Goal: Information Seeking & Learning: Learn about a topic

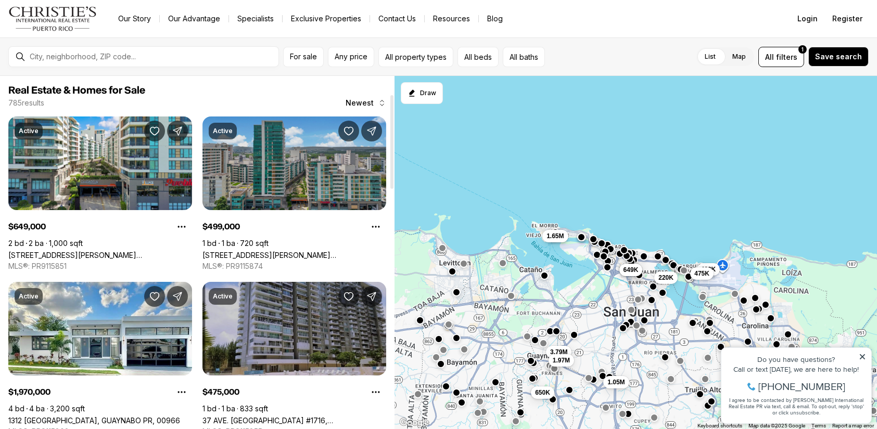
scroll to position [121, 0]
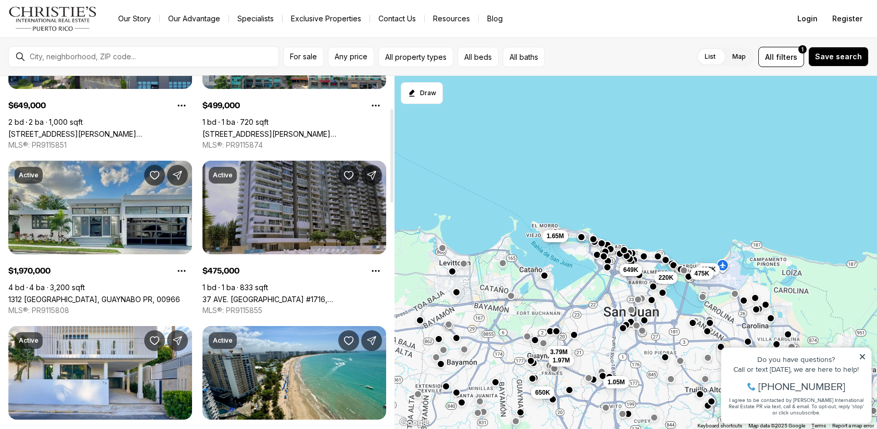
click at [84, 295] on link "1312 [GEOGRAPHIC_DATA], GUAYNABO PR, 00966" at bounding box center [94, 299] width 172 height 9
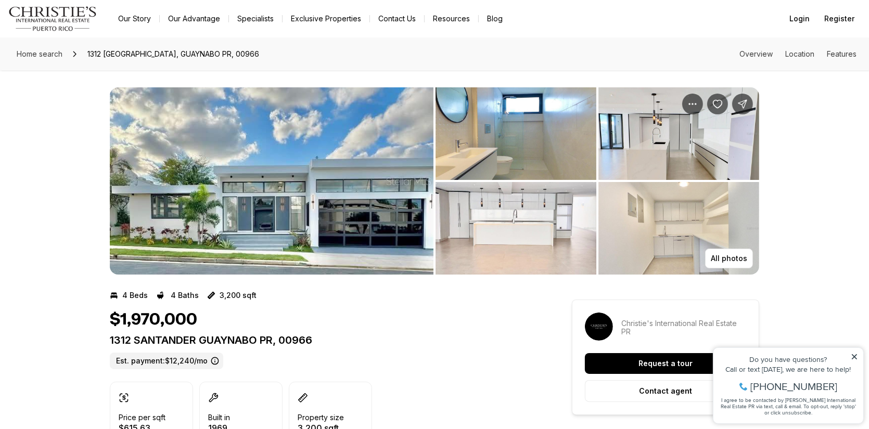
click at [263, 179] on img "View image gallery" at bounding box center [272, 180] width 324 height 187
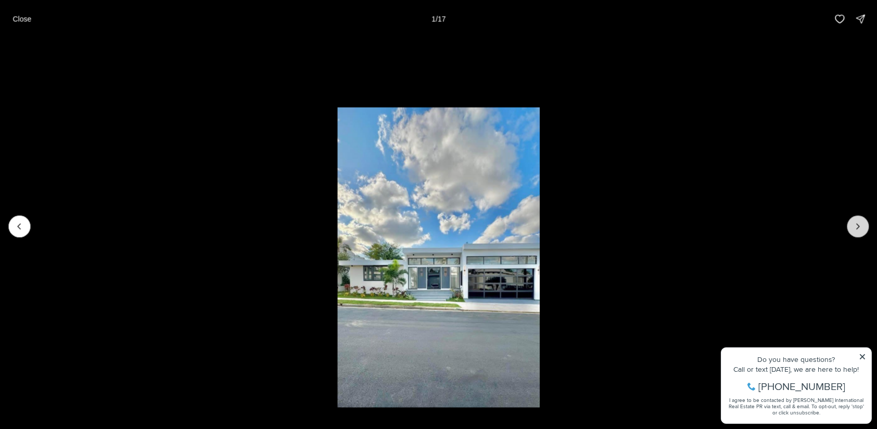
click at [860, 228] on icon "Next slide" at bounding box center [858, 226] width 10 height 10
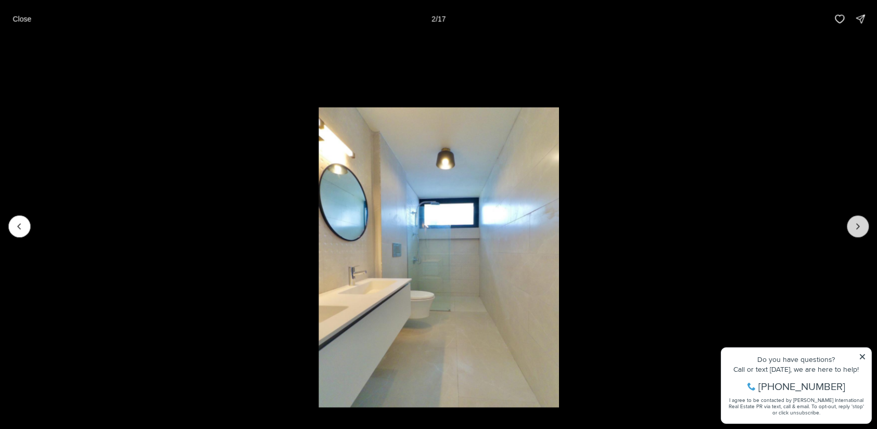
click at [860, 228] on icon "Next slide" at bounding box center [858, 226] width 10 height 10
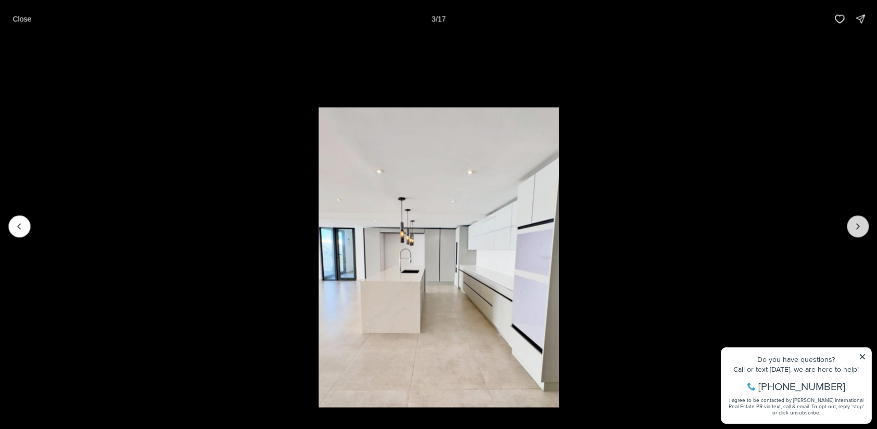
click at [860, 228] on icon "Next slide" at bounding box center [858, 226] width 10 height 10
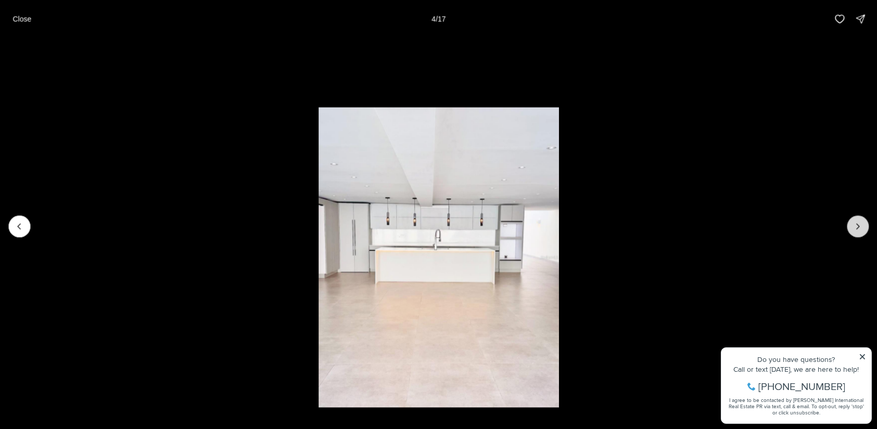
click at [860, 228] on icon "Next slide" at bounding box center [858, 226] width 10 height 10
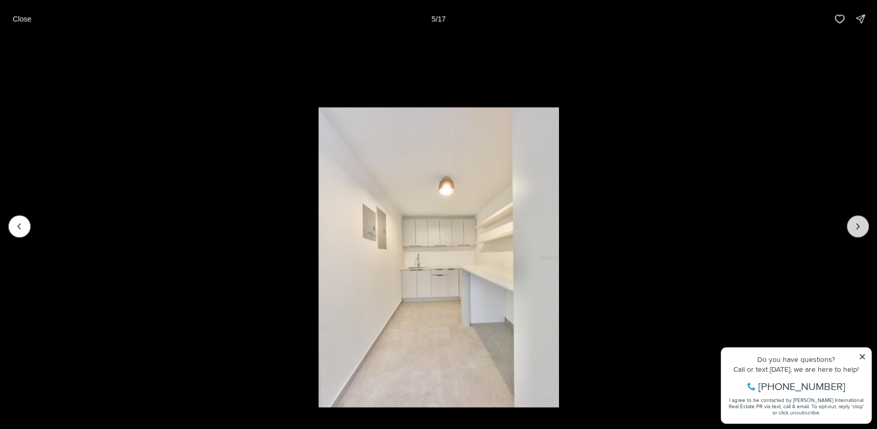
click at [860, 228] on icon "Next slide" at bounding box center [858, 226] width 10 height 10
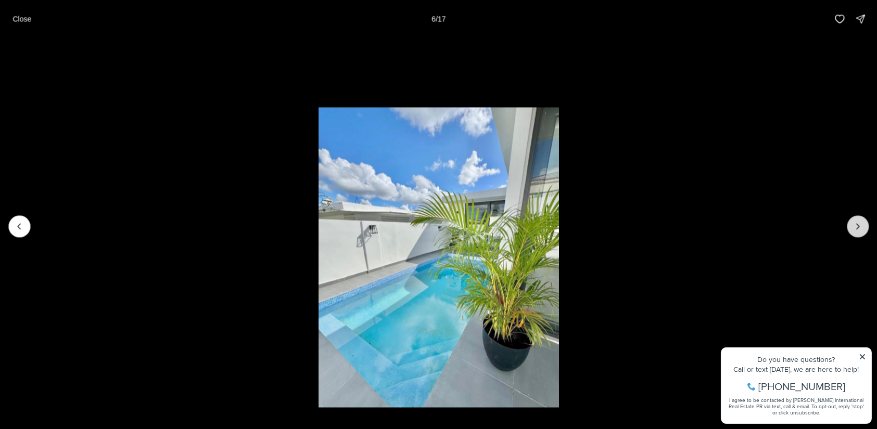
click at [860, 228] on icon "Next slide" at bounding box center [858, 226] width 10 height 10
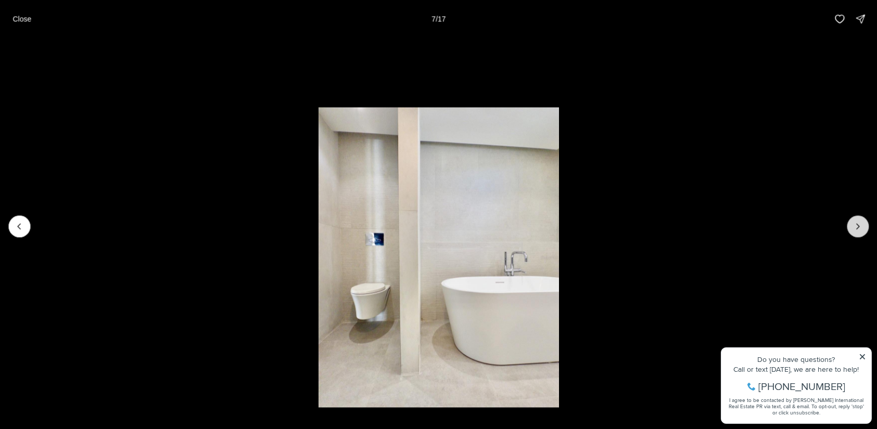
click at [860, 228] on icon "Next slide" at bounding box center [858, 226] width 10 height 10
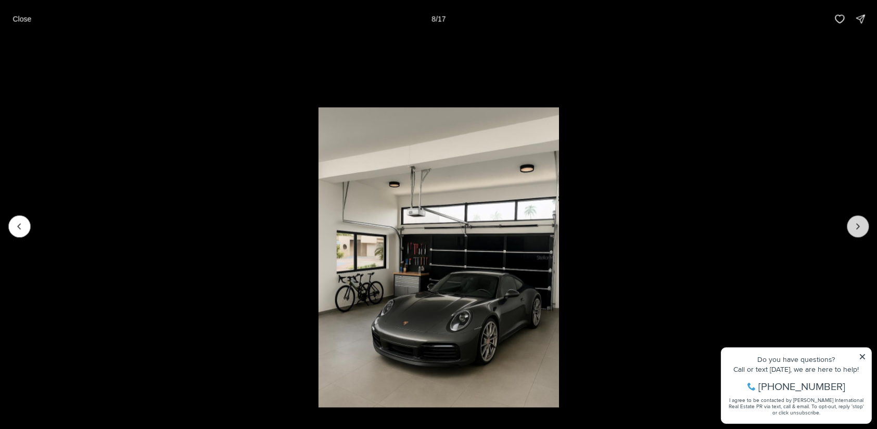
click at [860, 228] on icon "Next slide" at bounding box center [858, 226] width 10 height 10
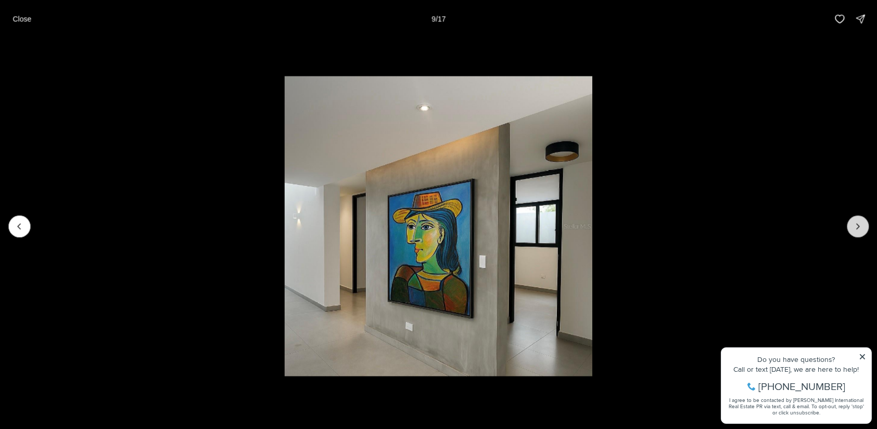
click at [860, 228] on icon "Next slide" at bounding box center [858, 226] width 10 height 10
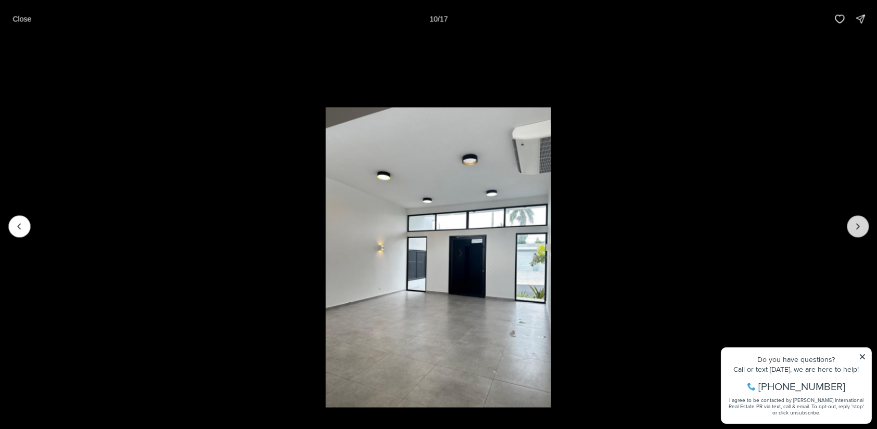
click at [860, 228] on icon "Next slide" at bounding box center [858, 226] width 10 height 10
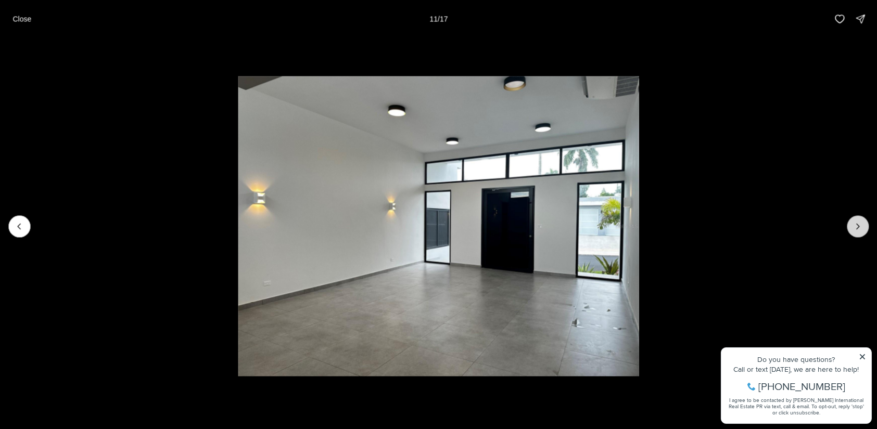
click at [860, 228] on icon "Next slide" at bounding box center [858, 226] width 10 height 10
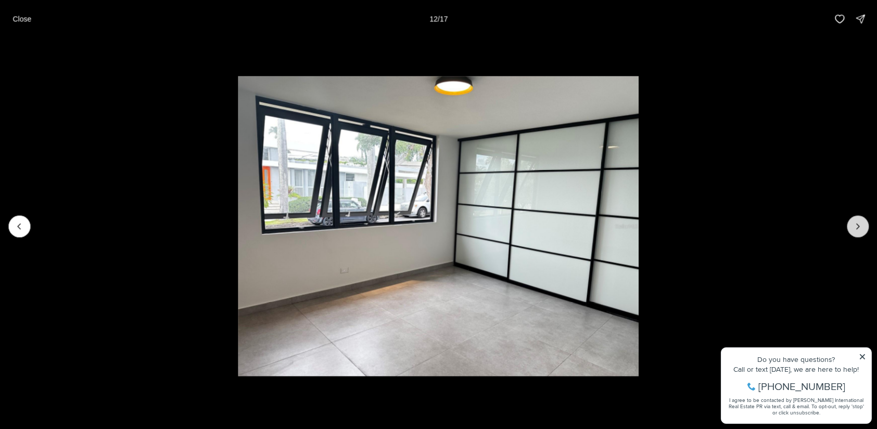
click at [861, 228] on icon "Next slide" at bounding box center [858, 226] width 10 height 10
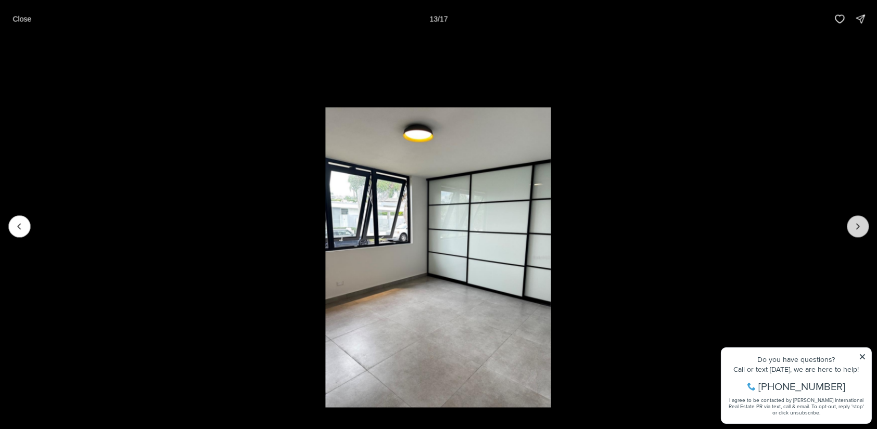
click at [860, 228] on icon "Next slide" at bounding box center [858, 226] width 10 height 10
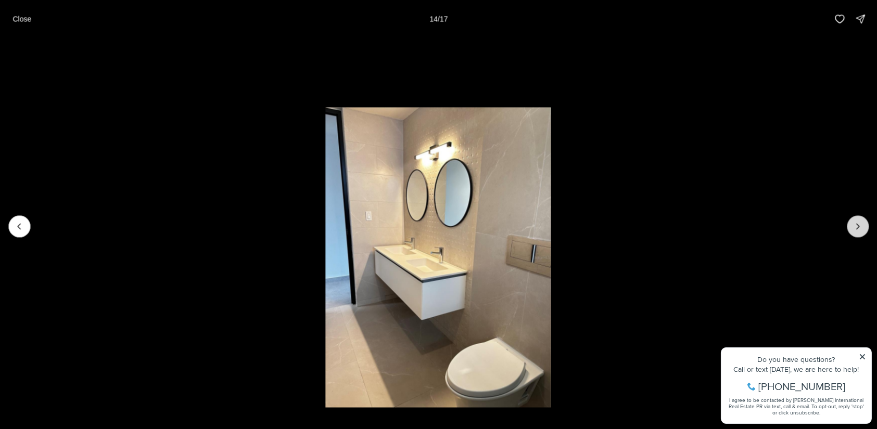
click at [860, 228] on icon "Next slide" at bounding box center [858, 226] width 10 height 10
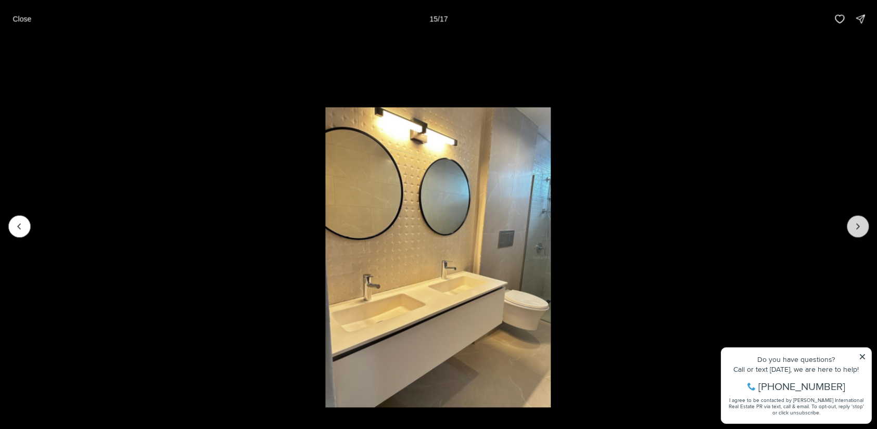
click at [859, 225] on icon "Next slide" at bounding box center [858, 226] width 10 height 10
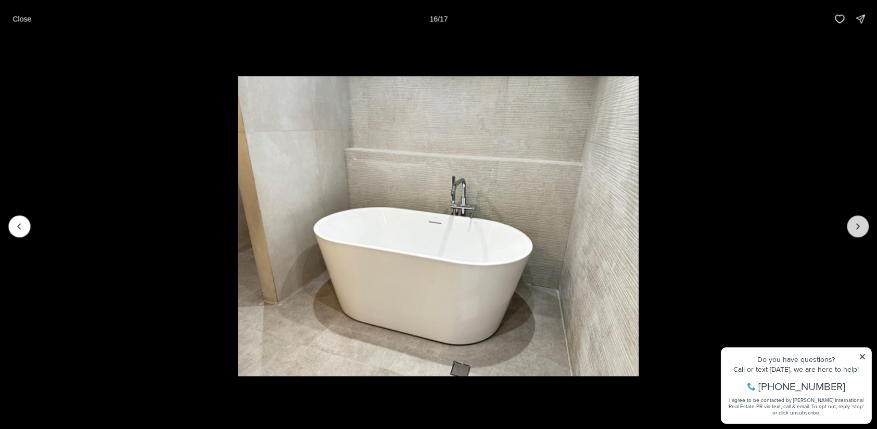
click at [859, 225] on icon "Next slide" at bounding box center [858, 226] width 10 height 10
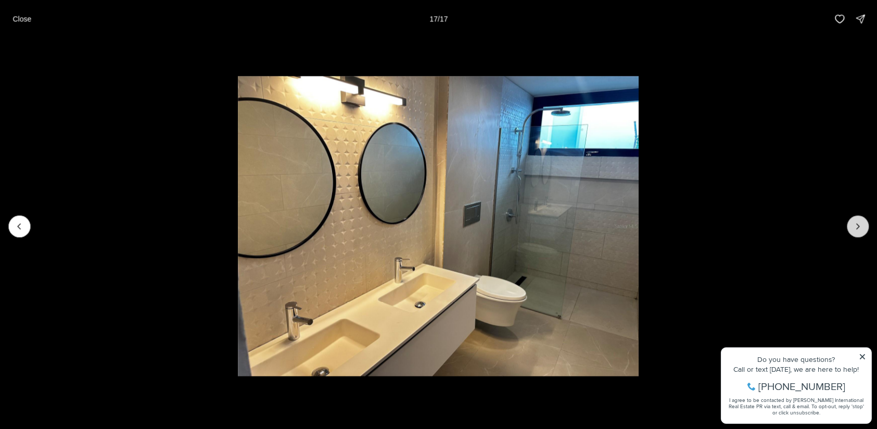
click at [859, 225] on div at bounding box center [858, 226] width 22 height 22
click at [859, 227] on div at bounding box center [858, 226] width 22 height 22
click at [858, 229] on div at bounding box center [858, 226] width 22 height 22
click at [13, 20] on p "Close" at bounding box center [21, 19] width 19 height 8
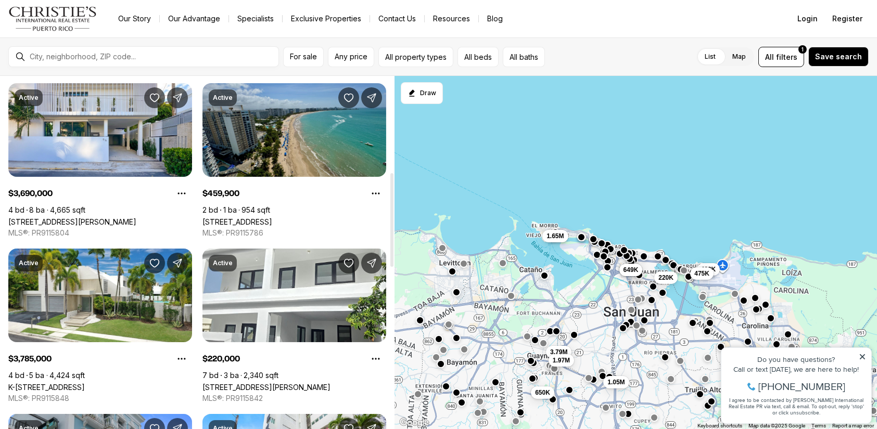
scroll to position [486, 0]
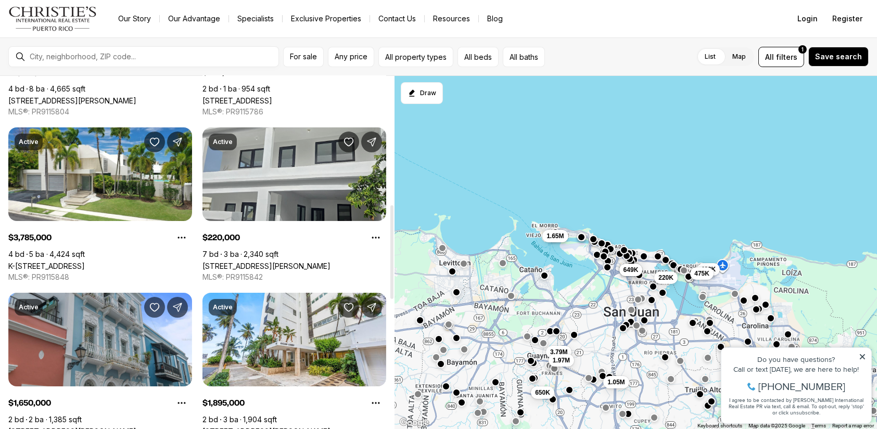
click at [289, 262] on link "[STREET_ADDRESS][PERSON_NAME]" at bounding box center [266, 266] width 128 height 9
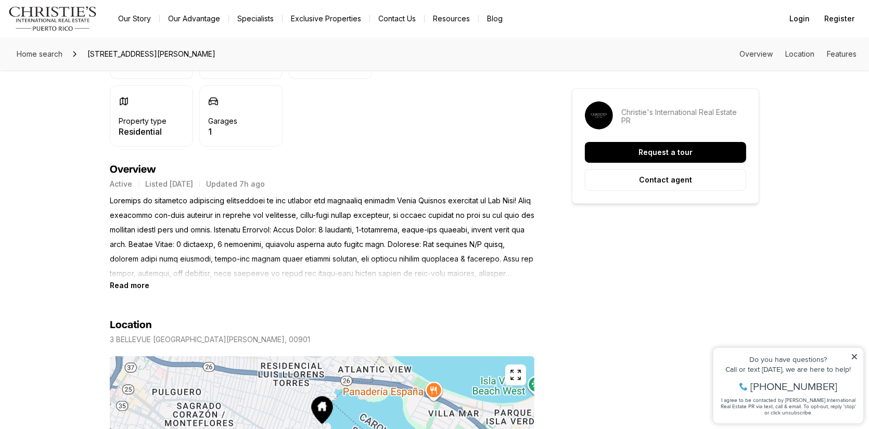
scroll to position [486, 0]
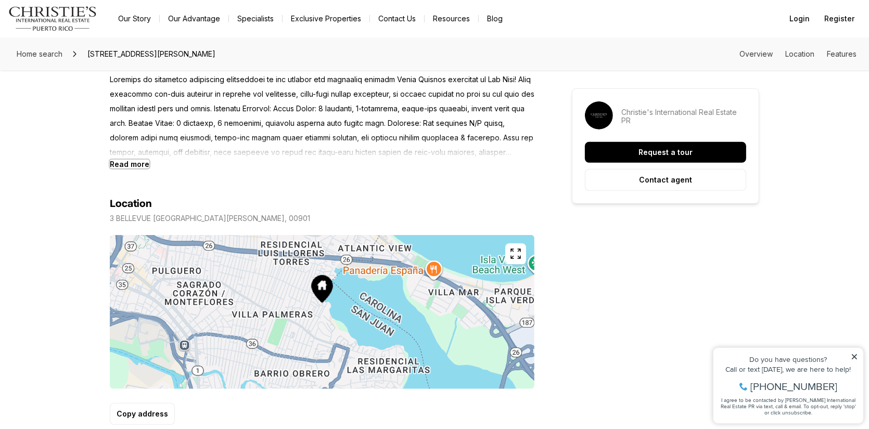
click at [142, 164] on b "Read more" at bounding box center [130, 164] width 40 height 9
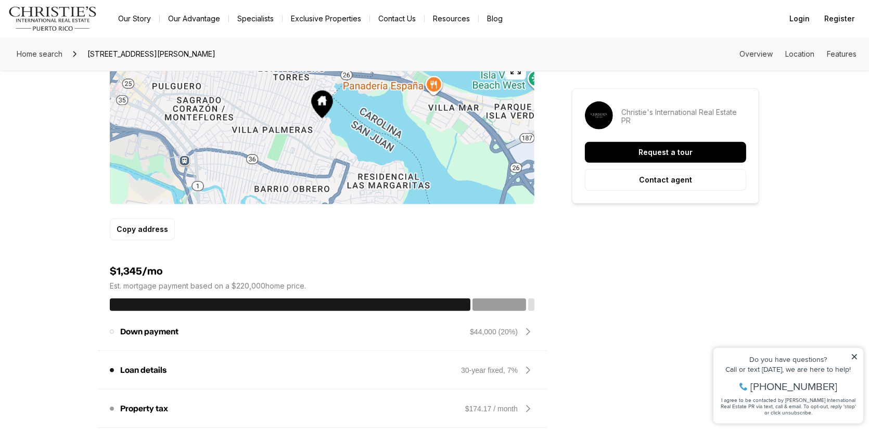
scroll to position [850, 0]
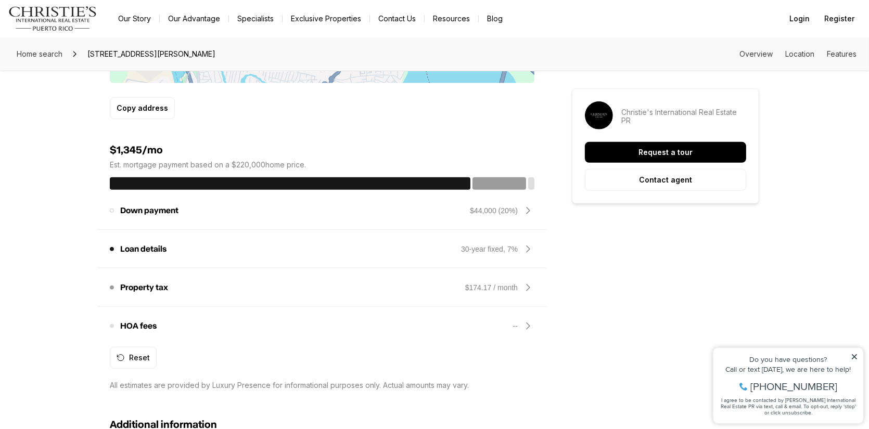
click at [527, 250] on icon at bounding box center [528, 249] width 12 height 12
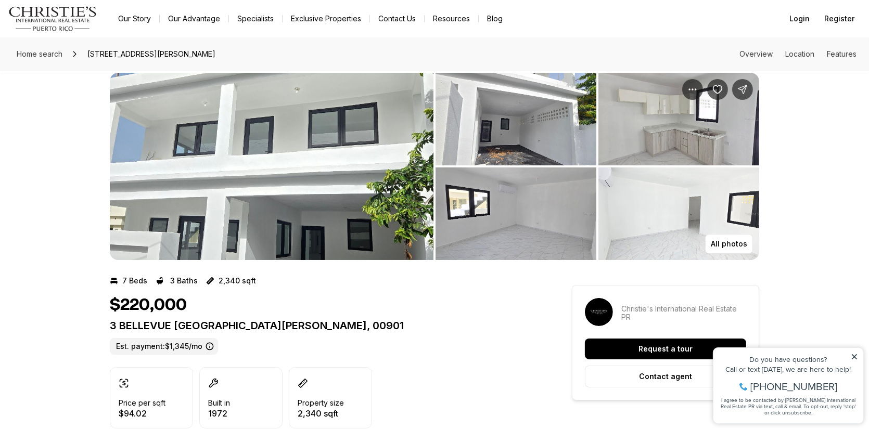
scroll to position [0, 0]
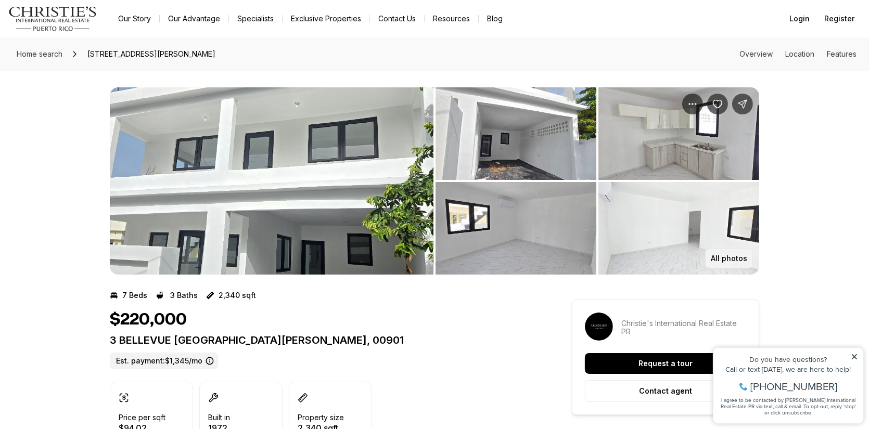
click at [724, 260] on p "All photos" at bounding box center [729, 259] width 36 height 8
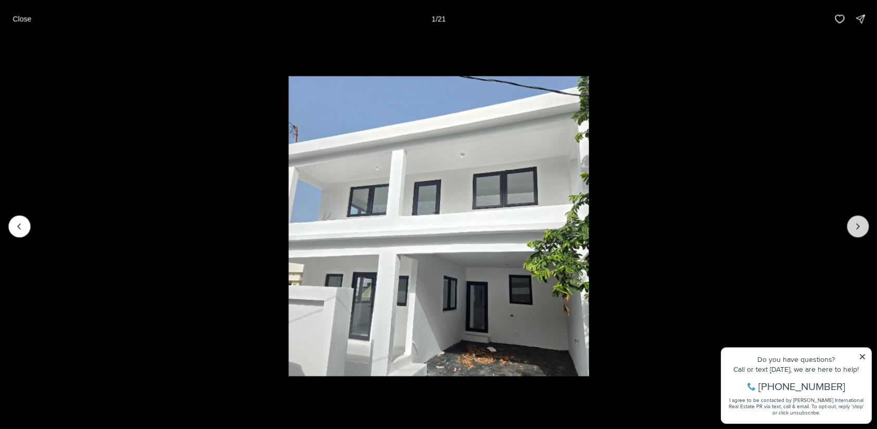
click at [854, 228] on icon "Next slide" at bounding box center [858, 226] width 10 height 10
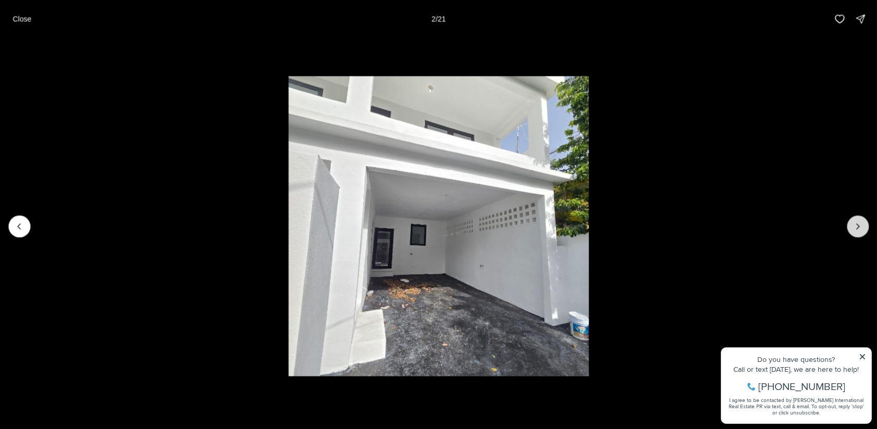
click at [854, 227] on icon "Next slide" at bounding box center [858, 226] width 10 height 10
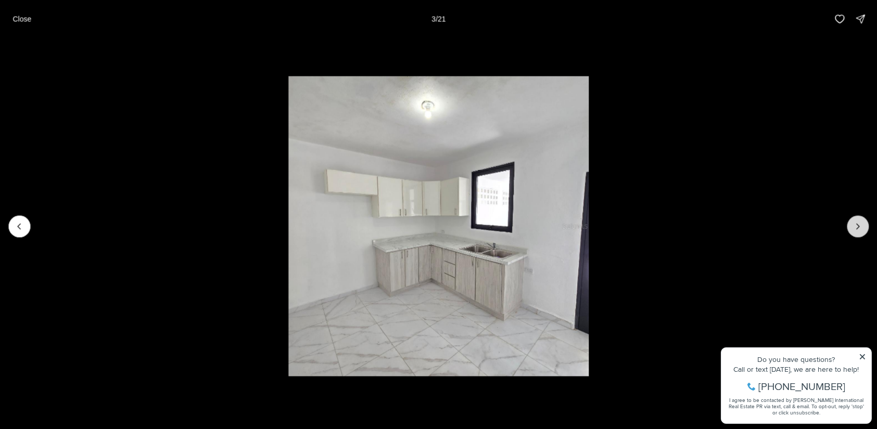
click at [854, 227] on icon "Next slide" at bounding box center [858, 226] width 10 height 10
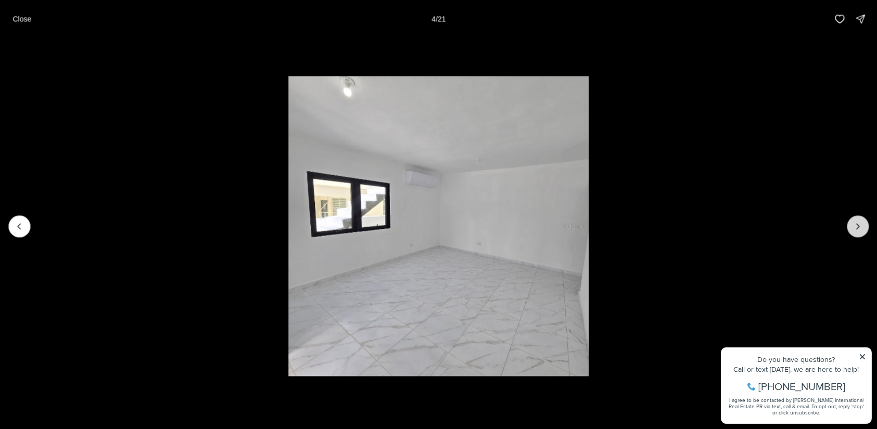
click at [854, 227] on icon "Next slide" at bounding box center [858, 226] width 10 height 10
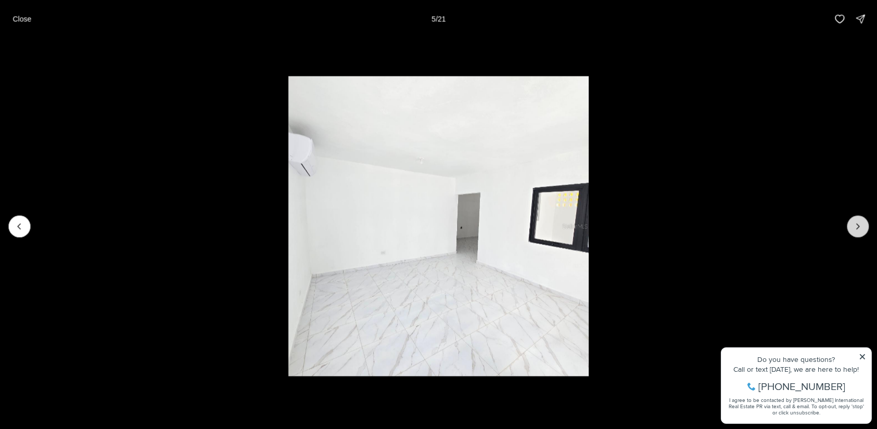
click at [854, 227] on icon "Next slide" at bounding box center [858, 226] width 10 height 10
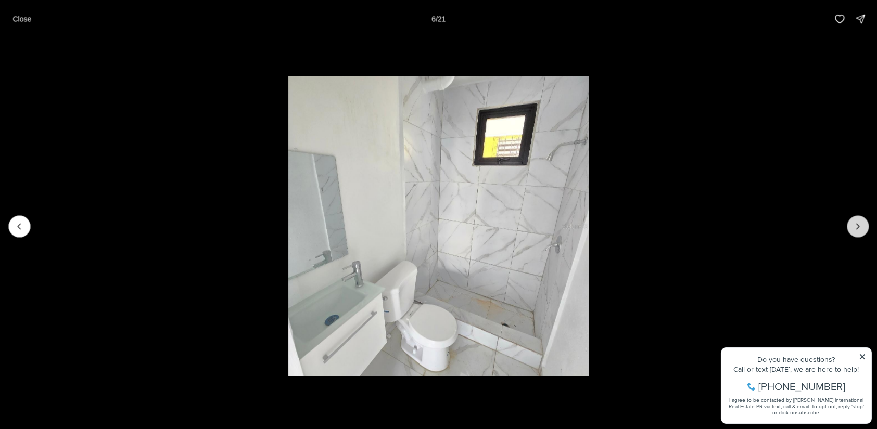
click at [854, 227] on icon "Next slide" at bounding box center [858, 226] width 10 height 10
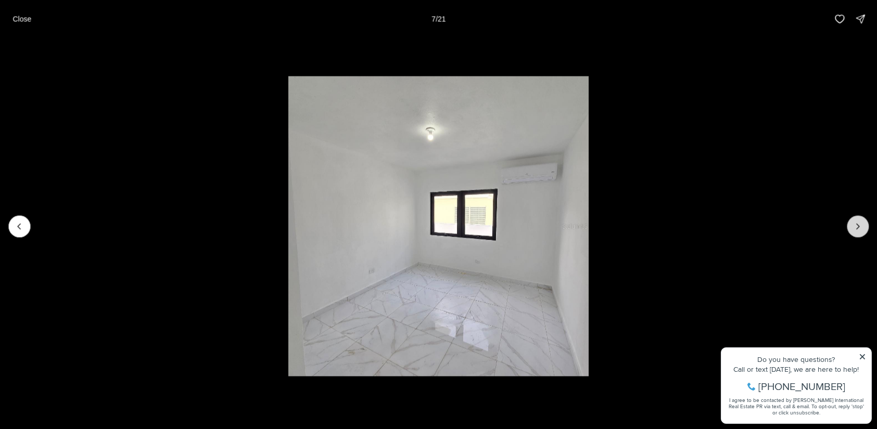
click at [854, 227] on icon "Next slide" at bounding box center [858, 226] width 10 height 10
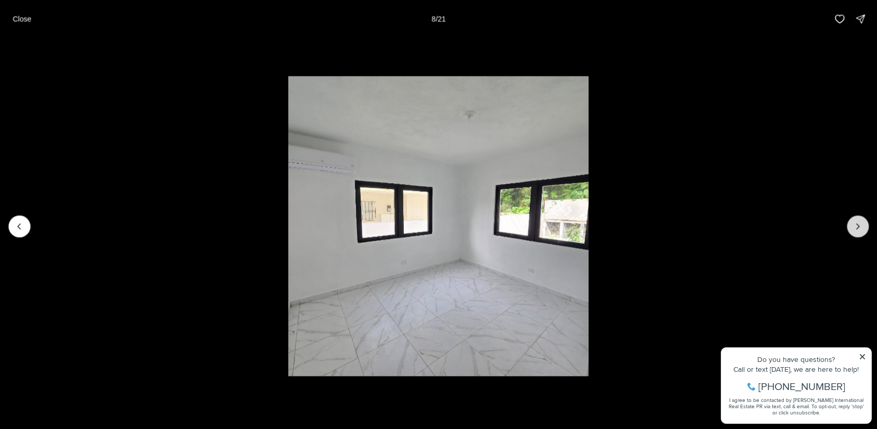
click at [854, 227] on icon "Next slide" at bounding box center [858, 226] width 10 height 10
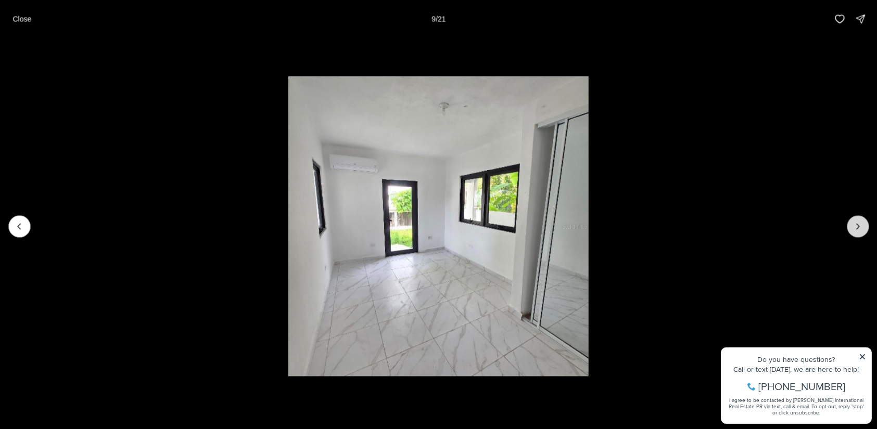
click at [854, 227] on icon "Next slide" at bounding box center [858, 226] width 10 height 10
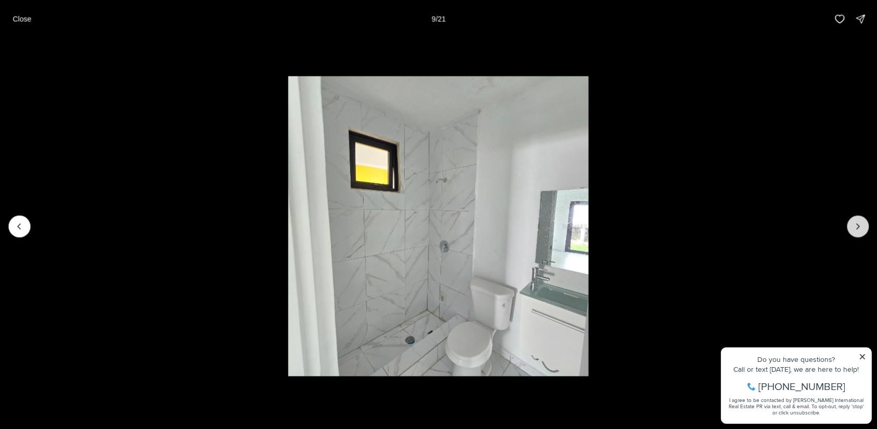
click at [854, 227] on icon "Next slide" at bounding box center [858, 226] width 10 height 10
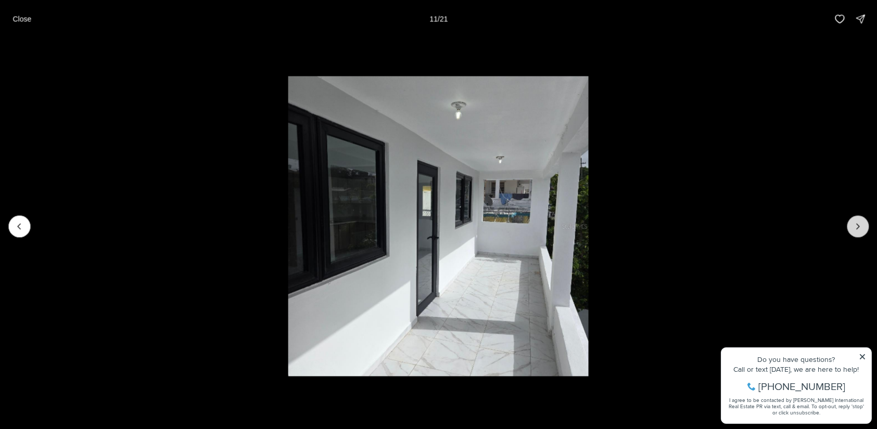
click at [854, 227] on icon "Next slide" at bounding box center [858, 226] width 10 height 10
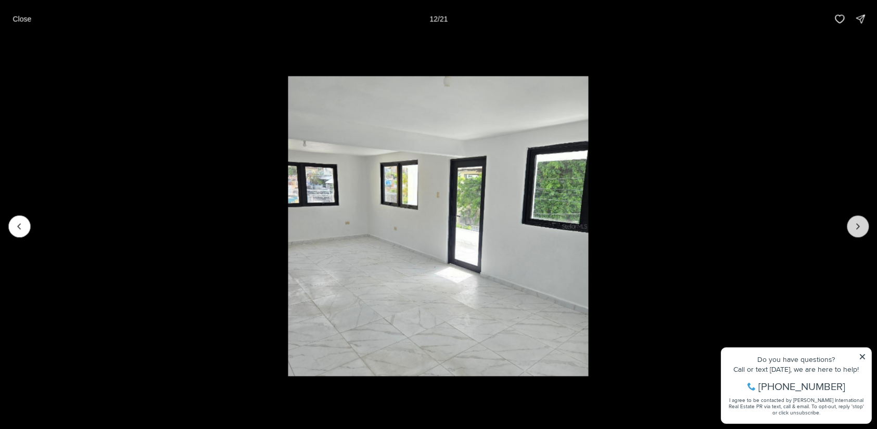
click at [854, 227] on icon "Next slide" at bounding box center [858, 226] width 10 height 10
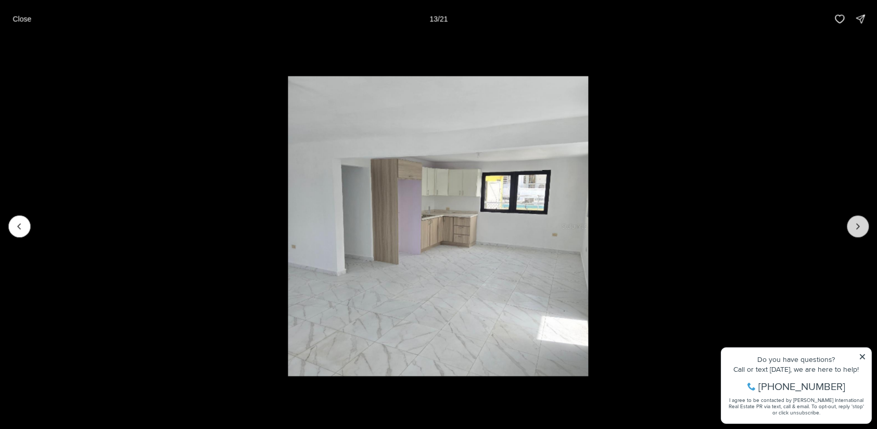
click at [854, 227] on icon "Next slide" at bounding box center [858, 226] width 10 height 10
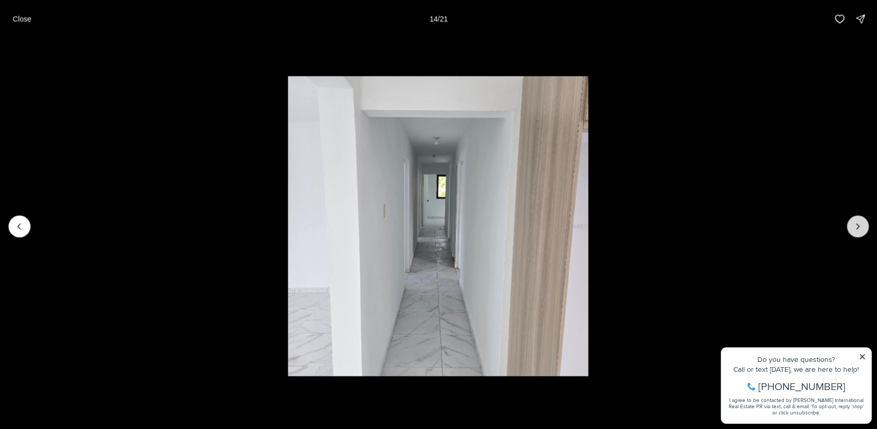
click at [854, 227] on icon "Next slide" at bounding box center [858, 226] width 10 height 10
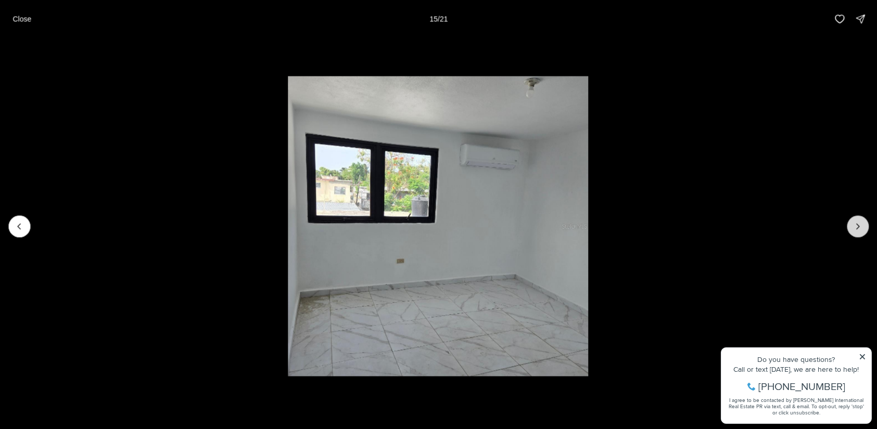
click at [854, 227] on icon "Next slide" at bounding box center [858, 226] width 10 height 10
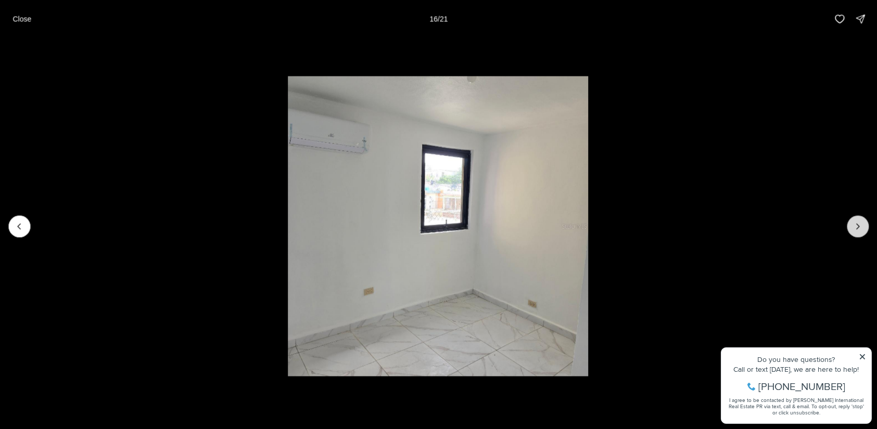
click at [854, 227] on icon "Next slide" at bounding box center [858, 226] width 10 height 10
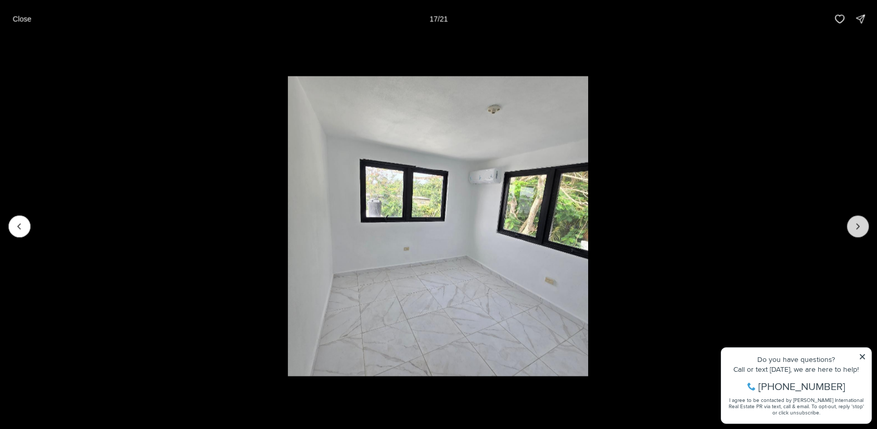
click at [854, 227] on icon "Next slide" at bounding box center [858, 226] width 10 height 10
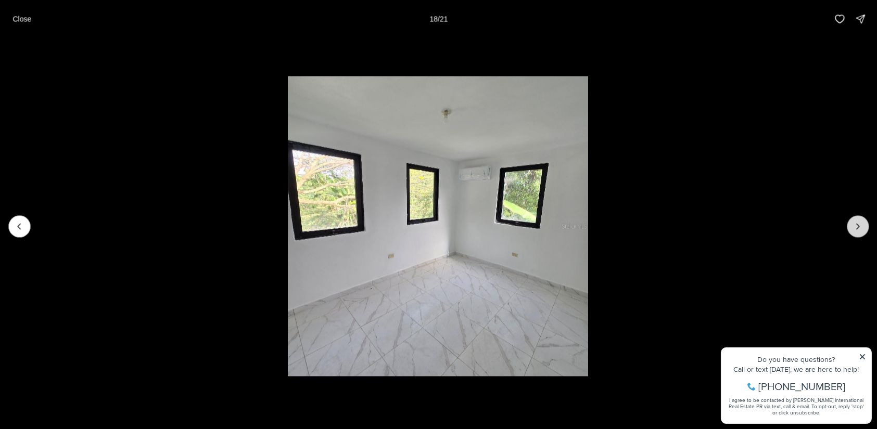
click at [854, 227] on icon "Next slide" at bounding box center [858, 226] width 10 height 10
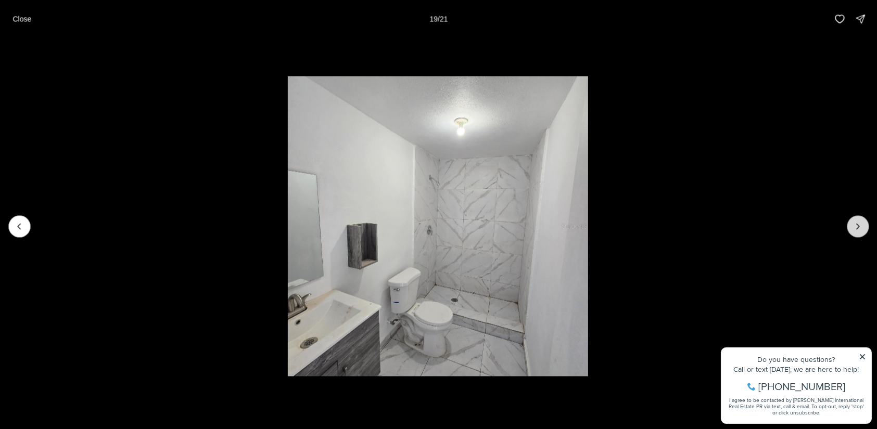
click at [854, 227] on icon "Next slide" at bounding box center [858, 226] width 10 height 10
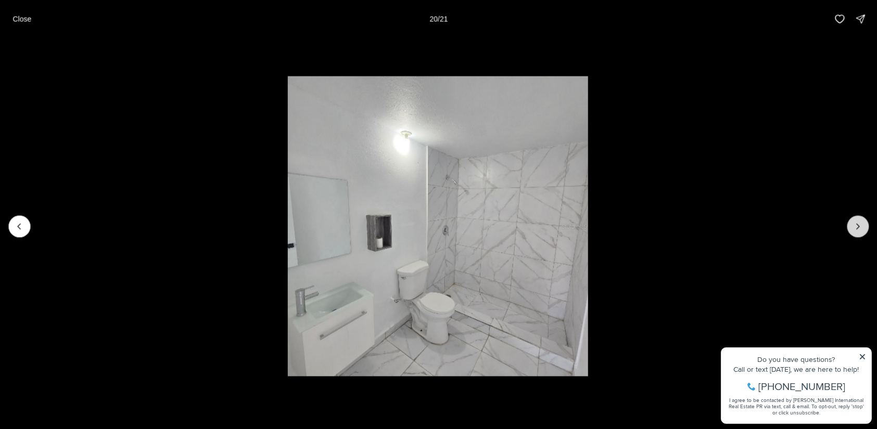
click at [854, 227] on icon "Next slide" at bounding box center [858, 226] width 10 height 10
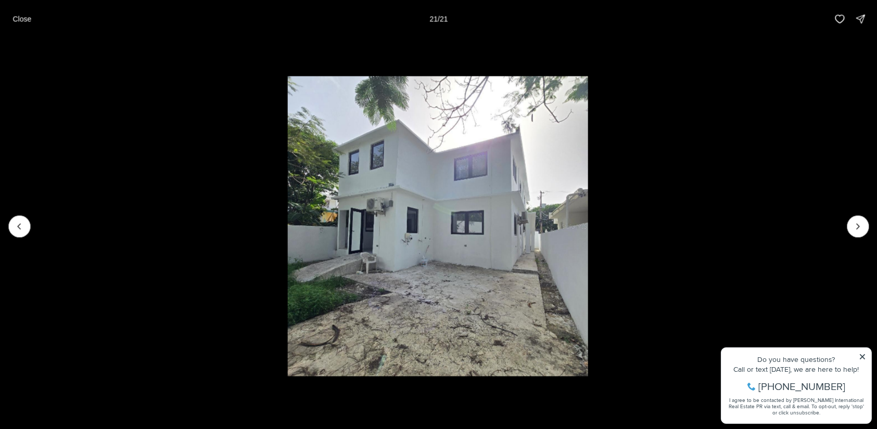
click at [854, 227] on div at bounding box center [858, 226] width 22 height 22
click at [856, 227] on div at bounding box center [858, 226] width 22 height 22
click at [25, 19] on p "Close" at bounding box center [21, 19] width 19 height 8
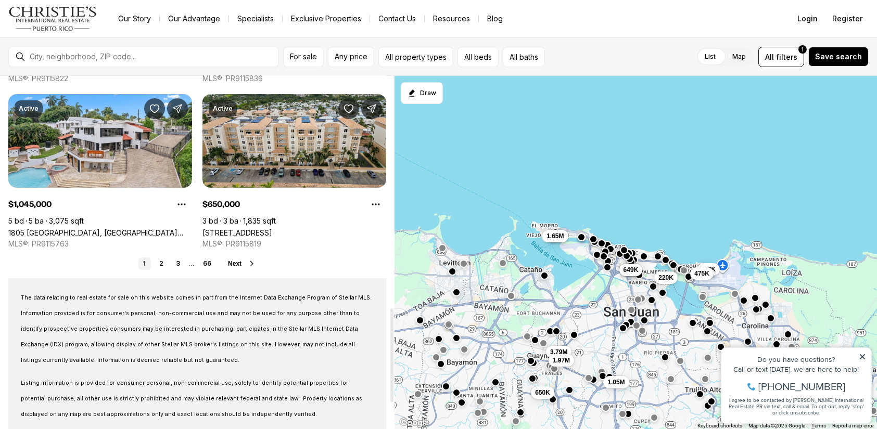
scroll to position [971, 0]
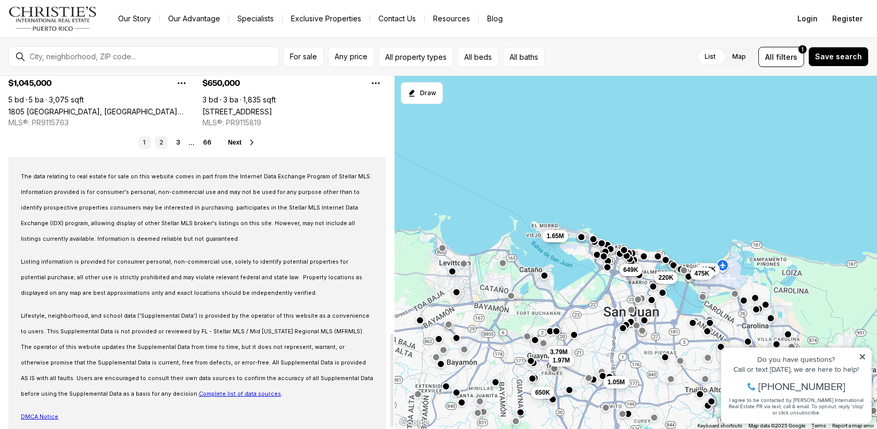
click at [161, 144] on link "2" at bounding box center [161, 142] width 12 height 12
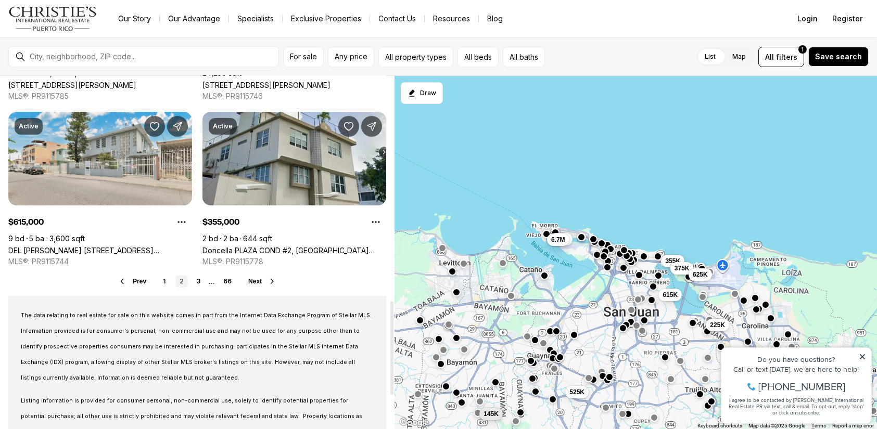
scroll to position [850, 0]
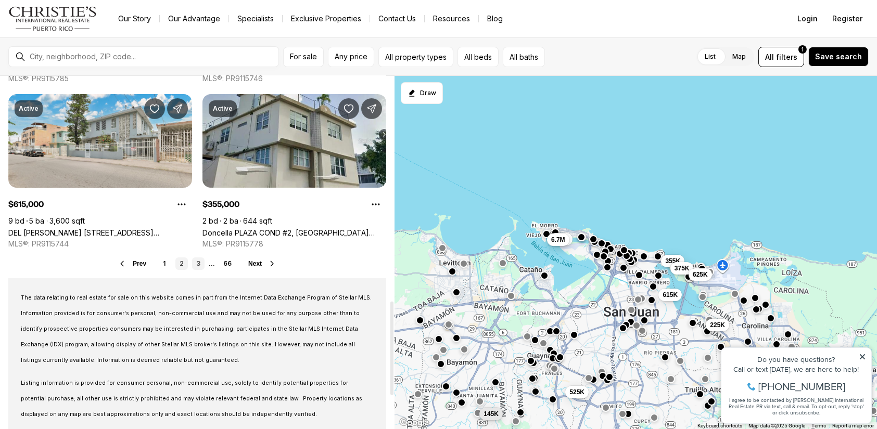
click at [199, 264] on link "3" at bounding box center [198, 264] width 12 height 12
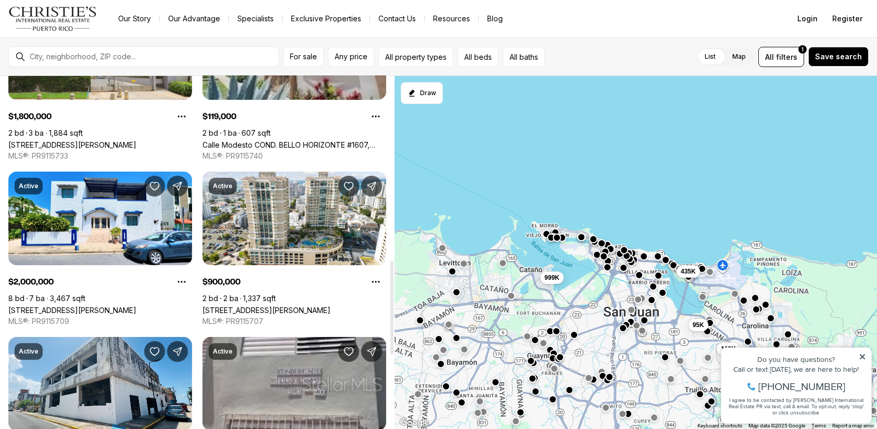
scroll to position [729, 0]
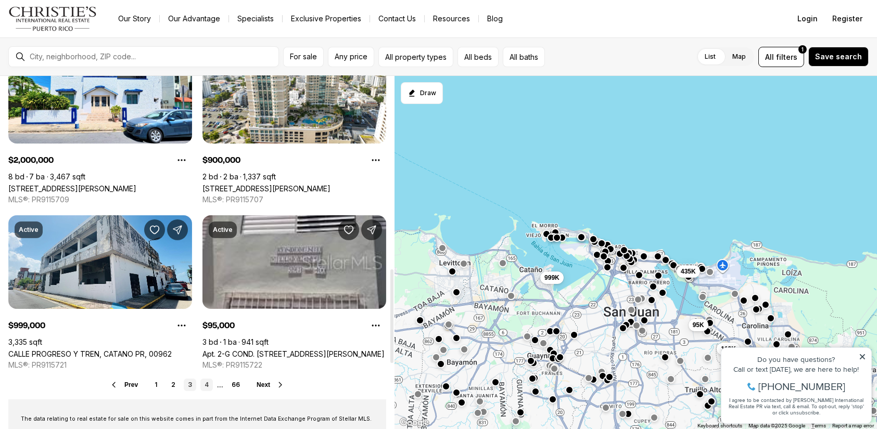
click at [207, 385] on link "4" at bounding box center [206, 385] width 12 height 12
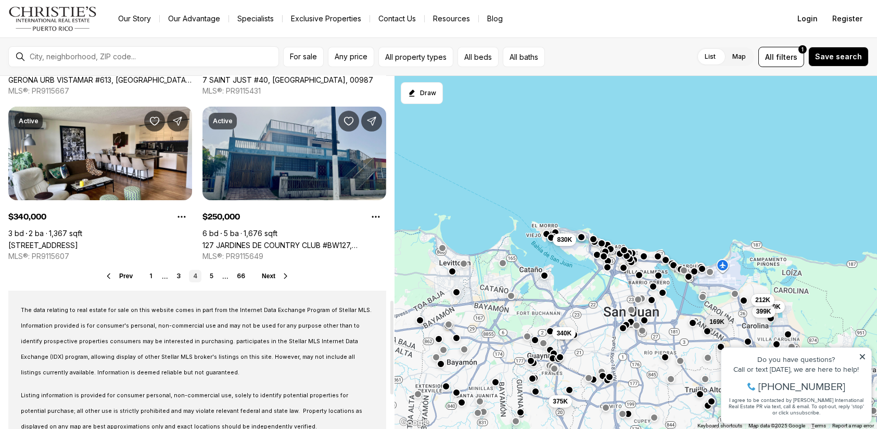
scroll to position [850, 0]
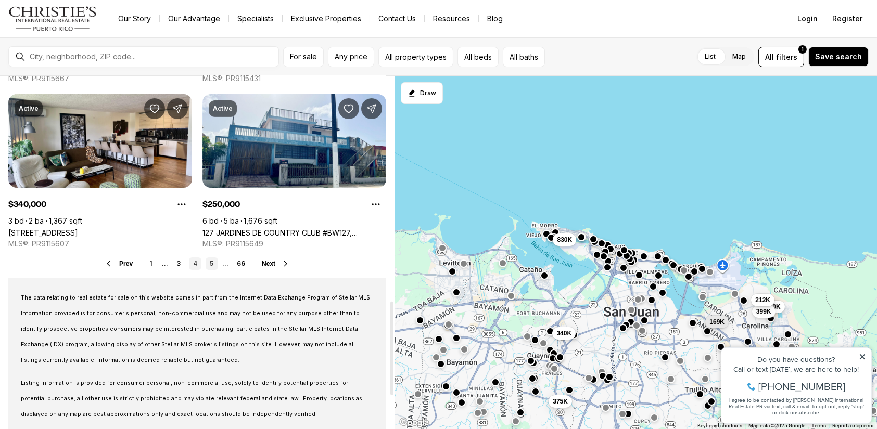
click at [213, 265] on link "5" at bounding box center [212, 264] width 12 height 12
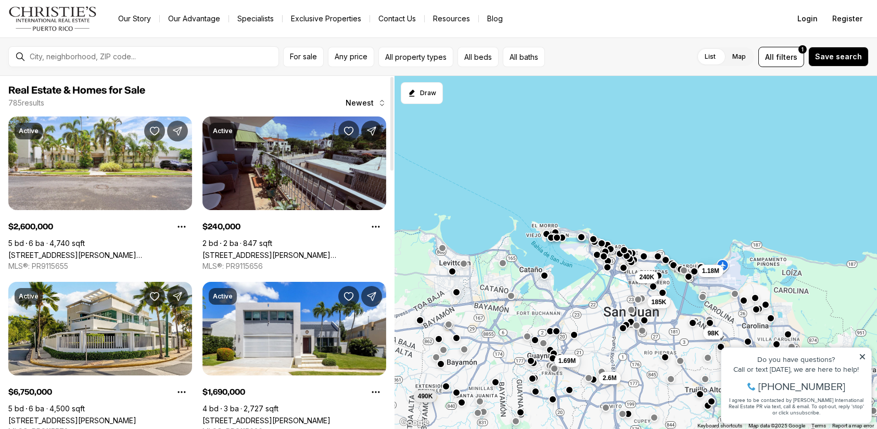
click at [244, 251] on link "[STREET_ADDRESS][PERSON_NAME][PERSON_NAME]" at bounding box center [266, 255] width 128 height 9
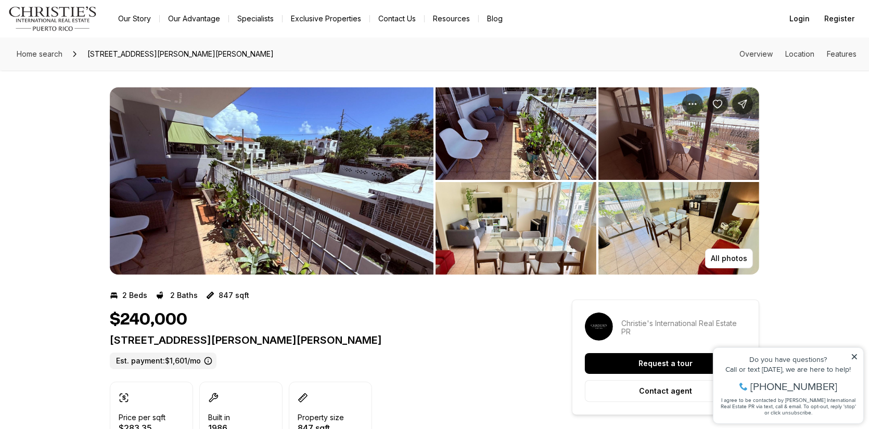
click at [245, 190] on img "View image gallery" at bounding box center [272, 180] width 324 height 187
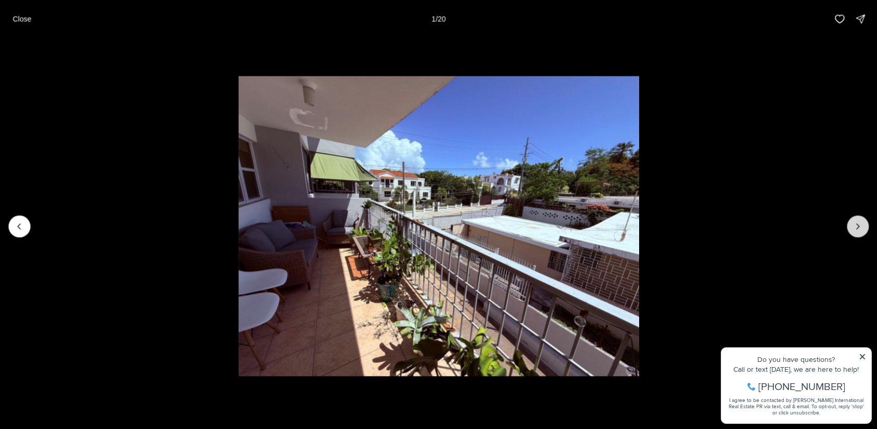
click at [857, 230] on icon "Next slide" at bounding box center [858, 226] width 10 height 10
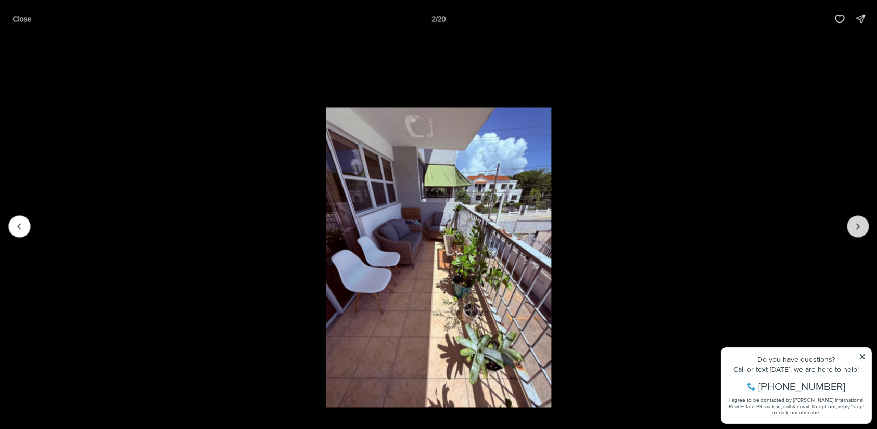
click at [857, 230] on icon "Next slide" at bounding box center [858, 226] width 10 height 10
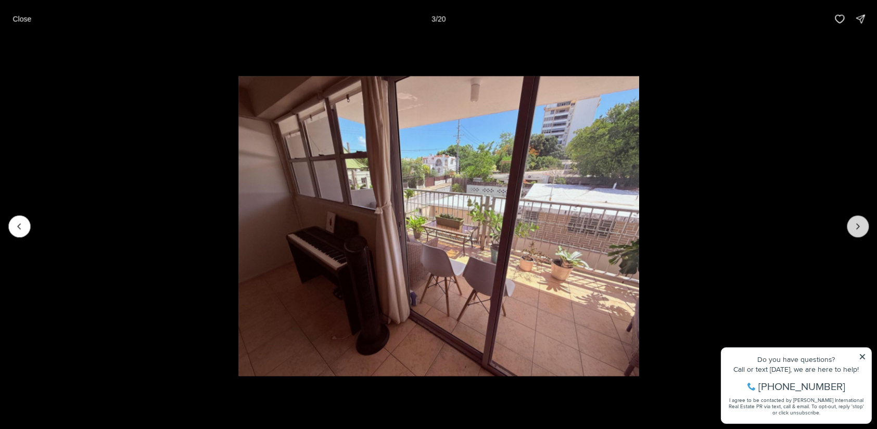
click at [857, 230] on icon "Next slide" at bounding box center [858, 226] width 10 height 10
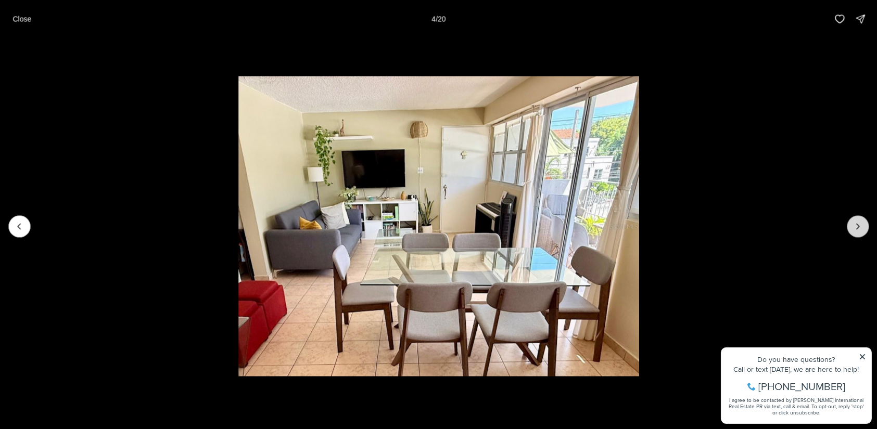
click at [857, 230] on icon "Next slide" at bounding box center [858, 226] width 10 height 10
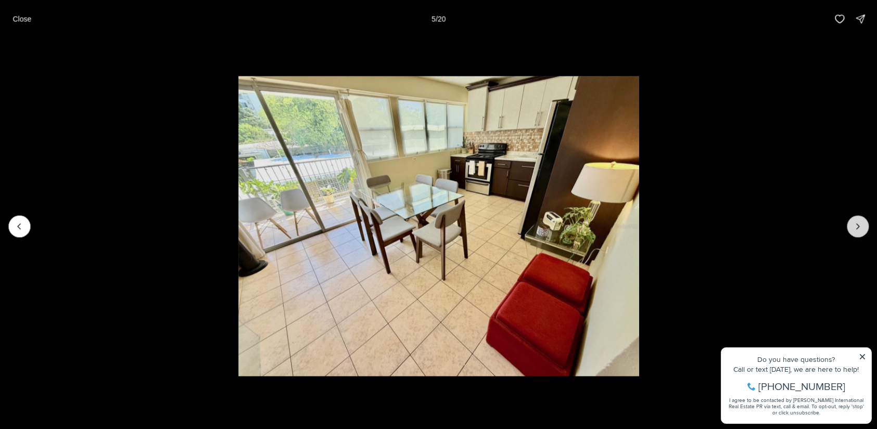
click at [857, 230] on icon "Next slide" at bounding box center [858, 226] width 10 height 10
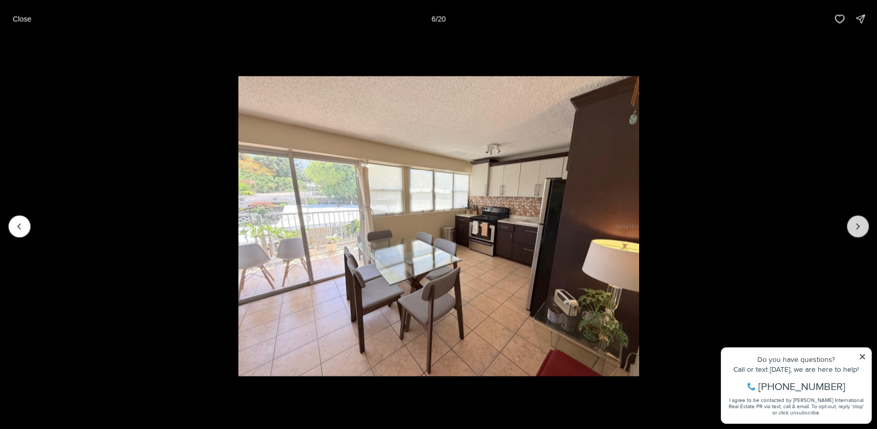
click at [857, 230] on icon "Next slide" at bounding box center [858, 226] width 10 height 10
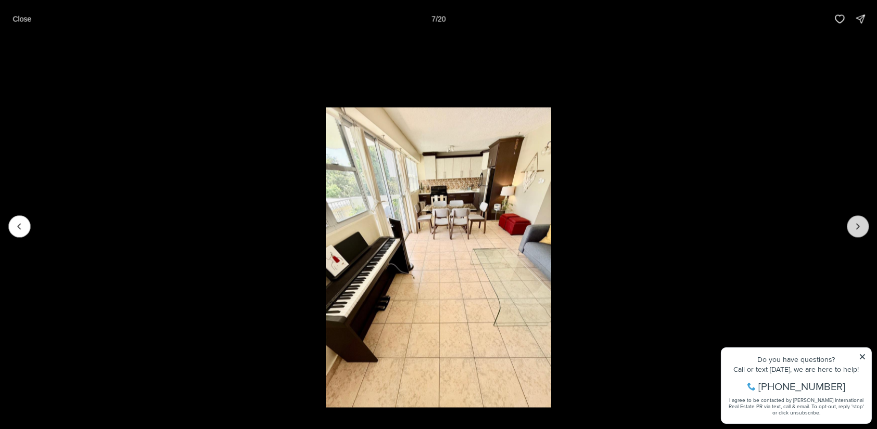
click at [856, 228] on icon "Next slide" at bounding box center [858, 226] width 10 height 10
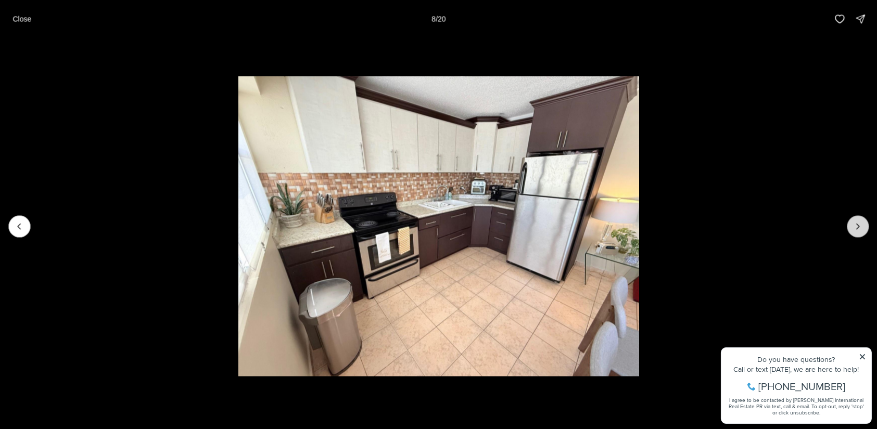
click at [856, 227] on icon "Next slide" at bounding box center [858, 226] width 10 height 10
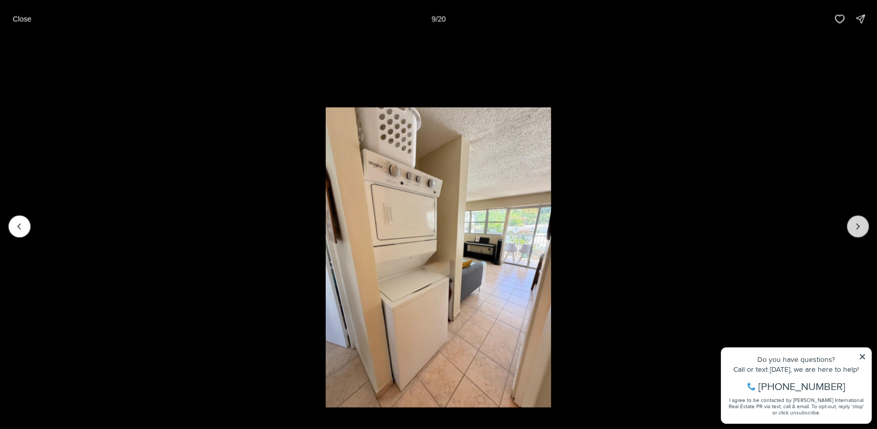
click at [856, 227] on icon "Next slide" at bounding box center [858, 226] width 10 height 10
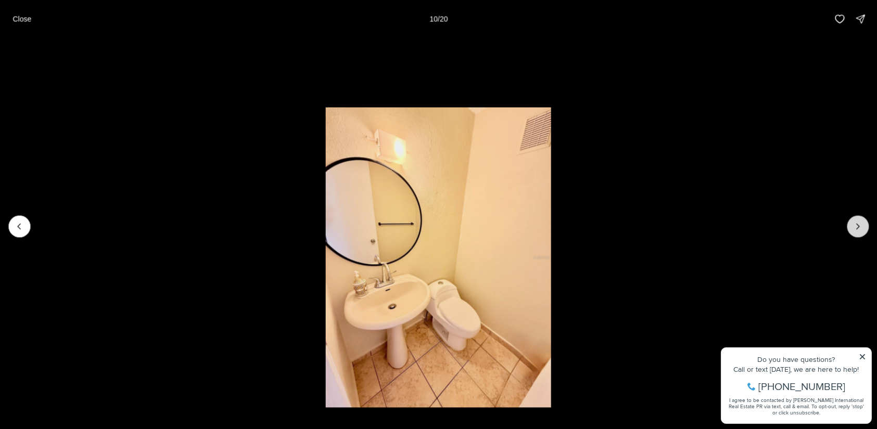
click at [856, 227] on icon "Next slide" at bounding box center [858, 226] width 10 height 10
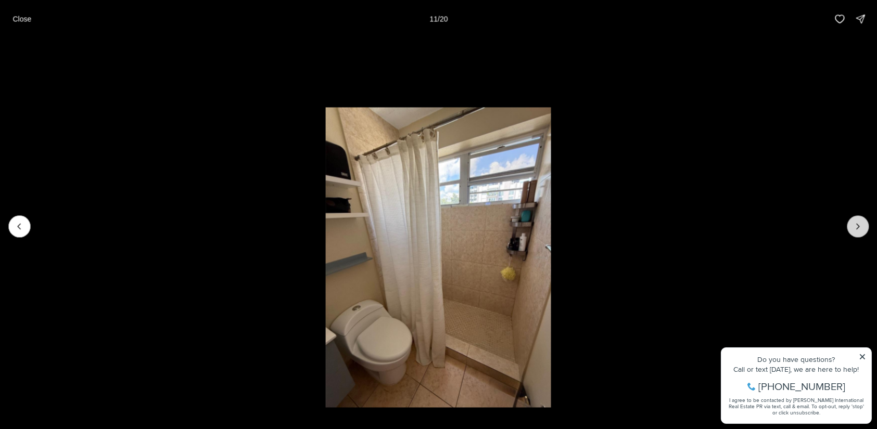
click at [856, 227] on icon "Next slide" at bounding box center [858, 226] width 10 height 10
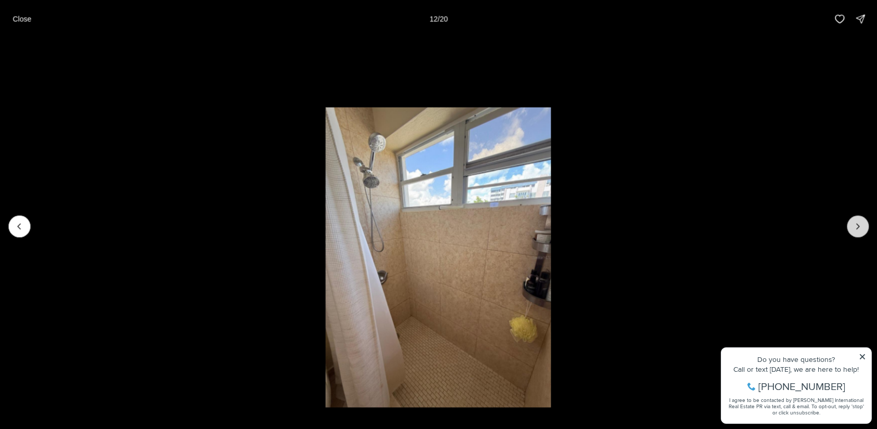
click at [856, 227] on icon "Next slide" at bounding box center [858, 226] width 10 height 10
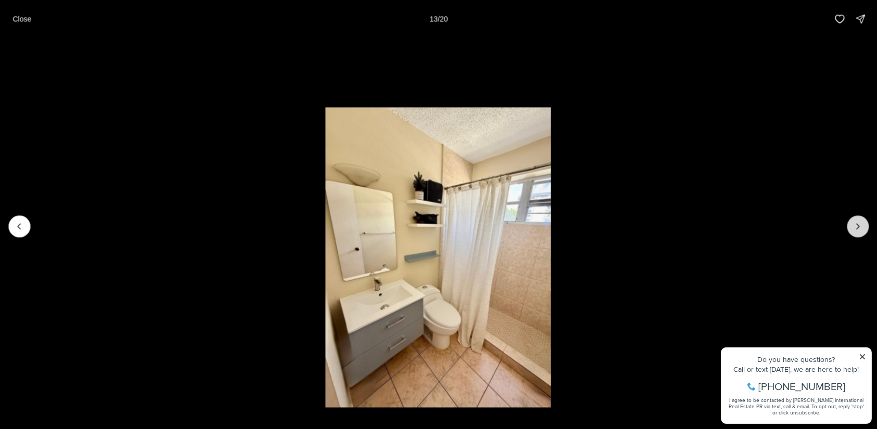
click at [856, 227] on icon "Next slide" at bounding box center [858, 226] width 10 height 10
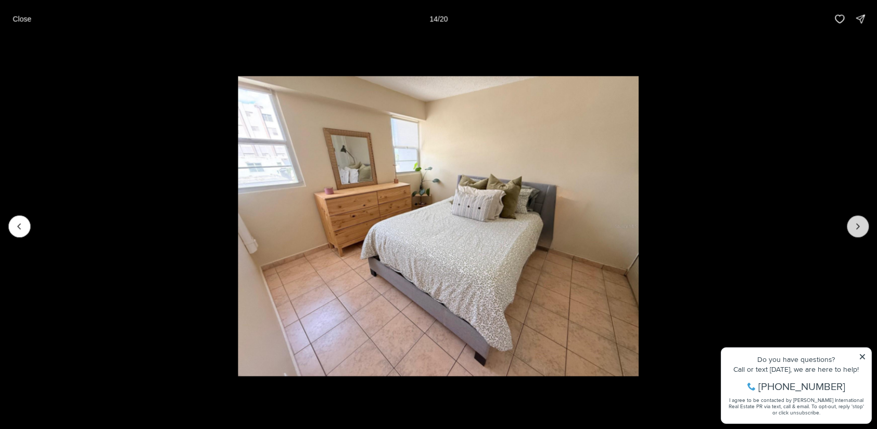
click at [856, 227] on icon "Next slide" at bounding box center [858, 226] width 10 height 10
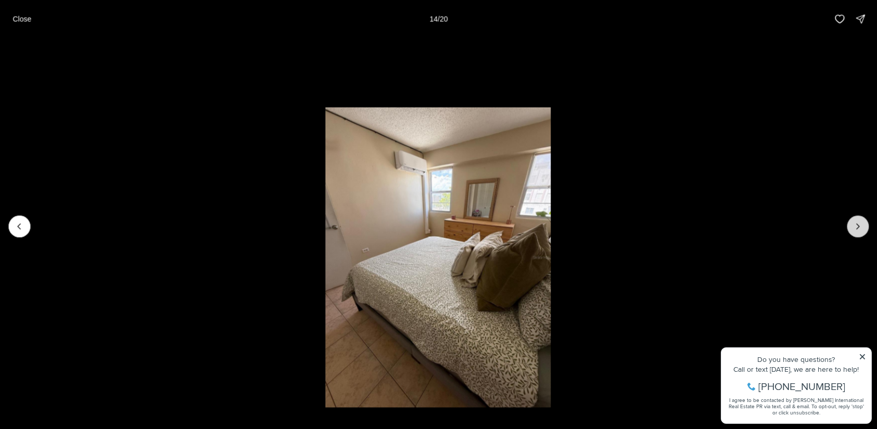
click at [856, 227] on icon "Next slide" at bounding box center [858, 226] width 10 height 10
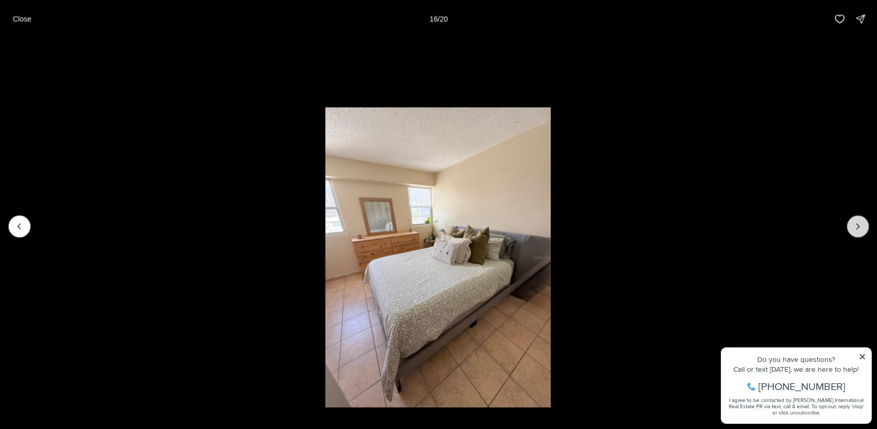
click at [856, 227] on icon "Next slide" at bounding box center [858, 226] width 10 height 10
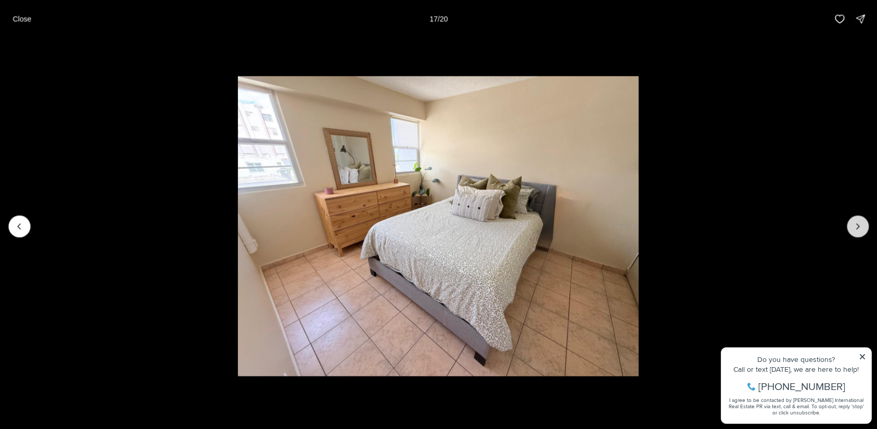
click at [856, 227] on icon "Next slide" at bounding box center [858, 226] width 10 height 10
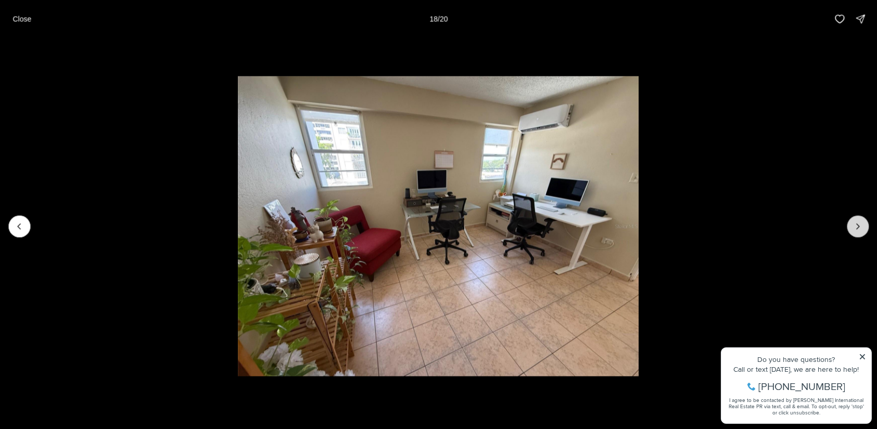
click at [856, 227] on icon "Next slide" at bounding box center [858, 226] width 10 height 10
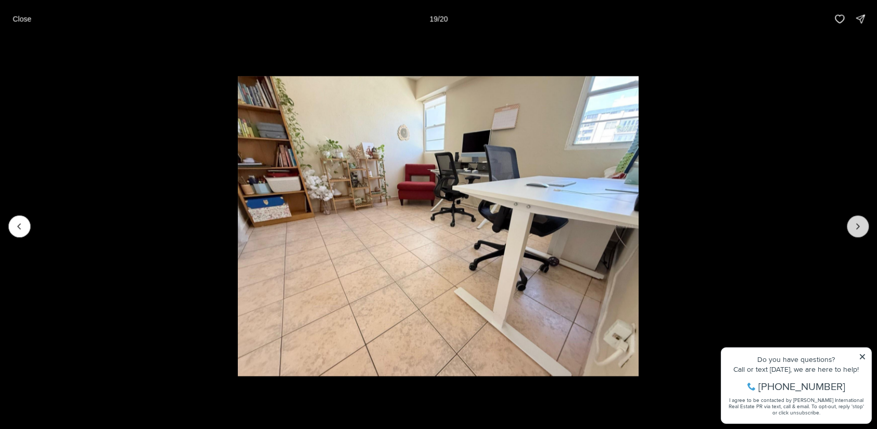
click at [856, 227] on icon "Next slide" at bounding box center [858, 226] width 10 height 10
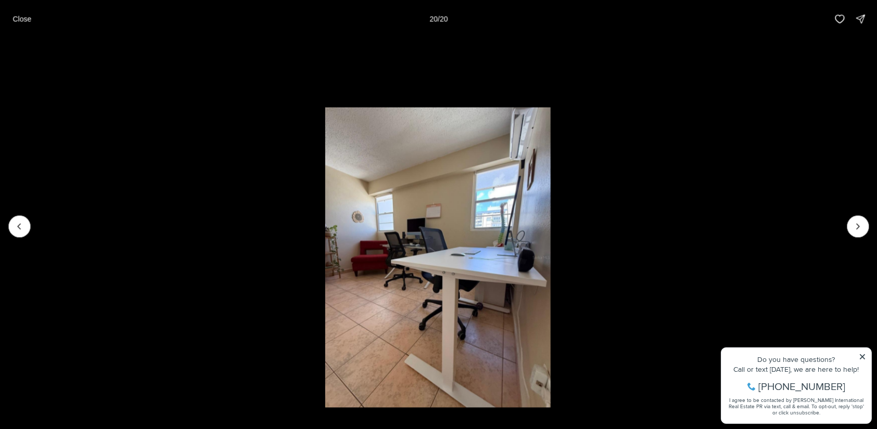
click at [861, 227] on div at bounding box center [858, 226] width 22 height 22
click at [17, 17] on p "Close" at bounding box center [21, 19] width 19 height 8
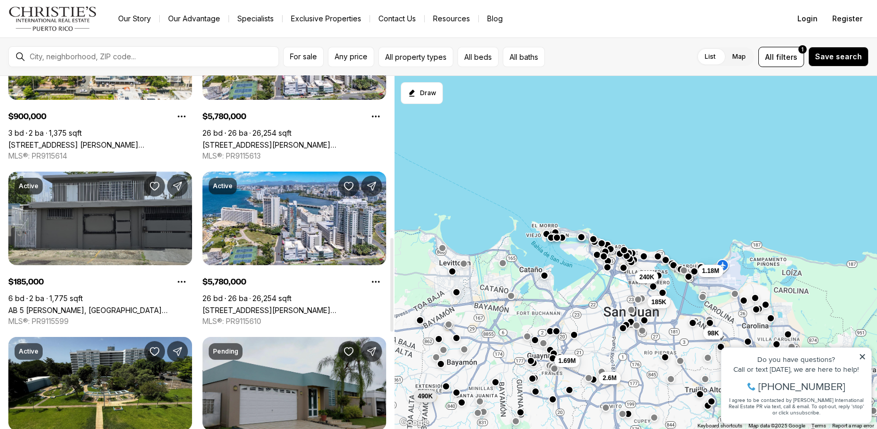
scroll to position [729, 0]
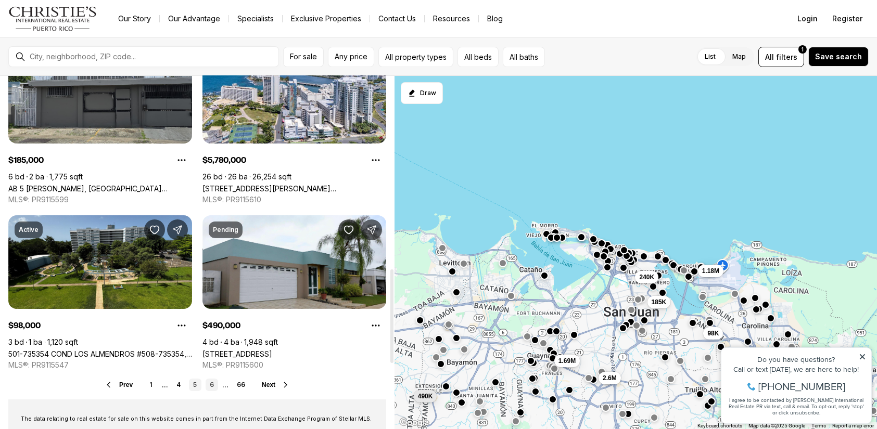
click at [214, 385] on link "6" at bounding box center [212, 385] width 12 height 12
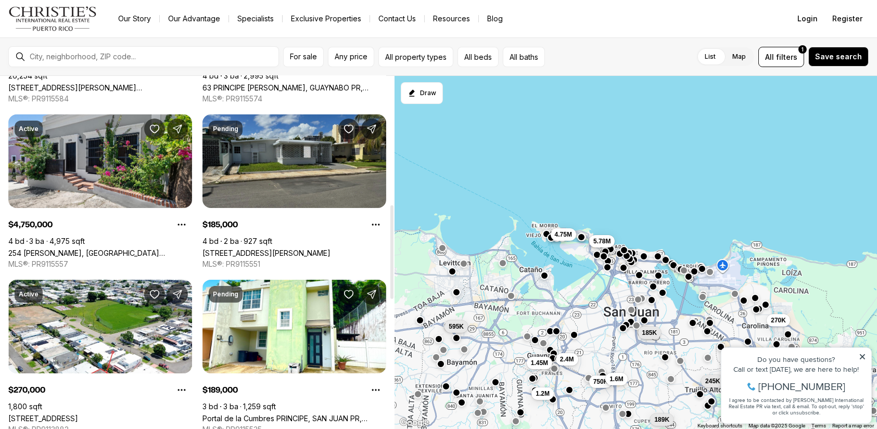
scroll to position [486, 0]
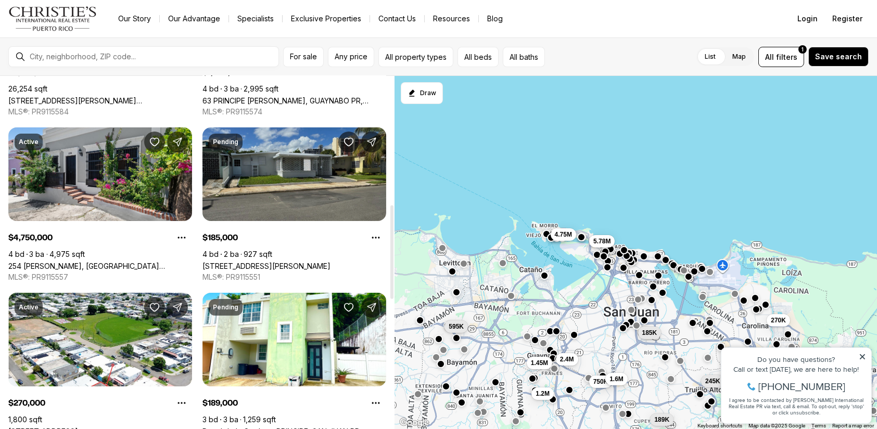
click at [277, 262] on link "[STREET_ADDRESS][PERSON_NAME]" at bounding box center [266, 266] width 128 height 9
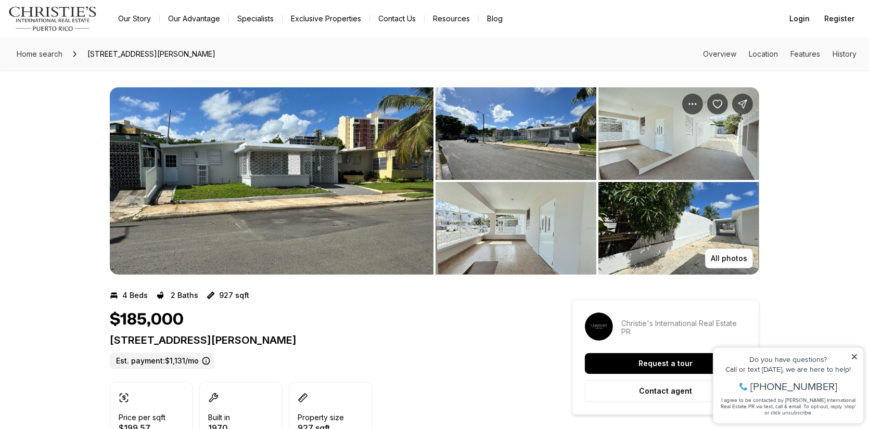
click at [276, 188] on img "View image gallery" at bounding box center [272, 180] width 324 height 187
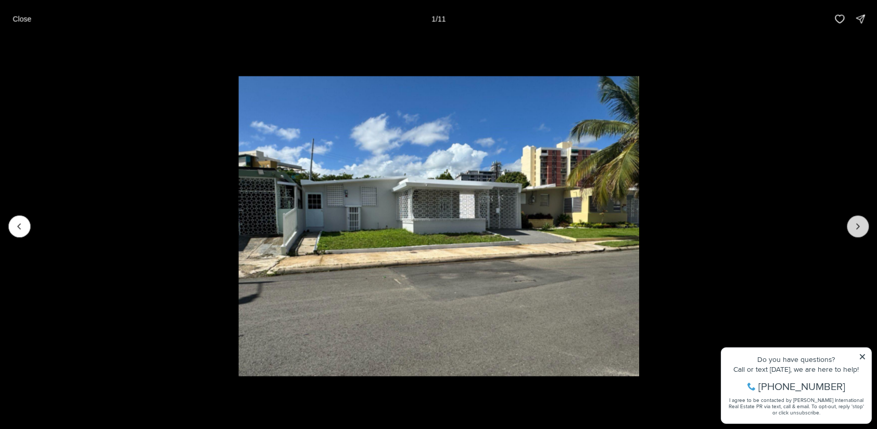
click at [858, 225] on icon "Next slide" at bounding box center [858, 226] width 3 height 5
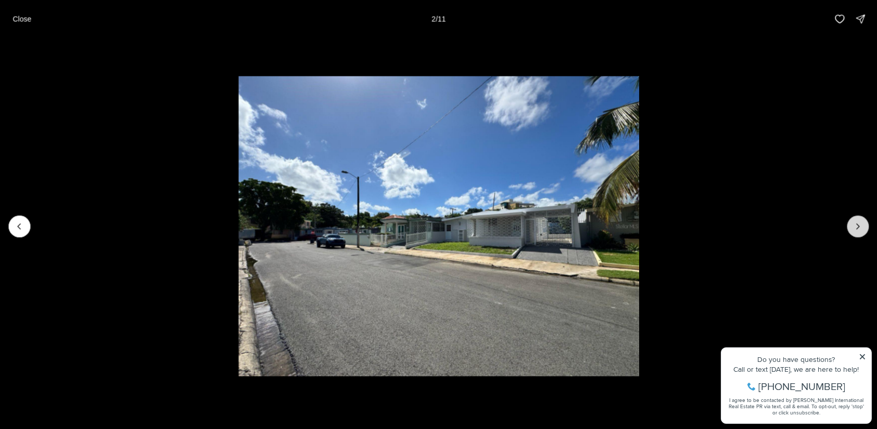
click at [858, 225] on icon "Next slide" at bounding box center [858, 226] width 3 height 5
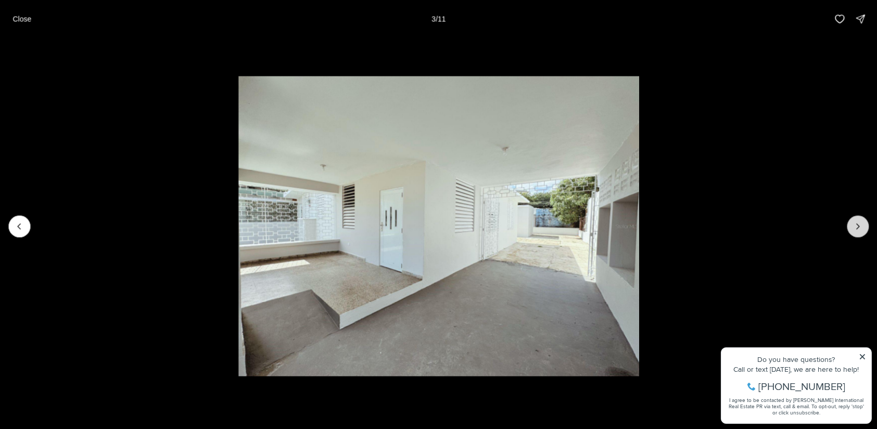
click at [858, 225] on icon "Next slide" at bounding box center [858, 226] width 3 height 5
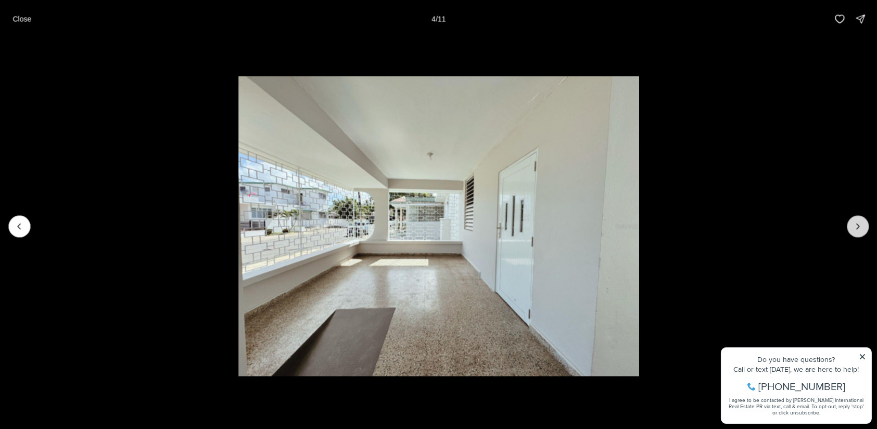
click at [858, 225] on icon "Next slide" at bounding box center [858, 226] width 3 height 5
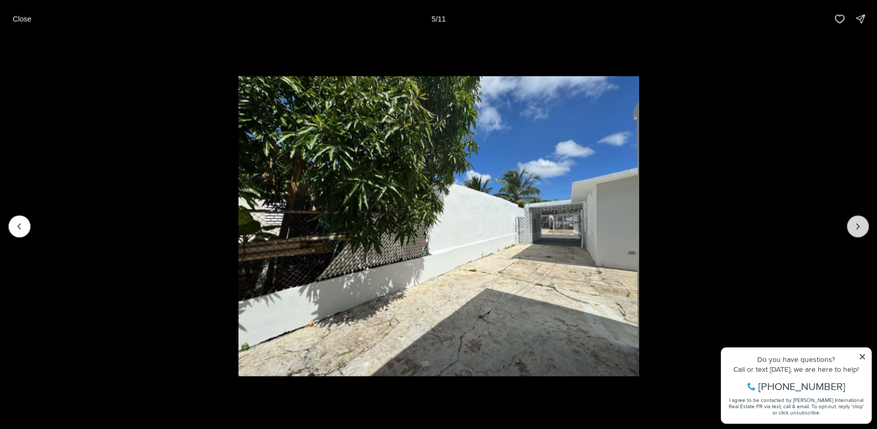
click at [858, 225] on icon "Next slide" at bounding box center [858, 226] width 3 height 5
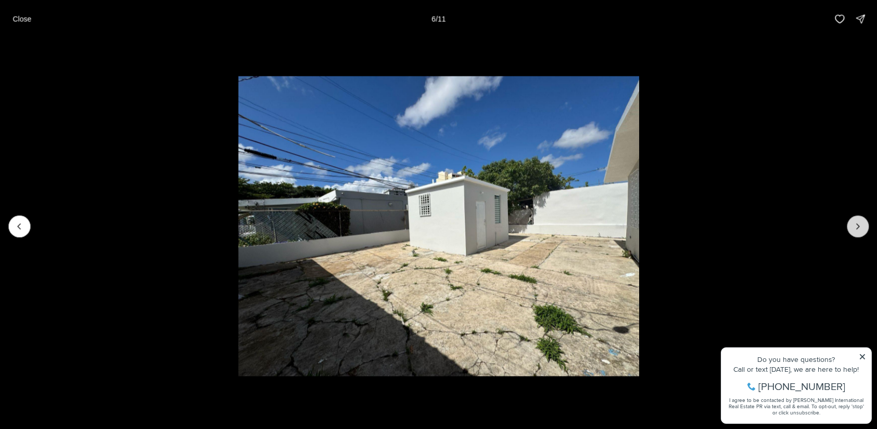
click at [858, 225] on icon "Next slide" at bounding box center [858, 226] width 3 height 5
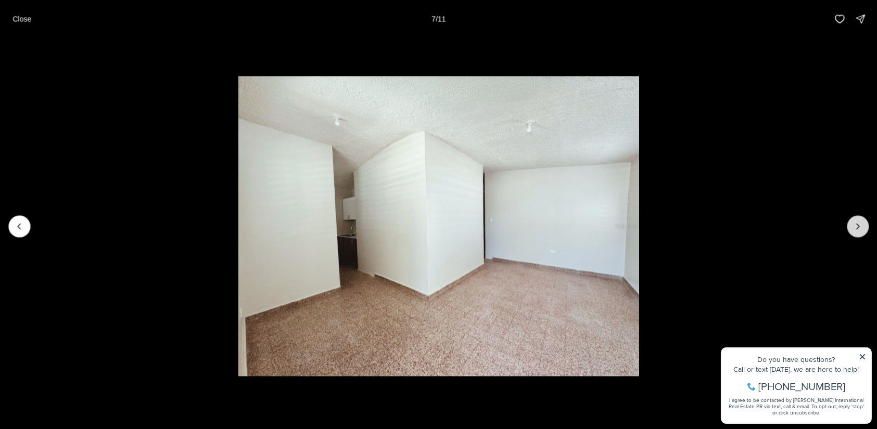
click at [858, 225] on icon "Next slide" at bounding box center [858, 226] width 3 height 5
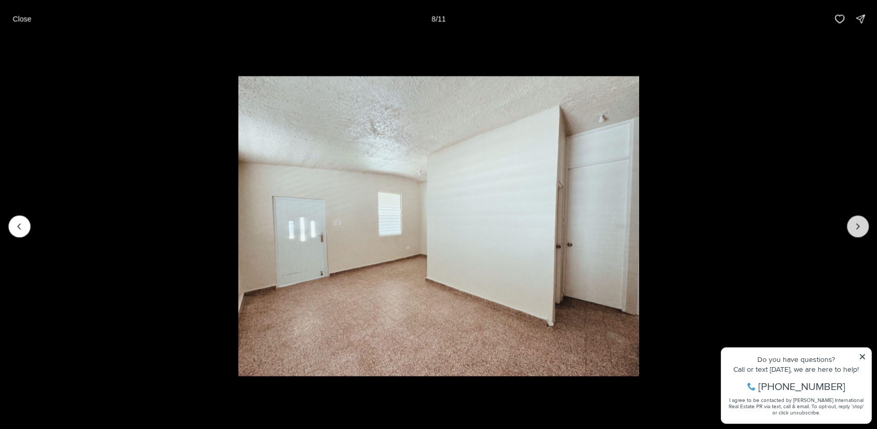
click at [858, 225] on icon "Next slide" at bounding box center [858, 226] width 3 height 5
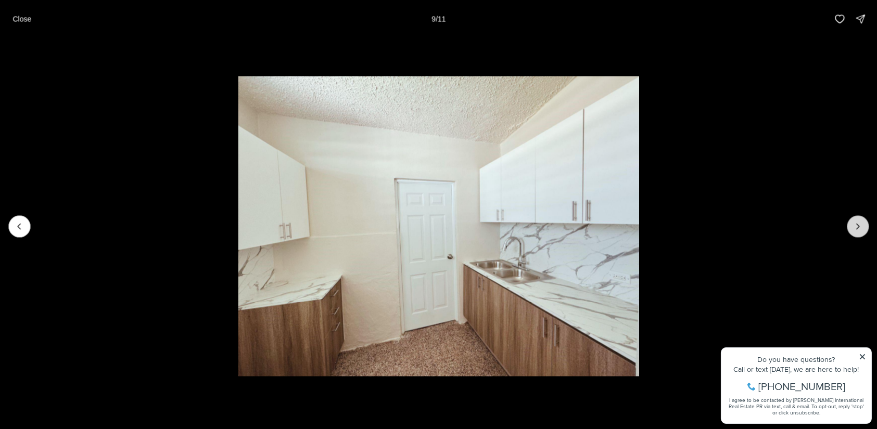
click at [858, 225] on icon "Next slide" at bounding box center [858, 226] width 3 height 5
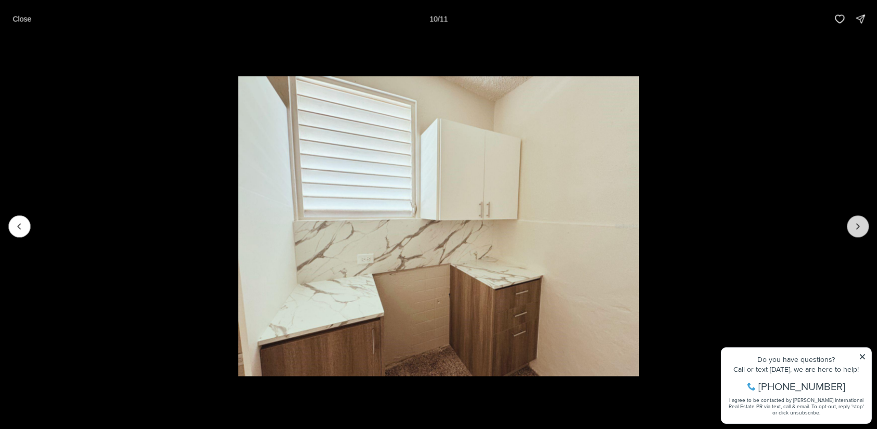
click at [858, 225] on icon "Next slide" at bounding box center [858, 226] width 3 height 5
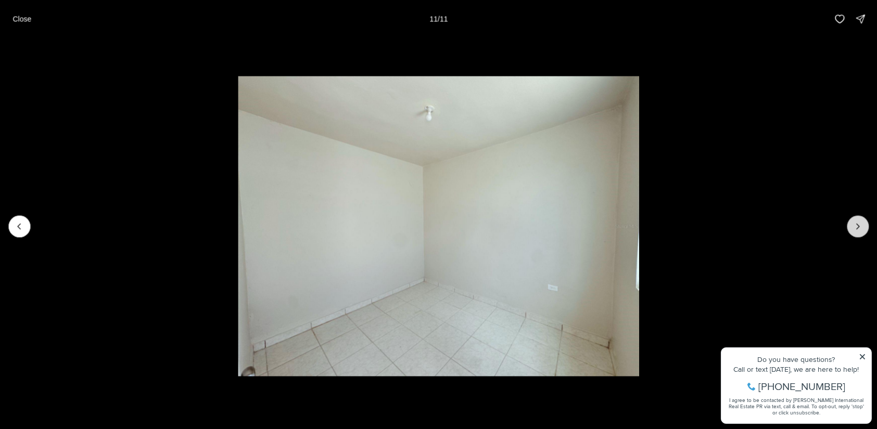
click at [858, 225] on div at bounding box center [858, 226] width 22 height 22
click at [861, 226] on div at bounding box center [858, 226] width 22 height 22
click at [19, 19] on p "Close" at bounding box center [21, 19] width 19 height 8
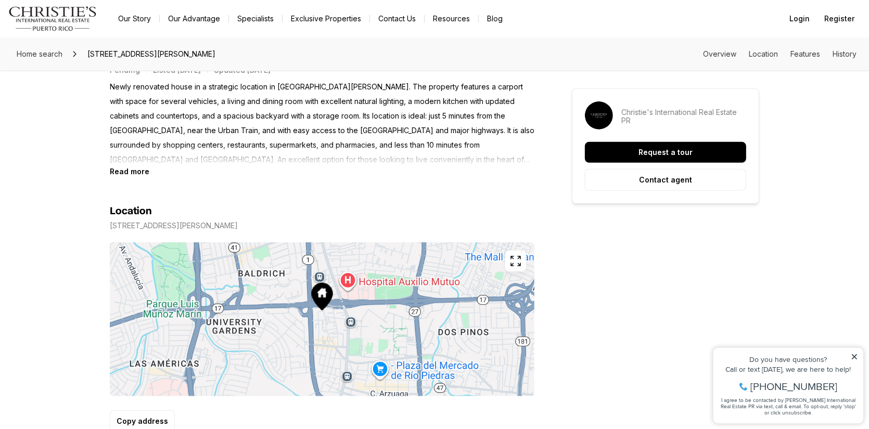
scroll to position [364, 0]
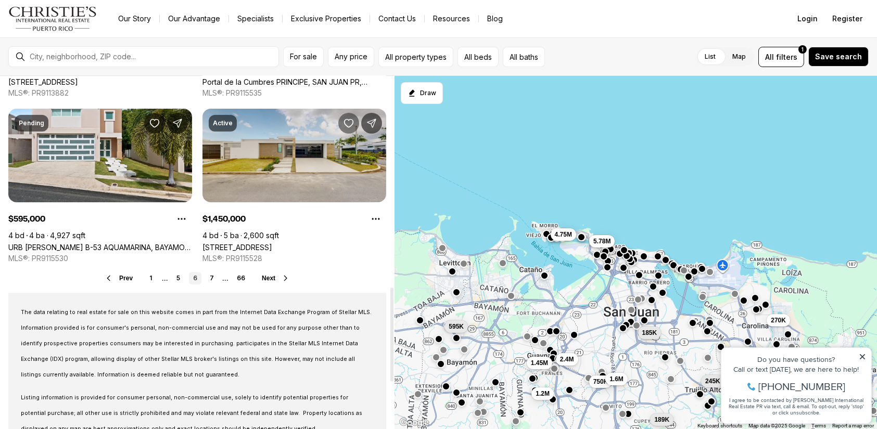
scroll to position [850, 0]
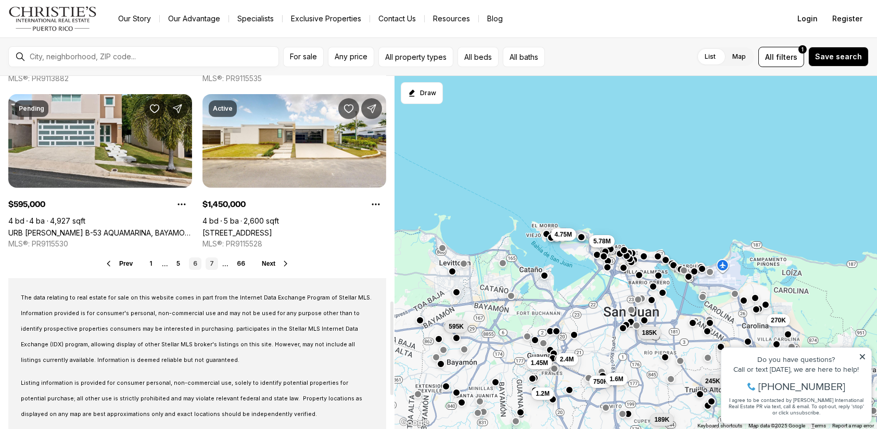
click at [210, 265] on link "7" at bounding box center [212, 264] width 12 height 12
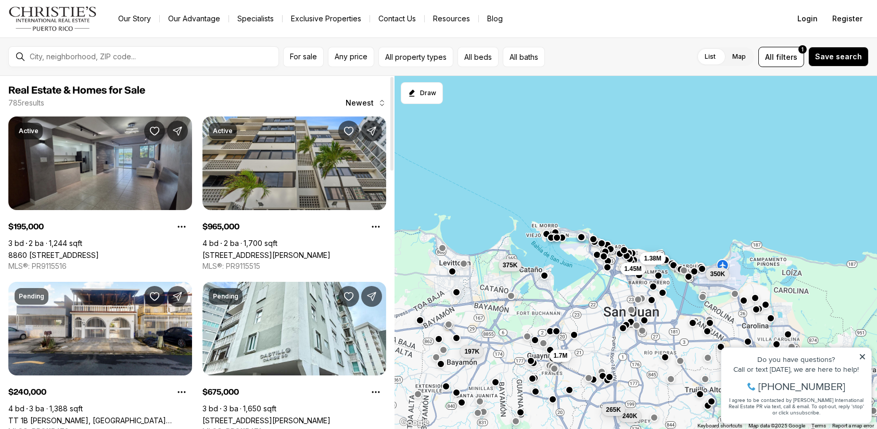
click at [99, 251] on link "8860 [STREET_ADDRESS]" at bounding box center [53, 255] width 91 height 9
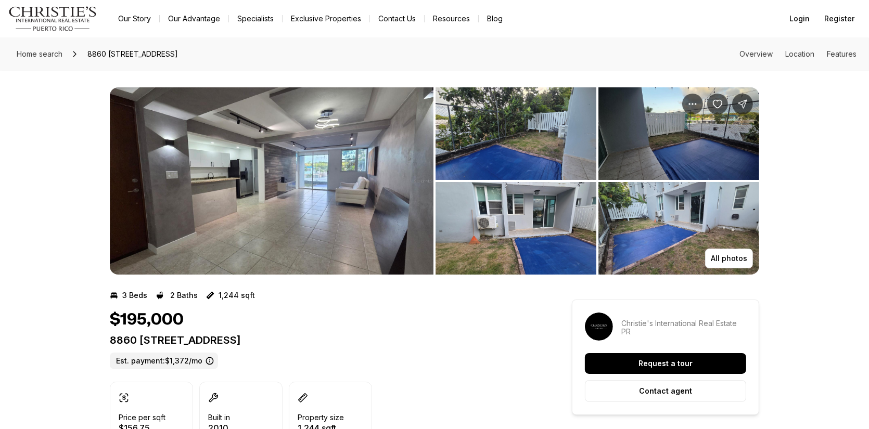
click at [285, 194] on img "View image gallery" at bounding box center [272, 180] width 324 height 187
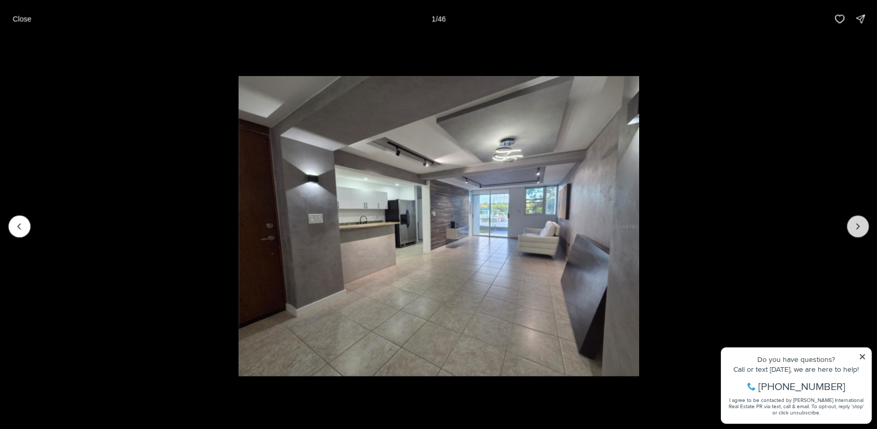
click at [858, 228] on icon "Next slide" at bounding box center [858, 226] width 10 height 10
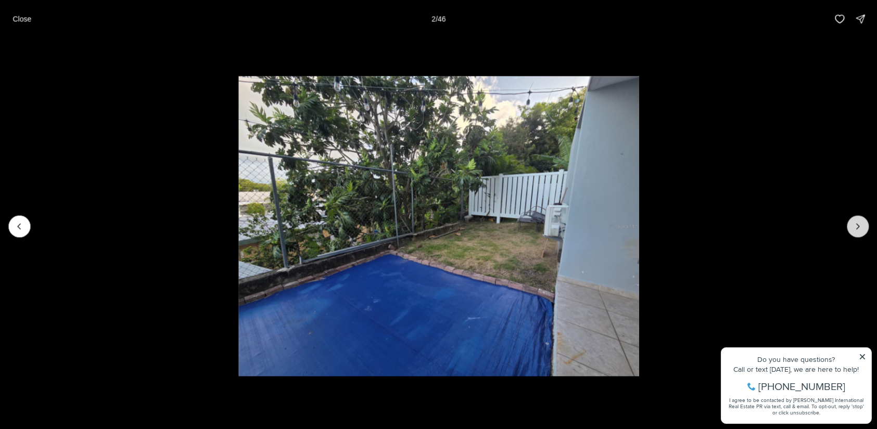
click at [858, 228] on icon "Next slide" at bounding box center [858, 226] width 10 height 10
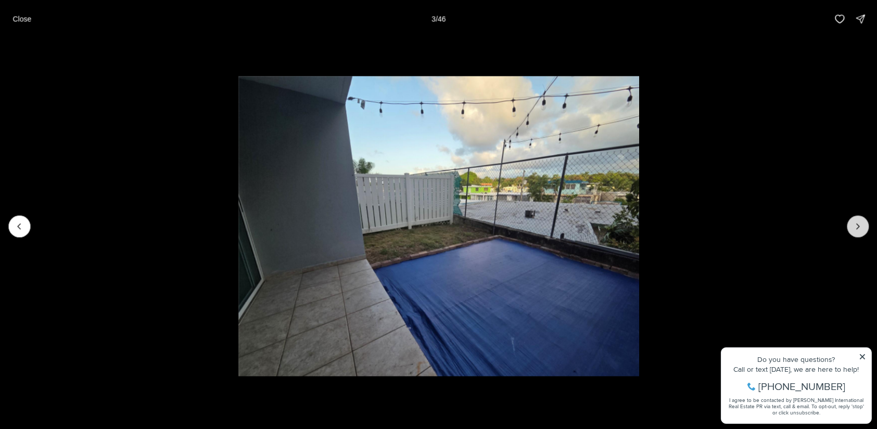
click at [858, 228] on icon "Next slide" at bounding box center [858, 226] width 10 height 10
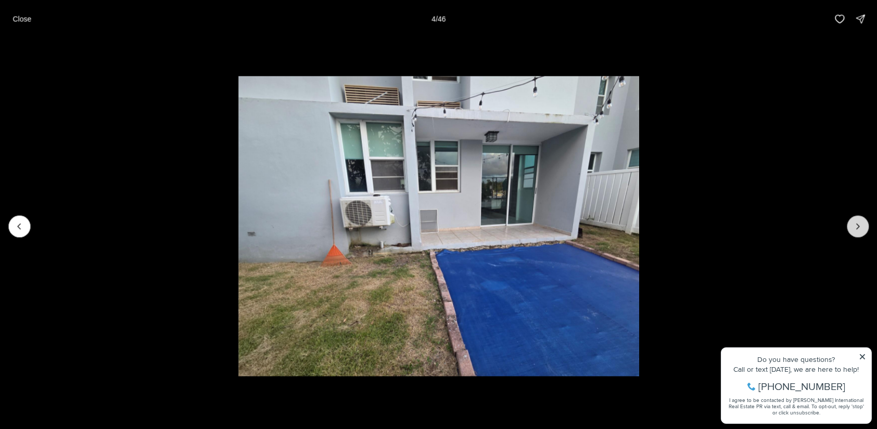
click at [858, 228] on icon "Next slide" at bounding box center [858, 226] width 10 height 10
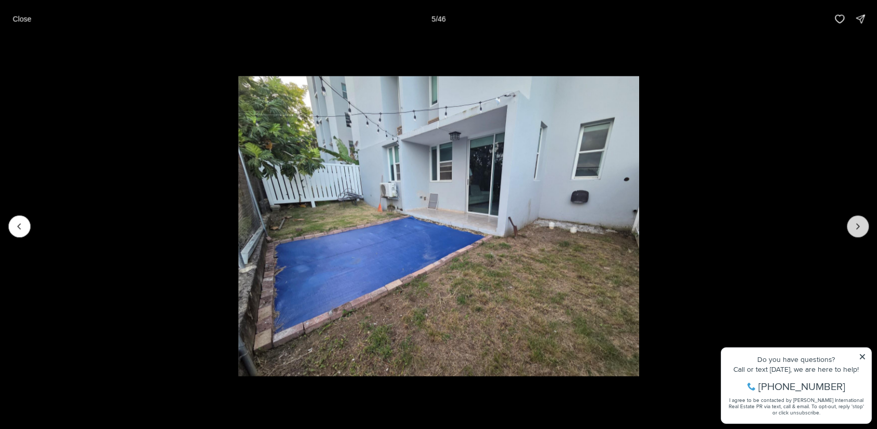
click at [858, 228] on icon "Next slide" at bounding box center [858, 226] width 10 height 10
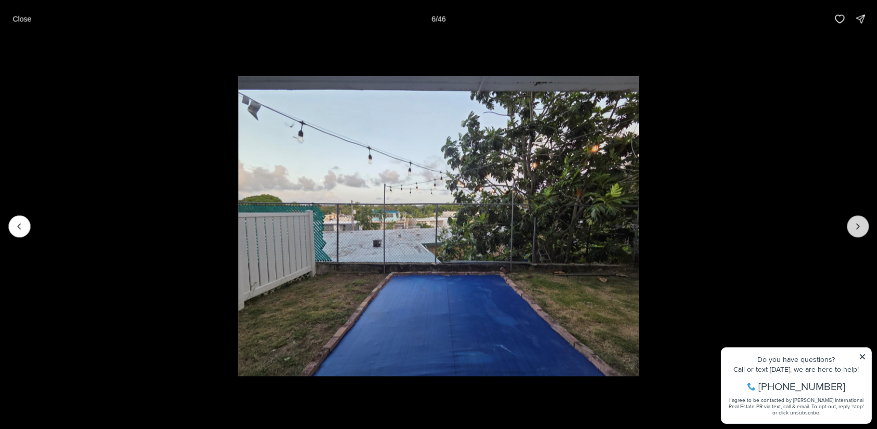
click at [858, 228] on icon "Next slide" at bounding box center [858, 226] width 10 height 10
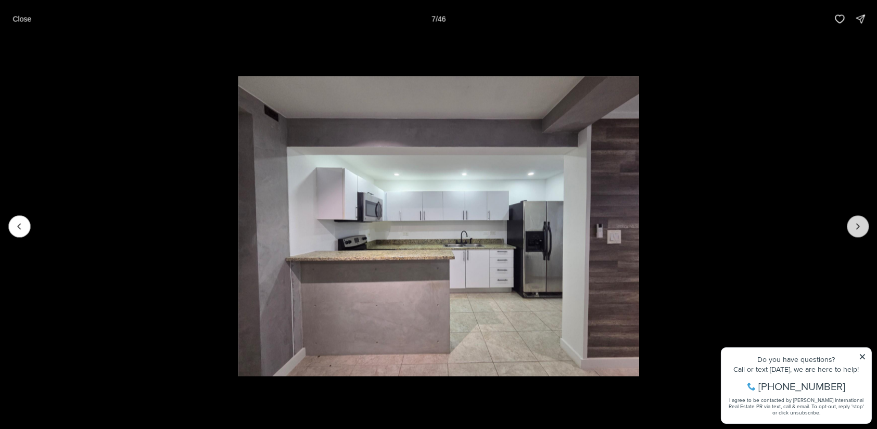
click at [858, 228] on icon "Next slide" at bounding box center [858, 226] width 10 height 10
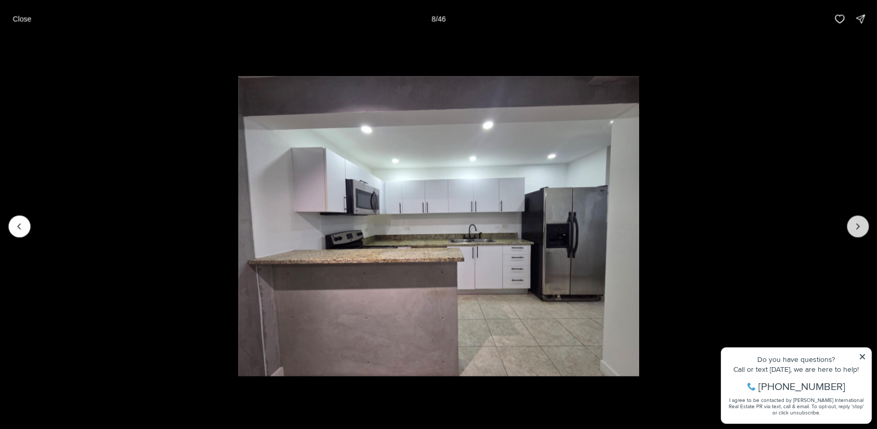
click at [858, 228] on icon "Next slide" at bounding box center [858, 226] width 10 height 10
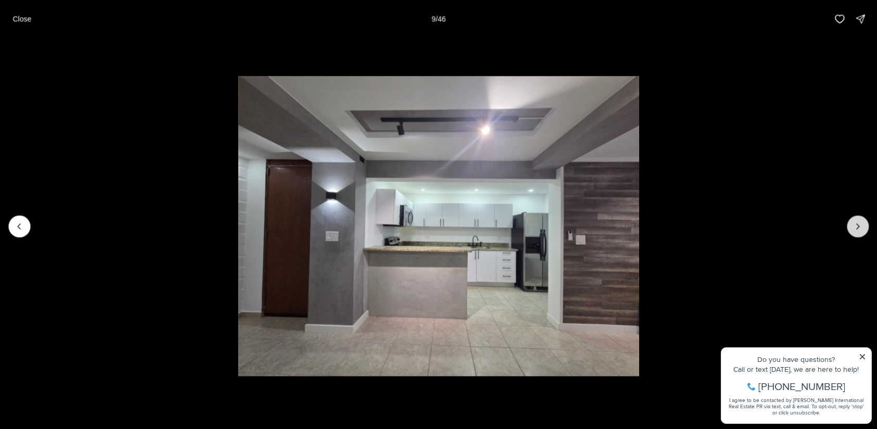
click at [858, 228] on icon "Next slide" at bounding box center [858, 226] width 10 height 10
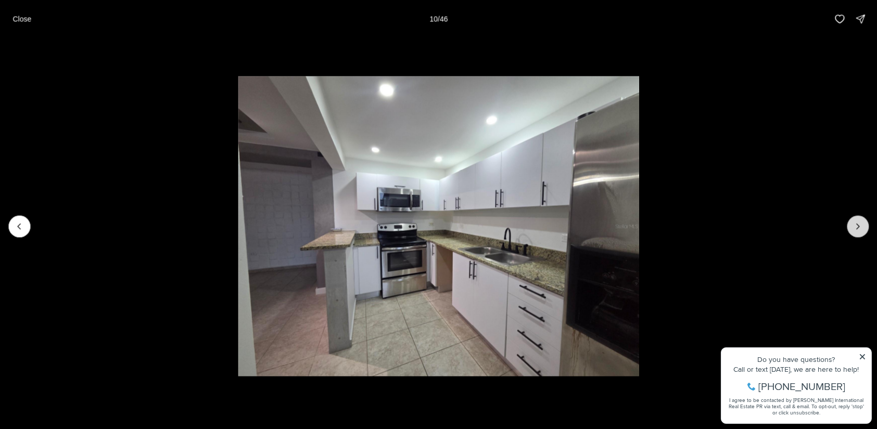
click at [858, 228] on icon "Next slide" at bounding box center [858, 226] width 10 height 10
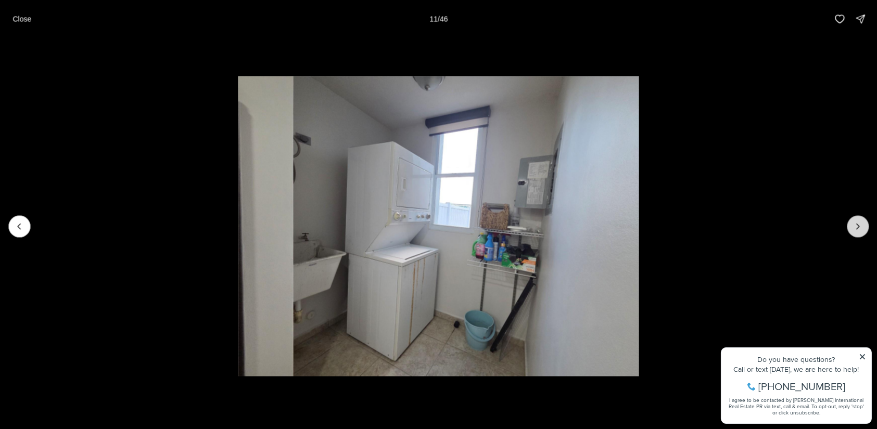
click at [858, 228] on icon "Next slide" at bounding box center [858, 226] width 10 height 10
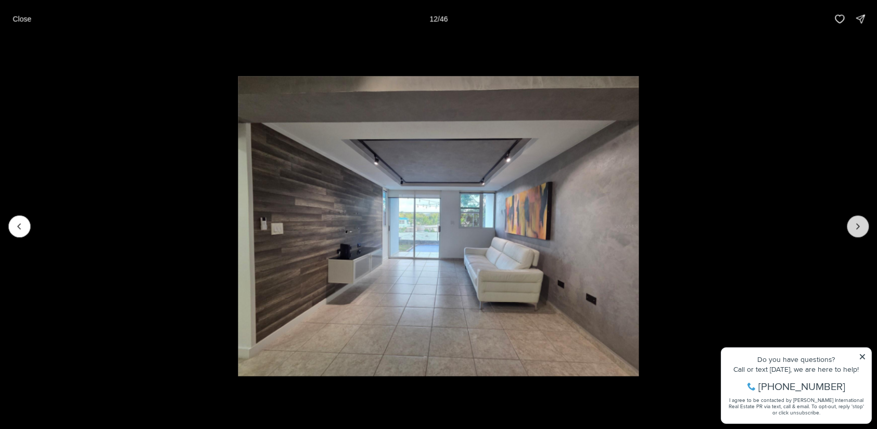
click at [858, 228] on icon "Next slide" at bounding box center [858, 226] width 10 height 10
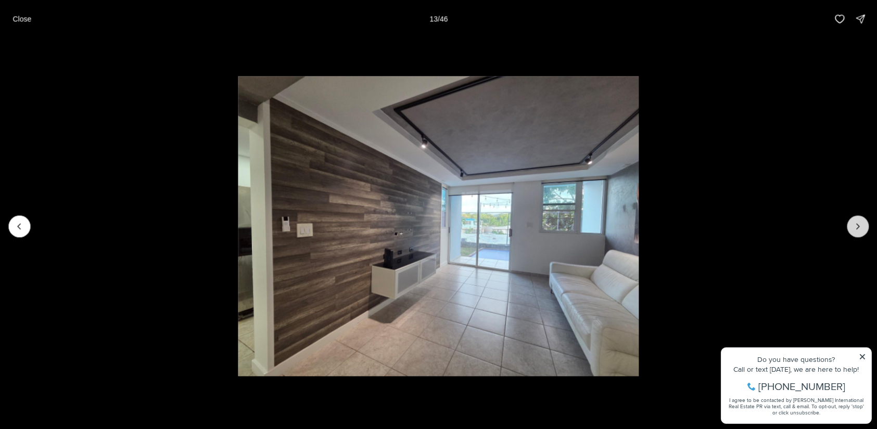
click at [858, 228] on icon "Next slide" at bounding box center [858, 226] width 10 height 10
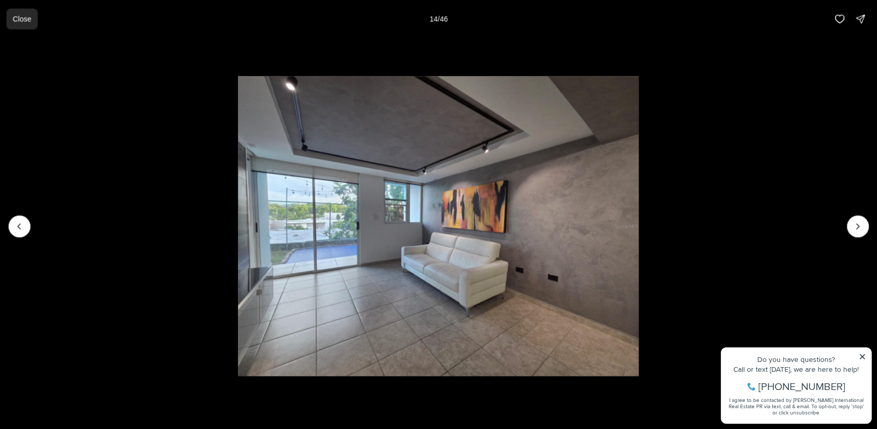
click at [19, 19] on p "Close" at bounding box center [21, 19] width 19 height 8
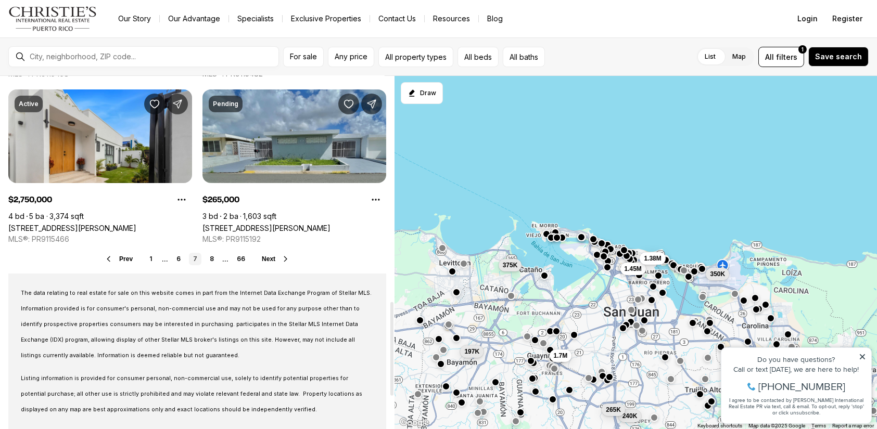
scroll to position [733, 0]
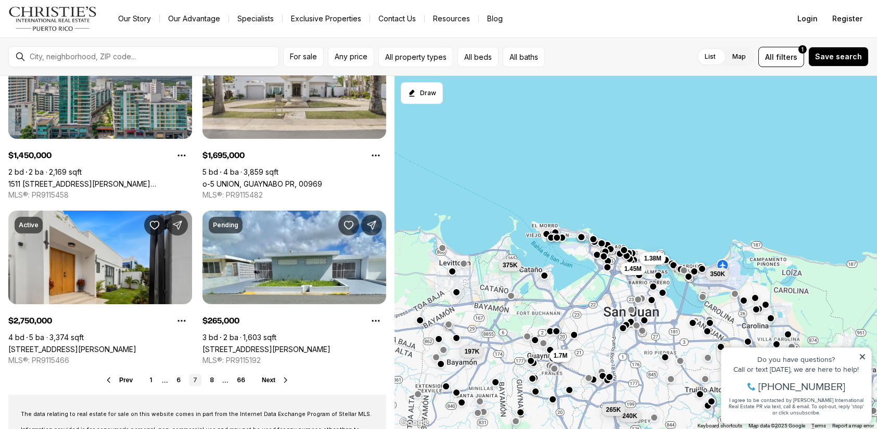
click at [690, 219] on div "195K 240K 1.45M 1.38M 350K 1.7M 197K 265K 375K" at bounding box center [636, 253] width 482 height 354
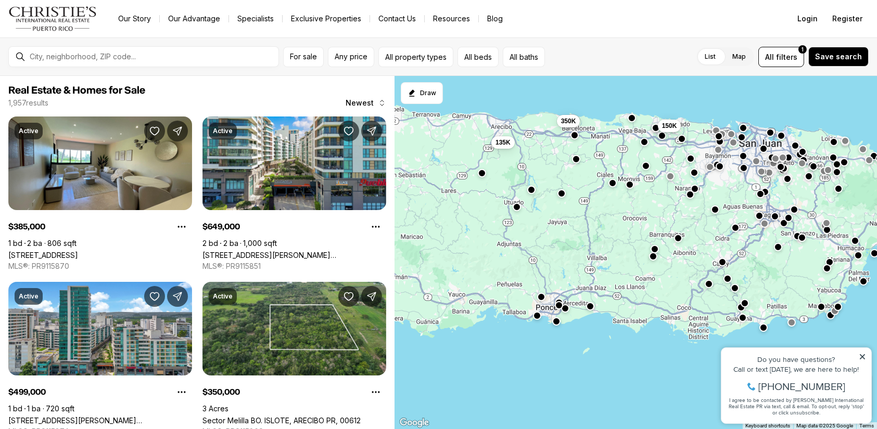
drag, startPoint x: 629, startPoint y: 302, endPoint x: 661, endPoint y: 253, distance: 58.6
click at [722, 192] on div "975K 135K 350K 150K" at bounding box center [636, 253] width 482 height 354
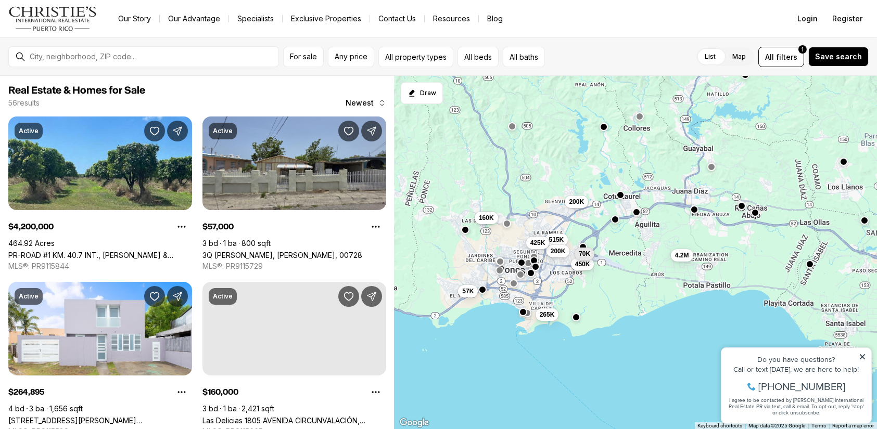
drag, startPoint x: 573, startPoint y: 375, endPoint x: 634, endPoint y: 285, distance: 109.0
click at [639, 285] on div "57K 160K 170K 4.2M 150K 450K 515K 200K 265K 70K 425K 200K" at bounding box center [636, 253] width 482 height 354
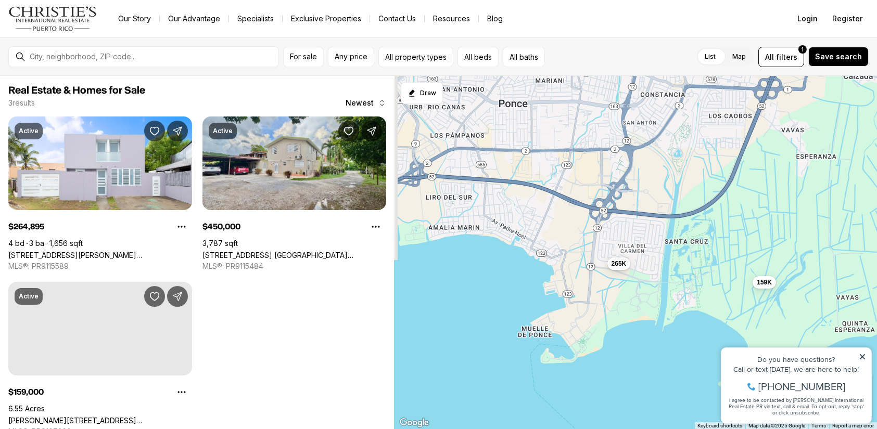
drag, startPoint x: 585, startPoint y: 297, endPoint x: 700, endPoint y: 281, distance: 115.6
click at [769, 272] on div "450K 265K 159K" at bounding box center [636, 253] width 482 height 354
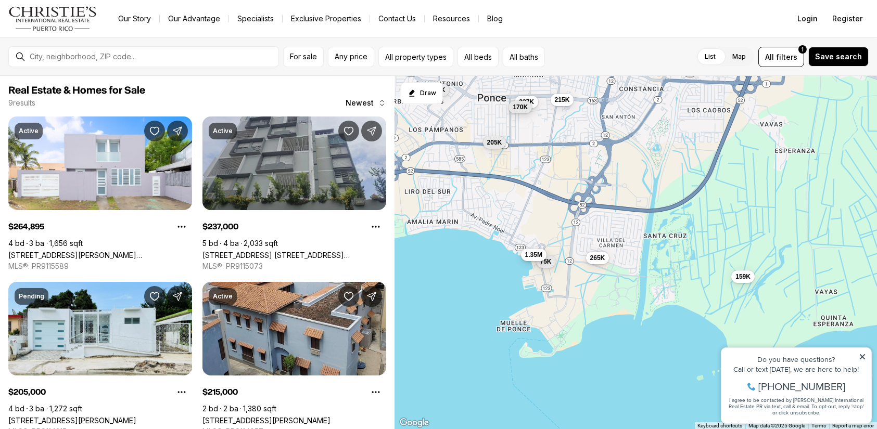
click at [532, 253] on span "1.35M" at bounding box center [533, 255] width 17 height 8
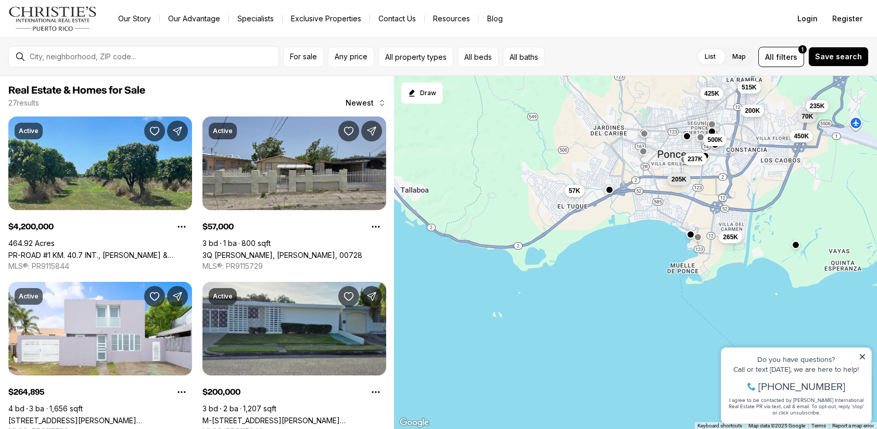
drag, startPoint x: 513, startPoint y: 219, endPoint x: 658, endPoint y: 212, distance: 144.8
click at [658, 212] on div "265K 237K 205K 4.2M 57K 200K 515K 450K 70K 425K 500K 235K" at bounding box center [636, 253] width 482 height 354
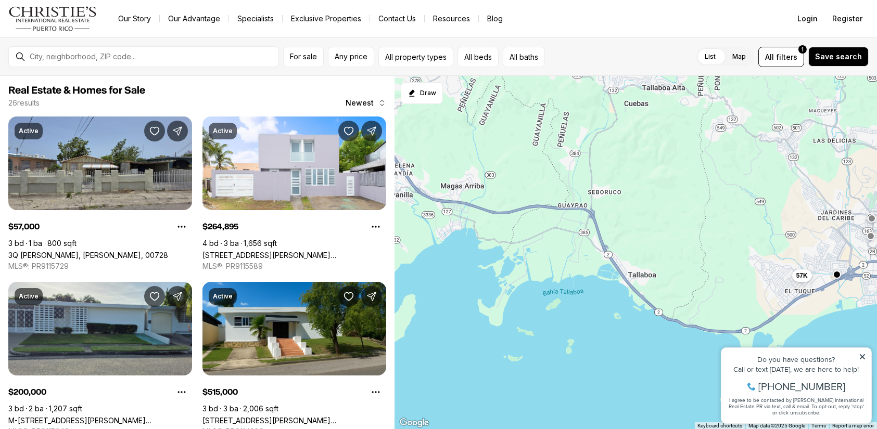
drag, startPoint x: 485, startPoint y: 208, endPoint x: 703, endPoint y: 290, distance: 232.9
click at [714, 291] on div "265K 237K 205K 215K 57K 200K 515K 450K 70K 425K 500K 235K" at bounding box center [636, 253] width 482 height 354
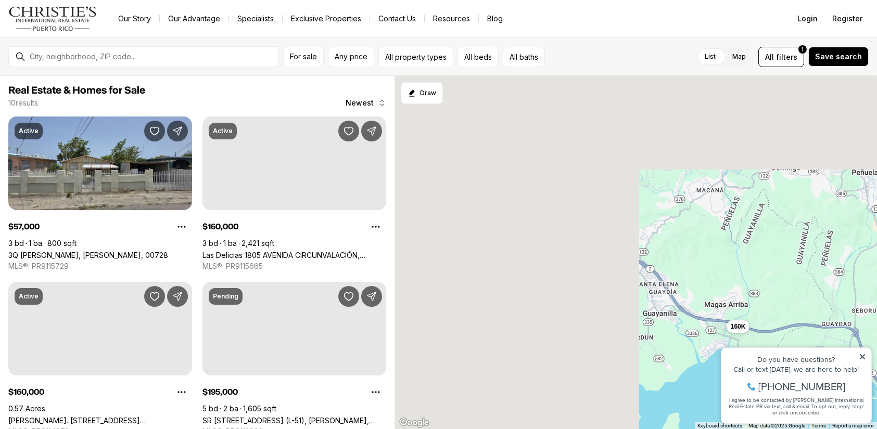
drag, startPoint x: 498, startPoint y: 209, endPoint x: 733, endPoint y: 303, distance: 253.2
click at [743, 307] on div "195K 57K 249K 200K 62K 160K 160K 175K 190K 175K" at bounding box center [636, 253] width 482 height 354
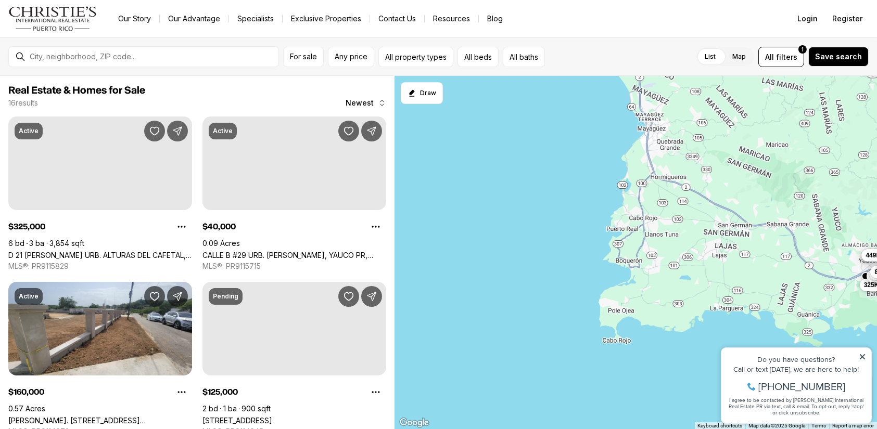
drag, startPoint x: 522, startPoint y: 287, endPoint x: 670, endPoint y: 258, distance: 151.7
click at [799, 291] on div "160K 325K 40K 115K 125K 449K 800K 110K 495K 150K 125K 170K" at bounding box center [636, 253] width 482 height 354
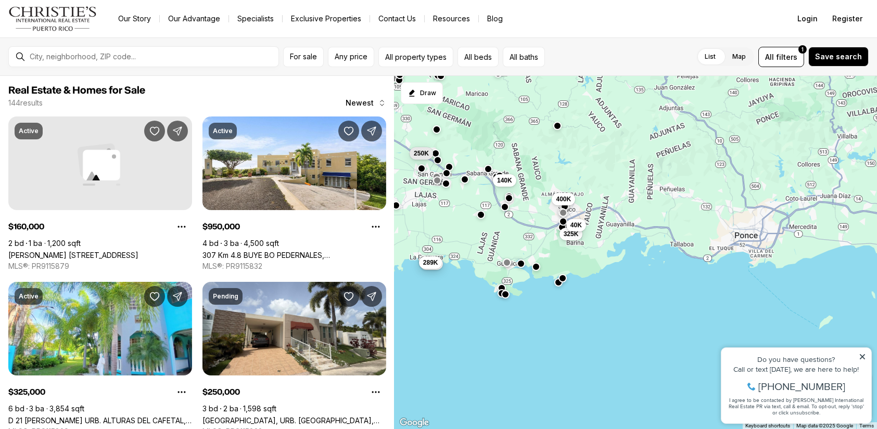
drag, startPoint x: 724, startPoint y: 264, endPoint x: 513, endPoint y: 237, distance: 212.5
click at [513, 237] on div "325K 40K 250K 379K 289K 155K 400K 140K 950K 244K 249K 160K" at bounding box center [636, 253] width 482 height 354
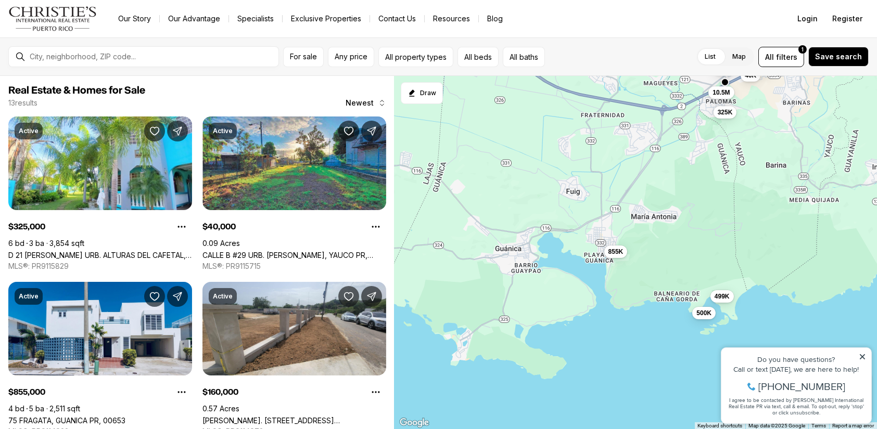
drag, startPoint x: 516, startPoint y: 275, endPoint x: 698, endPoint y: 234, distance: 186.7
click at [698, 234] on div "325K 40K 855K 500K 10.5M 499K 850K 160K 800K 125K 115K 961K" at bounding box center [636, 253] width 482 height 354
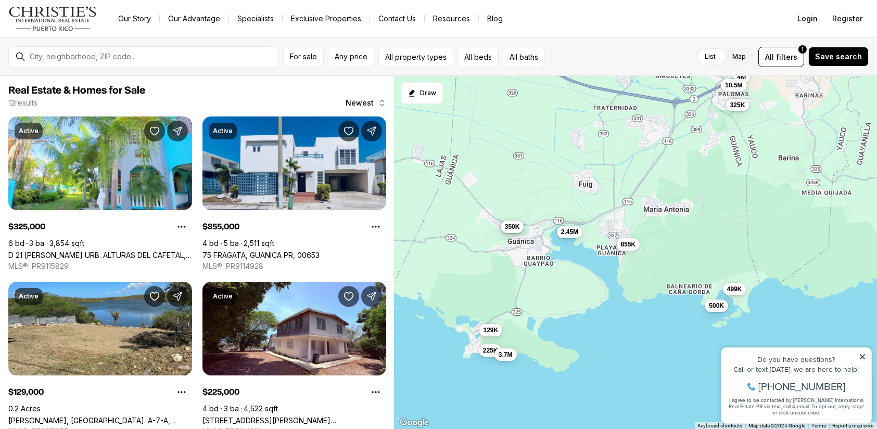
drag, startPoint x: 573, startPoint y: 295, endPoint x: 601, endPoint y: 278, distance: 33.4
click at [601, 278] on div "325K 4M 855K 500K 10.5M 499K 129K 225K 265K 350K 3.7M 2.45M" at bounding box center [636, 253] width 482 height 354
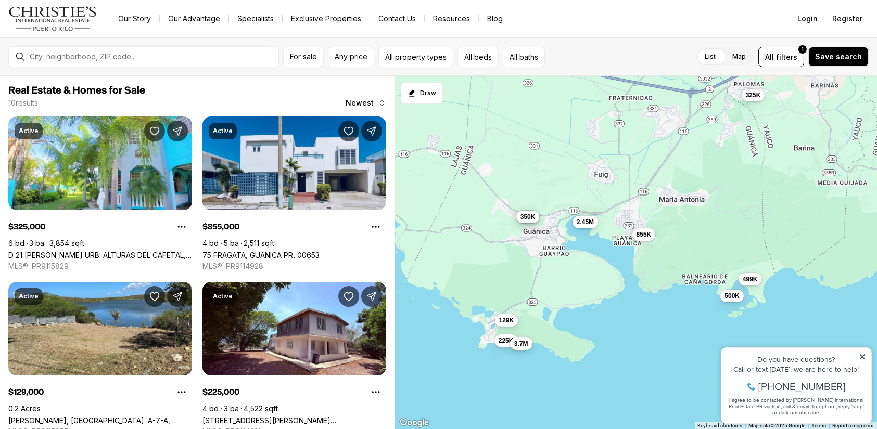
click at [519, 342] on span "3.7M" at bounding box center [521, 344] width 14 height 8
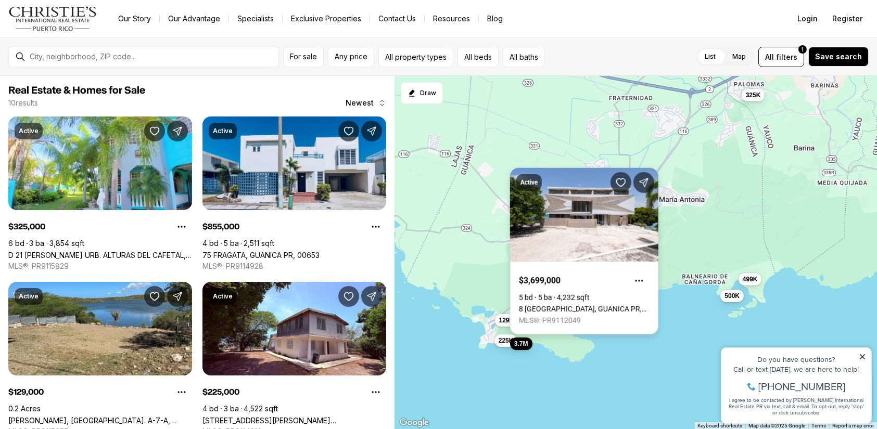
click at [580, 305] on link "8 CERRO JACINTO, GUANICA PR, 00653" at bounding box center [584, 309] width 131 height 8
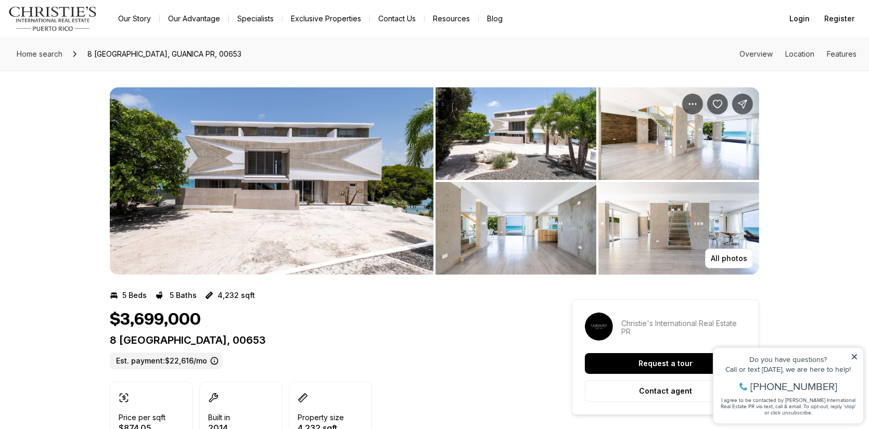
click at [351, 196] on img "View image gallery" at bounding box center [272, 180] width 324 height 187
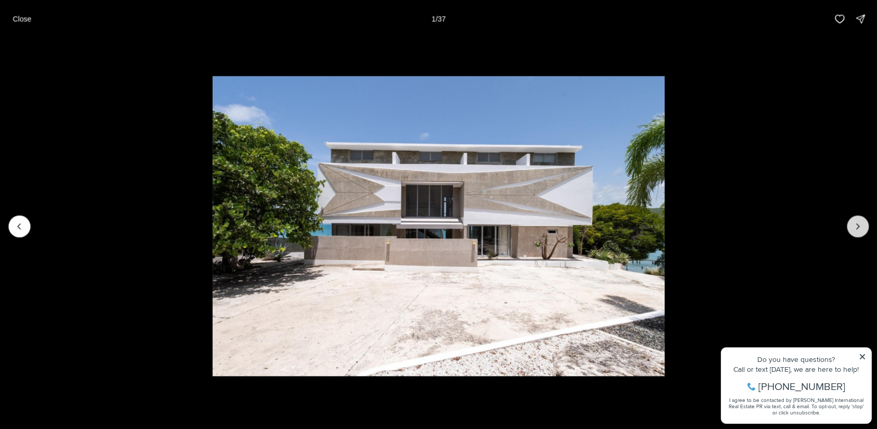
click at [858, 225] on icon "Next slide" at bounding box center [858, 226] width 3 height 5
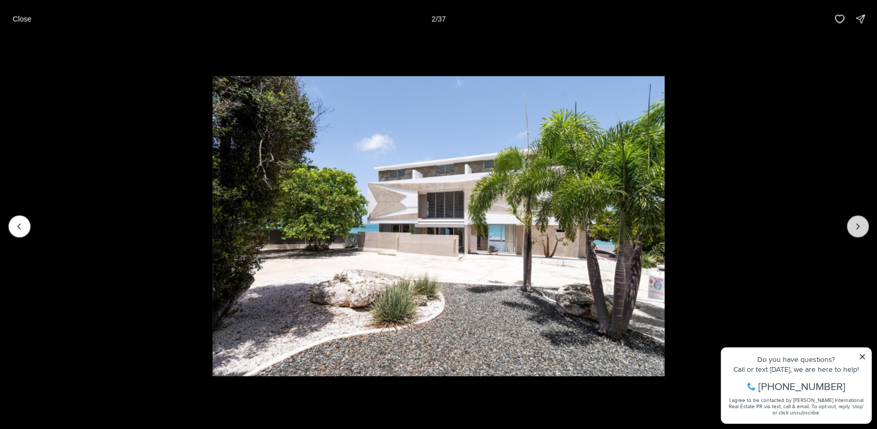
click at [858, 225] on icon "Next slide" at bounding box center [858, 226] width 3 height 5
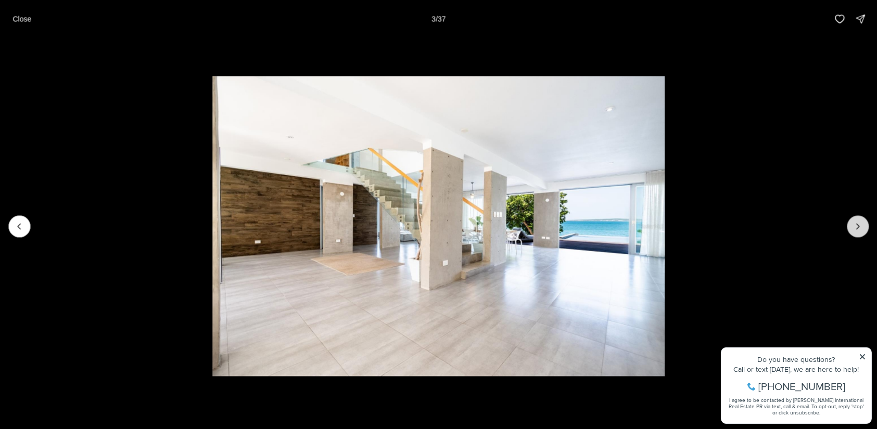
click at [858, 225] on icon "Next slide" at bounding box center [858, 226] width 3 height 5
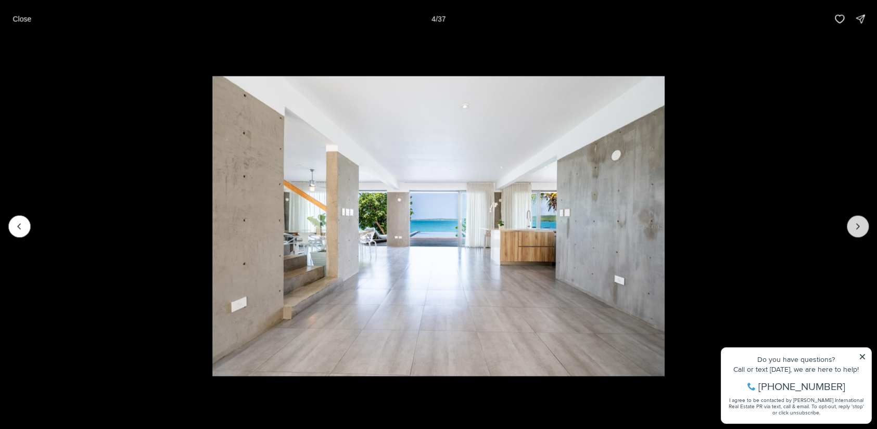
click at [858, 225] on icon "Next slide" at bounding box center [858, 226] width 3 height 5
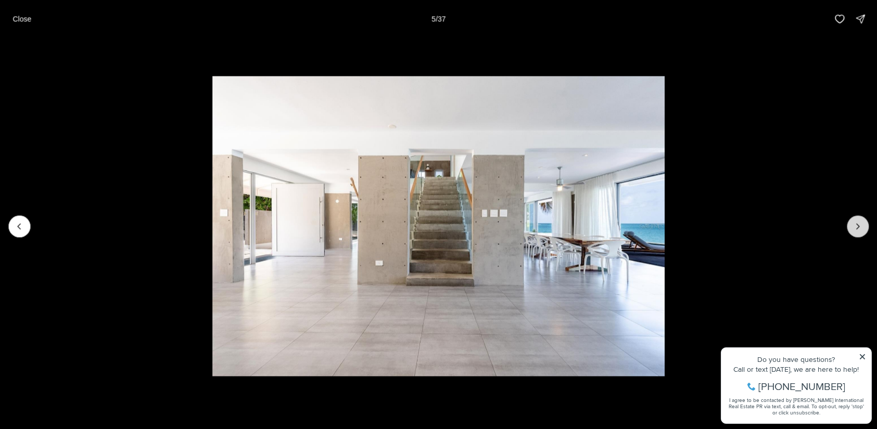
click at [858, 225] on icon "Next slide" at bounding box center [858, 226] width 3 height 5
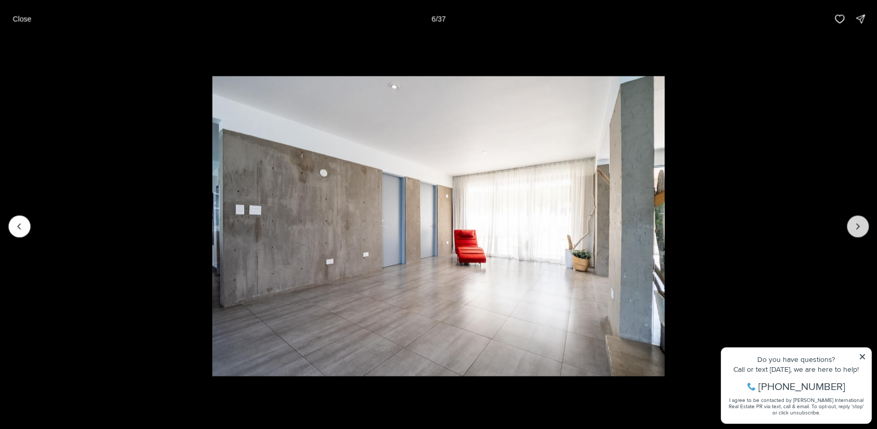
click at [858, 225] on icon "Next slide" at bounding box center [858, 226] width 3 height 5
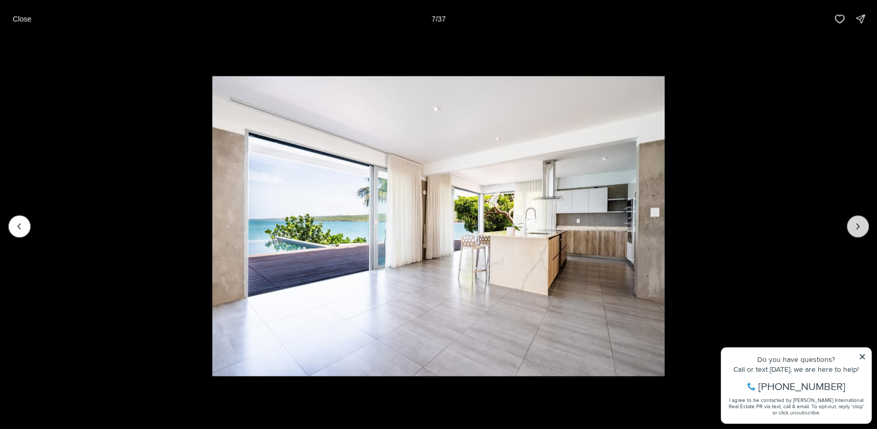
click at [858, 225] on icon "Next slide" at bounding box center [858, 226] width 3 height 5
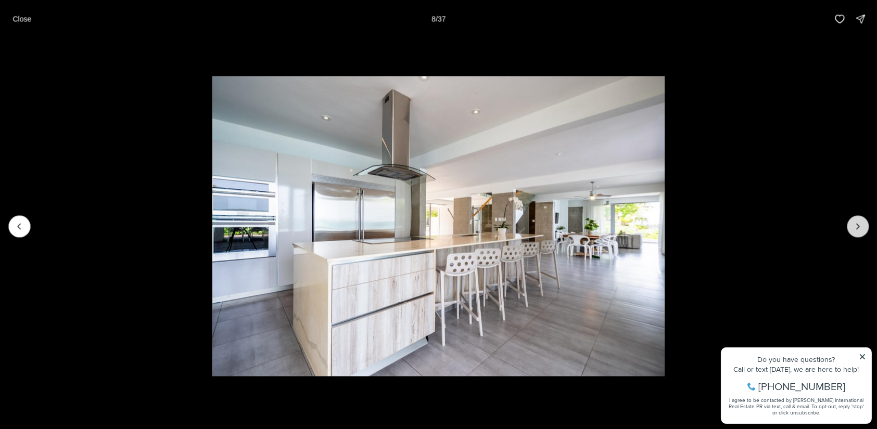
click at [858, 225] on icon "Next slide" at bounding box center [858, 226] width 3 height 5
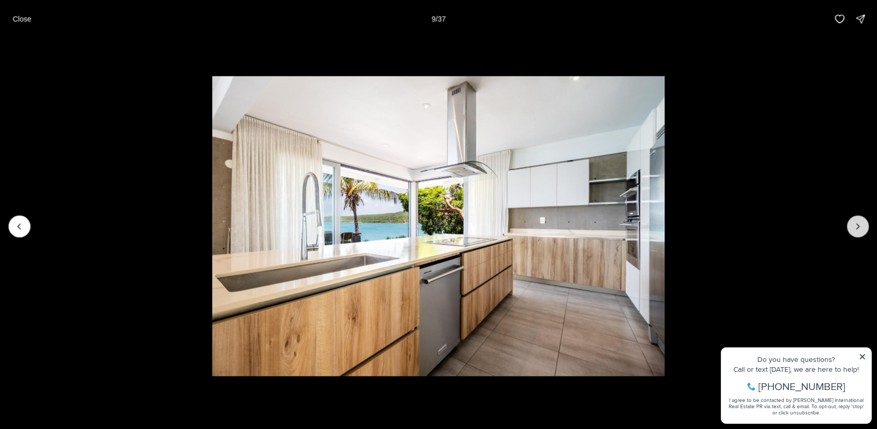
click at [858, 225] on icon "Next slide" at bounding box center [858, 226] width 3 height 5
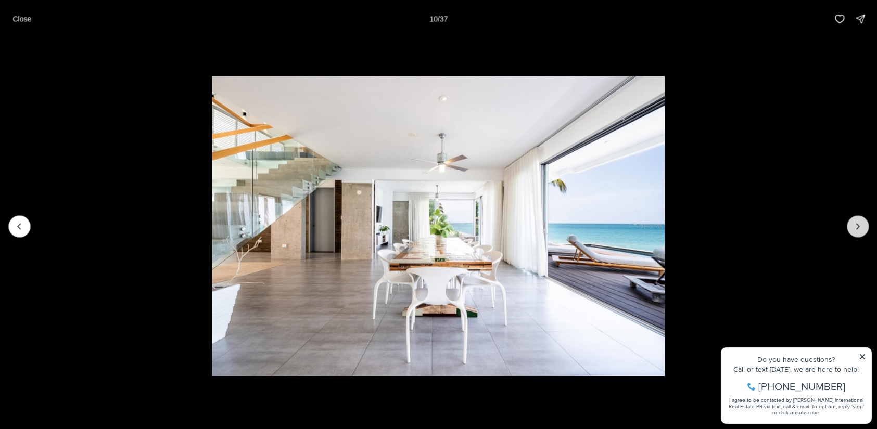
click at [855, 227] on icon "Next slide" at bounding box center [858, 226] width 10 height 10
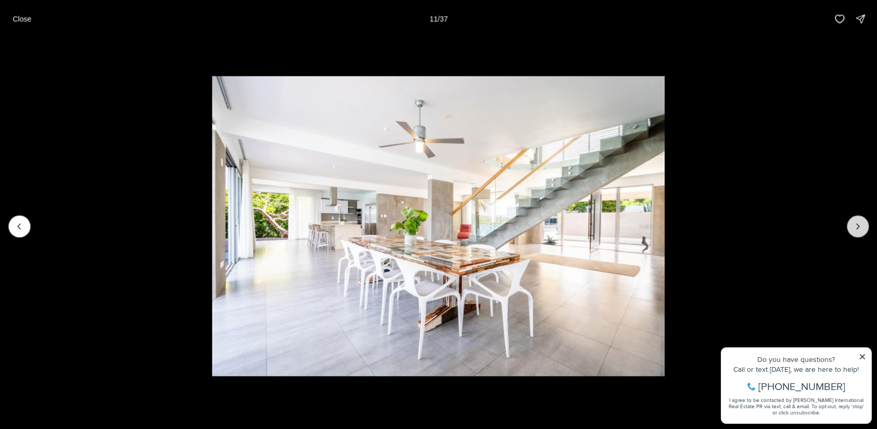
click at [854, 227] on icon "Next slide" at bounding box center [858, 226] width 10 height 10
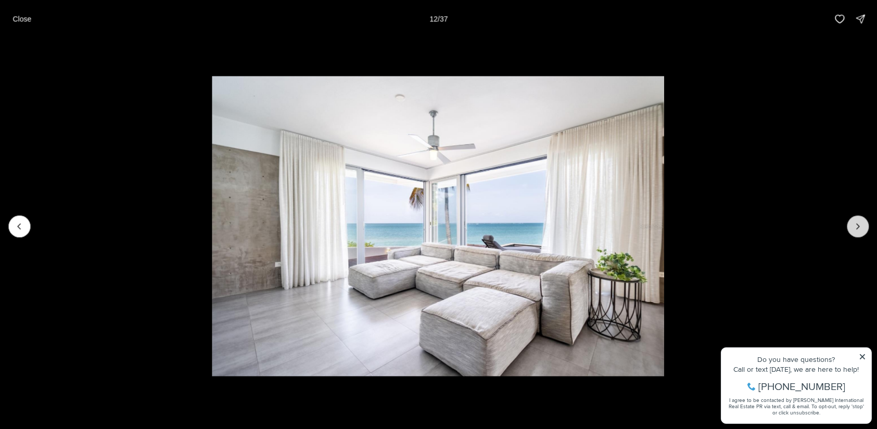
click at [854, 227] on icon "Next slide" at bounding box center [858, 226] width 10 height 10
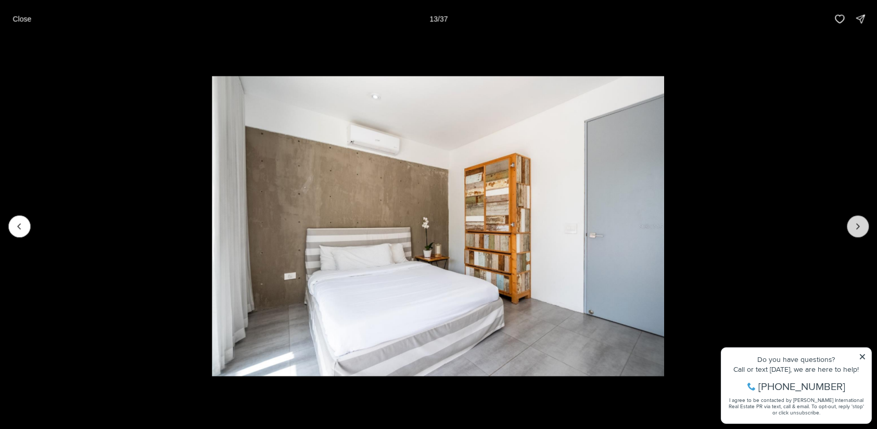
click at [854, 227] on icon "Next slide" at bounding box center [858, 226] width 10 height 10
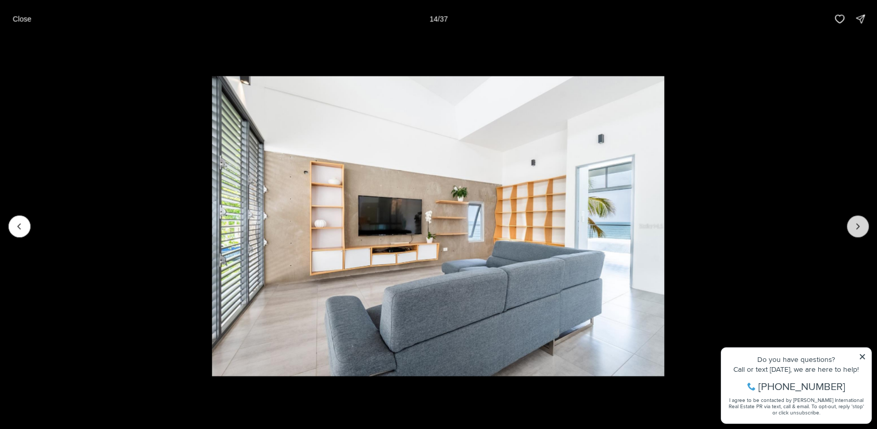
click at [854, 226] on icon "Next slide" at bounding box center [858, 226] width 10 height 10
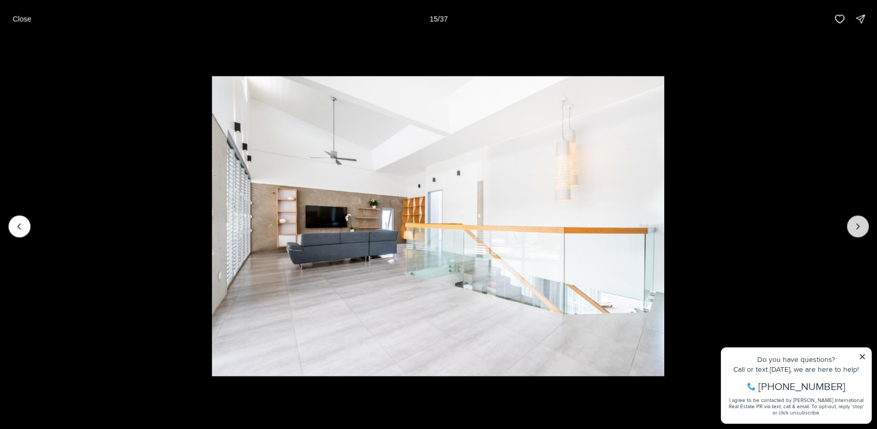
click at [854, 226] on icon "Next slide" at bounding box center [858, 226] width 10 height 10
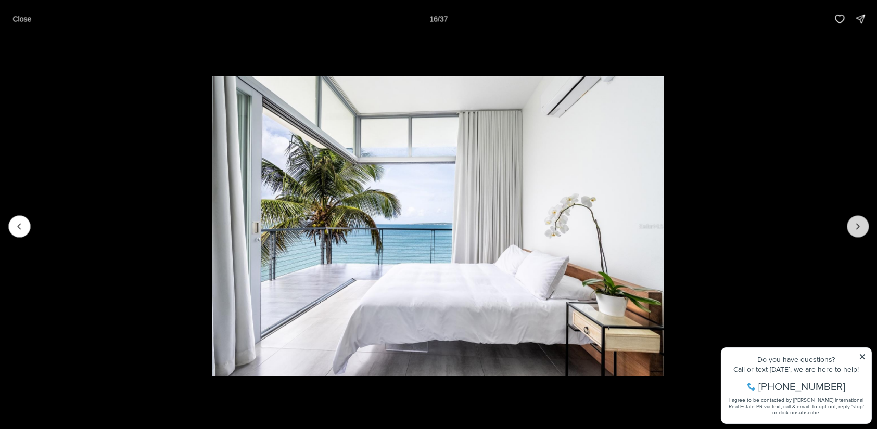
click at [854, 226] on icon "Next slide" at bounding box center [858, 226] width 10 height 10
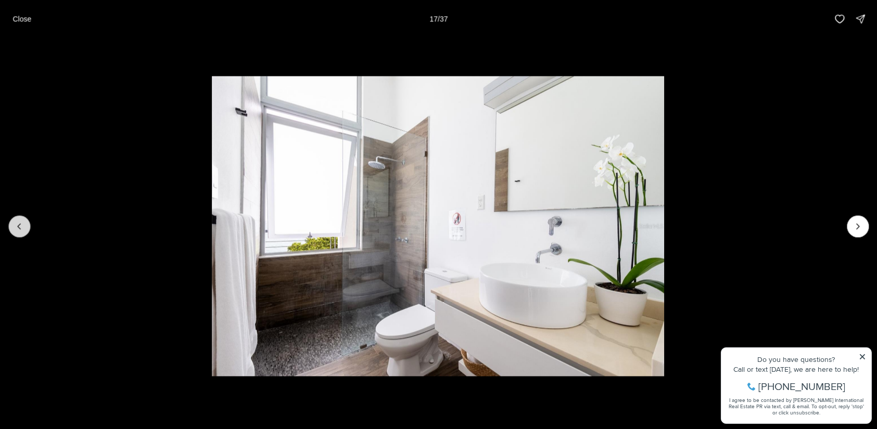
click at [18, 228] on icon "Previous slide" at bounding box center [19, 226] width 10 height 10
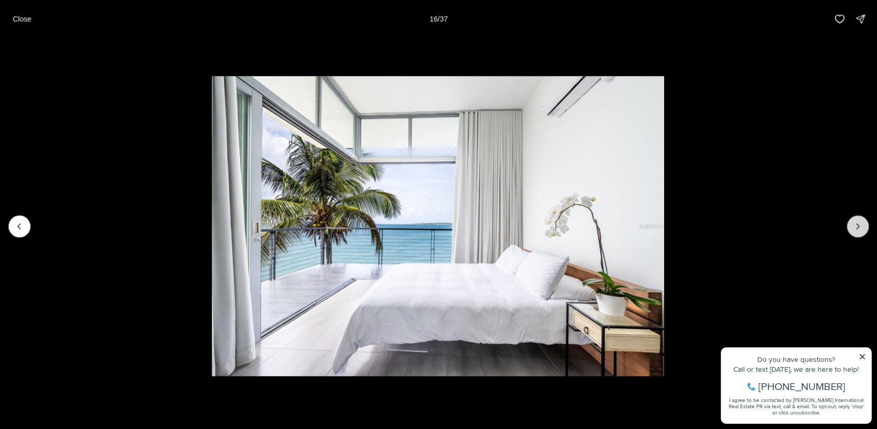
click at [856, 228] on icon "Next slide" at bounding box center [858, 226] width 10 height 10
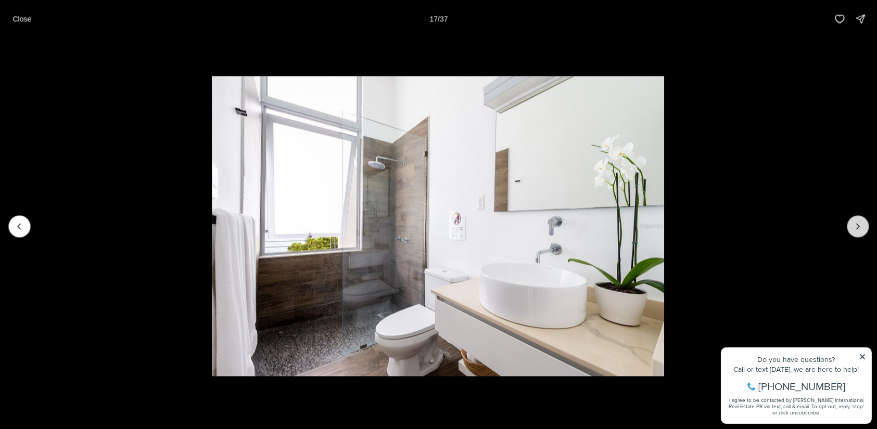
click at [856, 227] on icon "Next slide" at bounding box center [858, 226] width 10 height 10
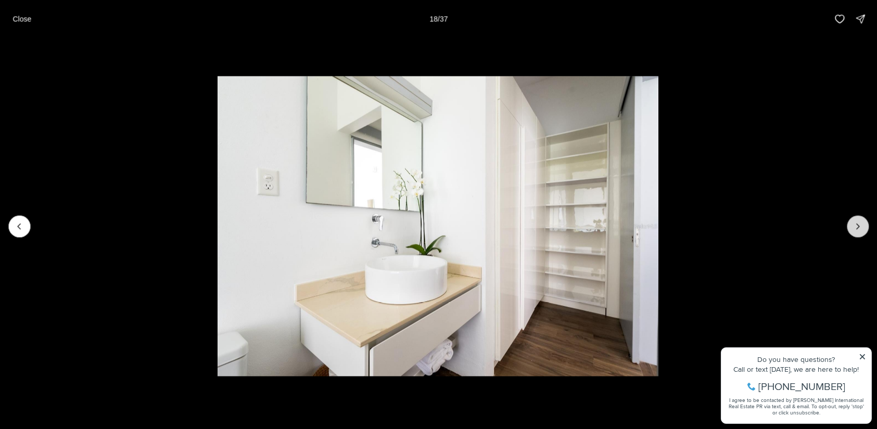
click at [856, 227] on icon "Next slide" at bounding box center [858, 226] width 10 height 10
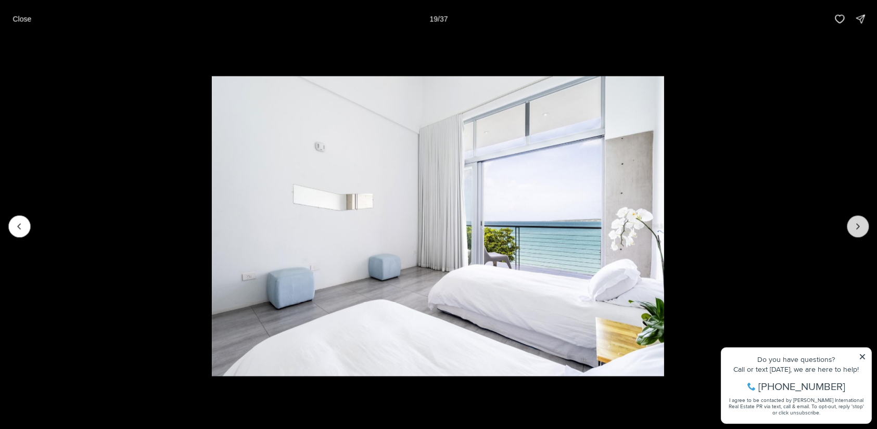
click at [856, 227] on icon "Next slide" at bounding box center [858, 226] width 10 height 10
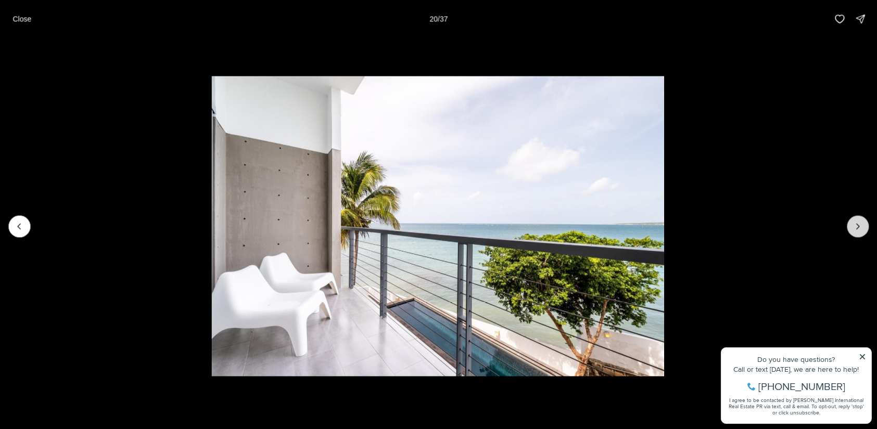
click at [856, 227] on icon "Next slide" at bounding box center [858, 226] width 10 height 10
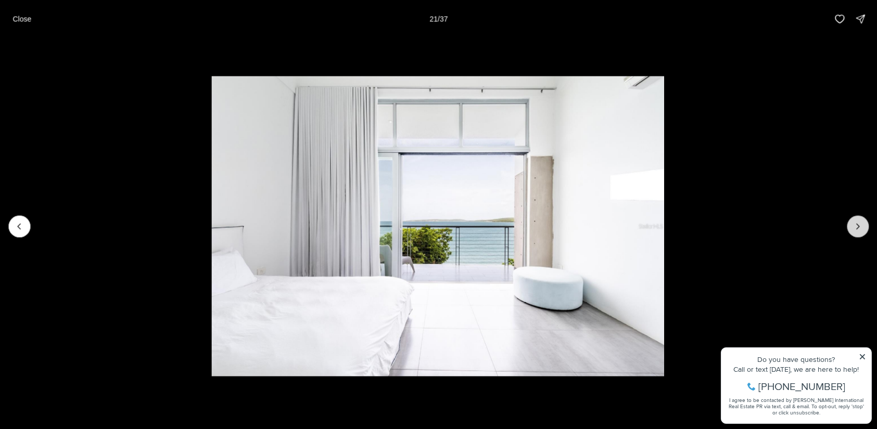
click at [856, 227] on icon "Next slide" at bounding box center [858, 226] width 10 height 10
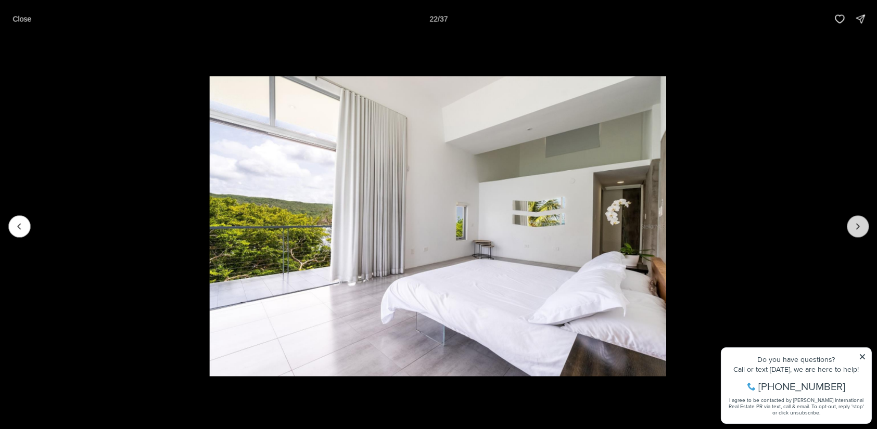
click at [856, 227] on icon "Next slide" at bounding box center [858, 226] width 10 height 10
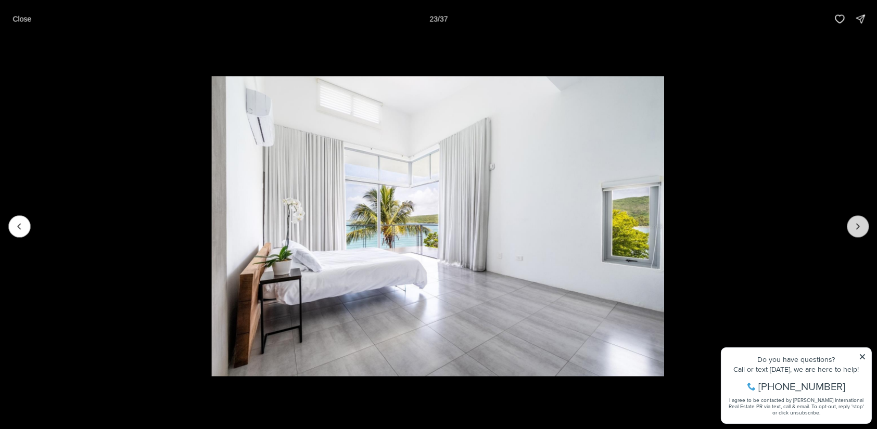
click at [856, 227] on icon "Next slide" at bounding box center [858, 226] width 10 height 10
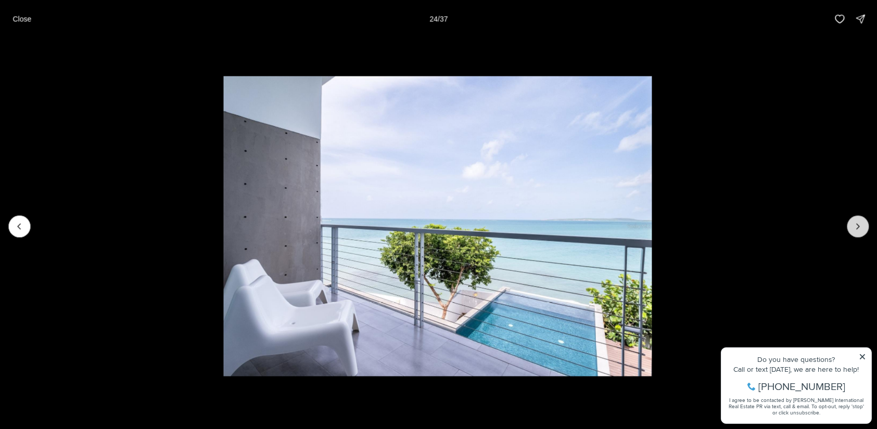
click at [860, 227] on icon "Next slide" at bounding box center [858, 226] width 10 height 10
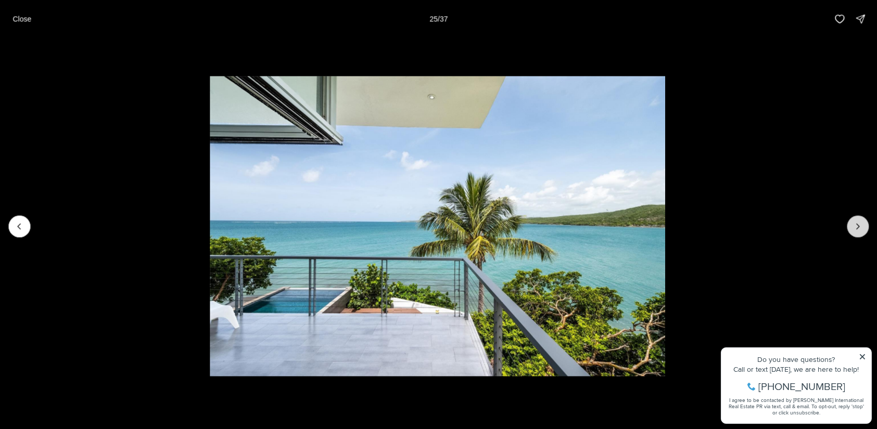
click at [859, 227] on icon "Next slide" at bounding box center [858, 226] width 10 height 10
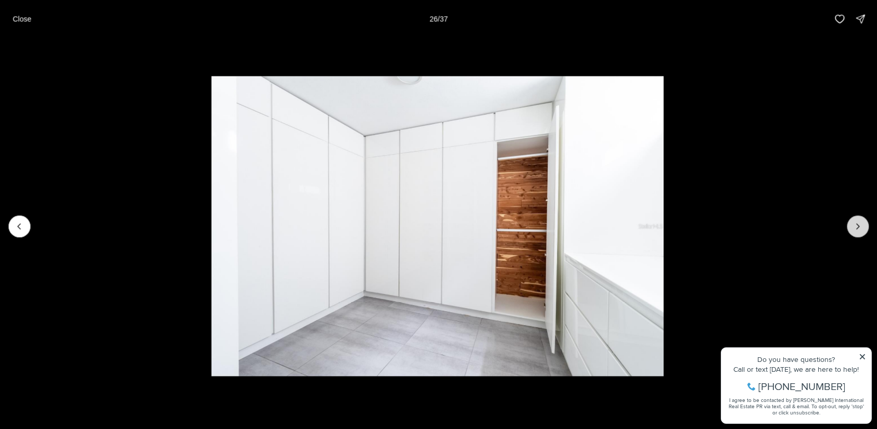
click at [859, 227] on icon "Next slide" at bounding box center [858, 226] width 10 height 10
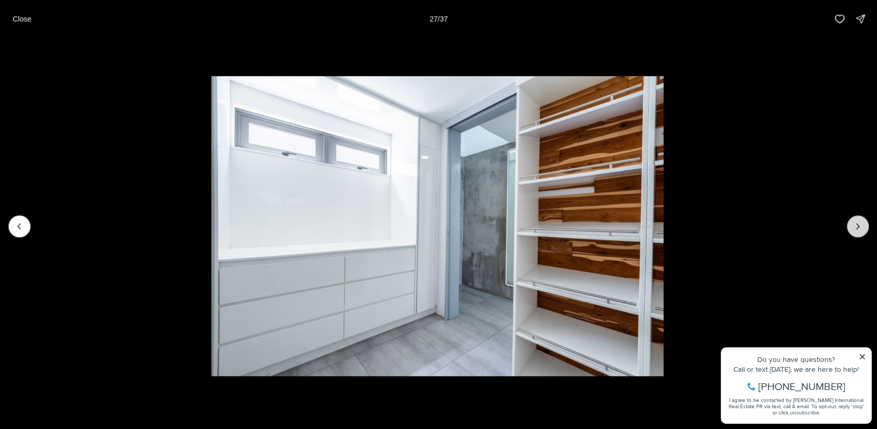
click at [859, 227] on icon "Next slide" at bounding box center [858, 226] width 10 height 10
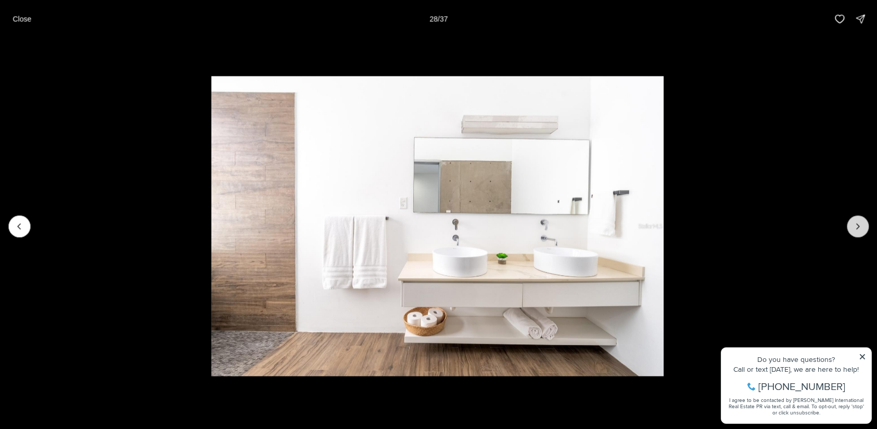
click at [859, 227] on icon "Next slide" at bounding box center [858, 226] width 10 height 10
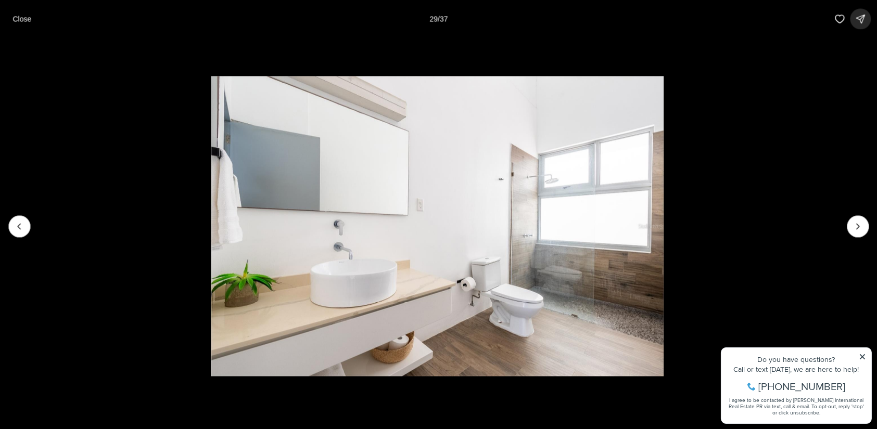
click at [858, 19] on icon "button" at bounding box center [860, 19] width 10 height 10
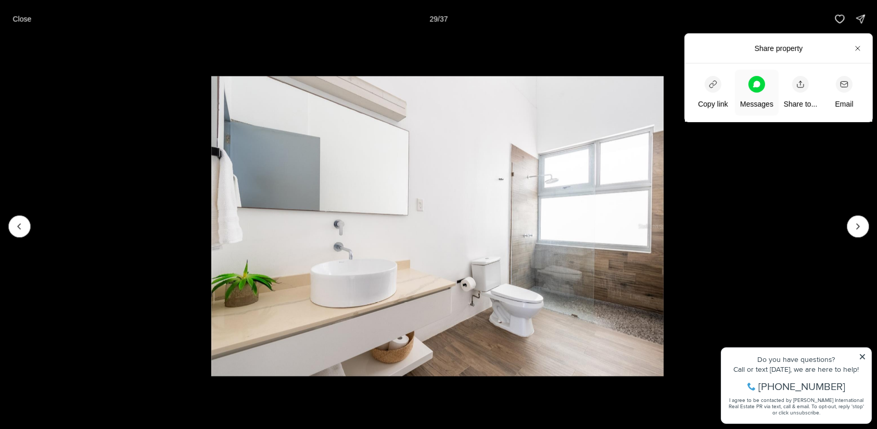
click at [757, 84] on icon at bounding box center [756, 84] width 7 height 7
click at [854, 45] on icon "button" at bounding box center [858, 48] width 8 height 8
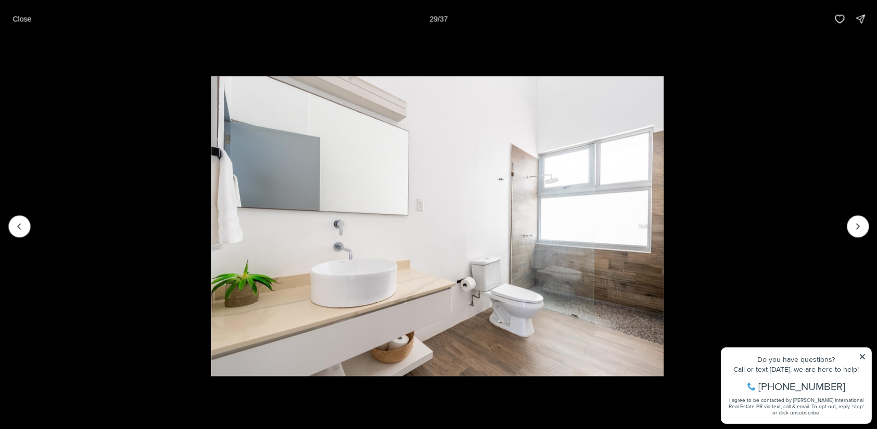
click at [761, 162] on li "29 of 37" at bounding box center [437, 225] width 877 height 377
click at [24, 18] on p "Close" at bounding box center [21, 19] width 19 height 8
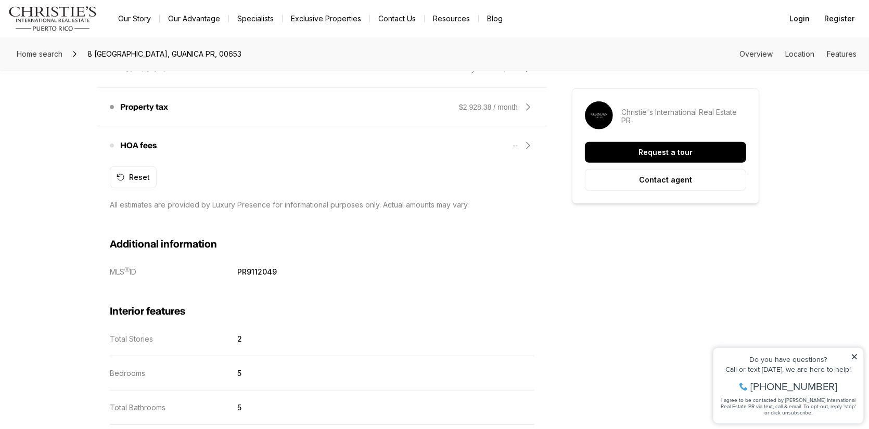
scroll to position [486, 0]
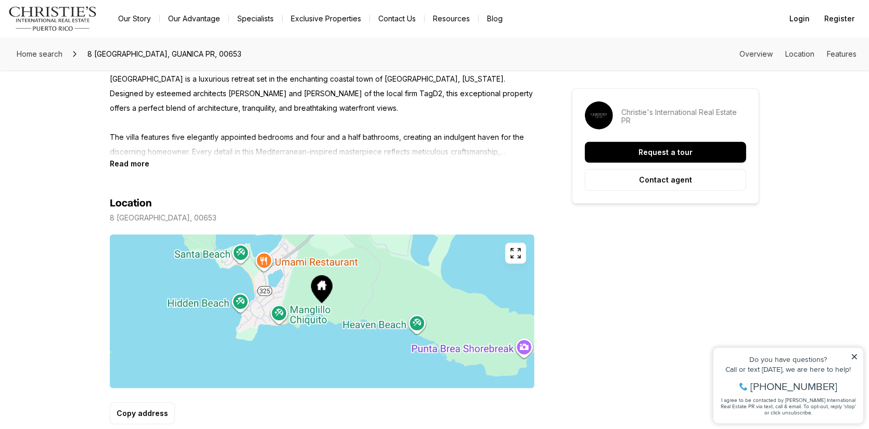
drag, startPoint x: 792, startPoint y: 0, endPoint x: 602, endPoint y: 277, distance: 336.2
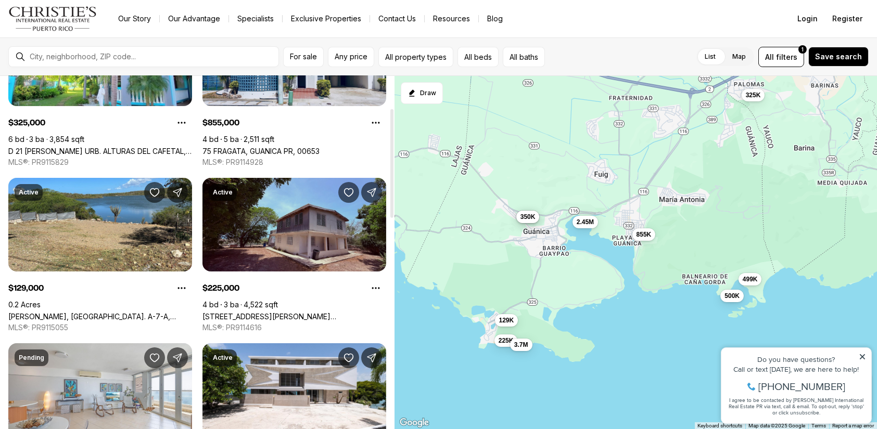
scroll to position [121, 0]
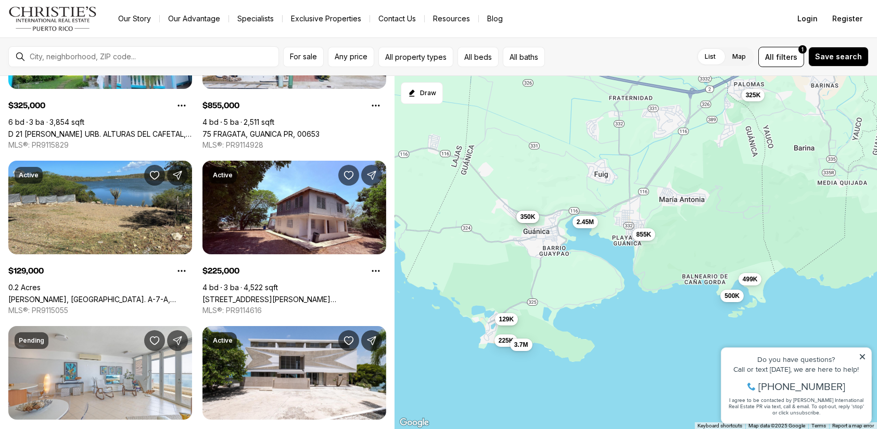
click at [505, 322] on span "129K" at bounding box center [506, 319] width 15 height 8
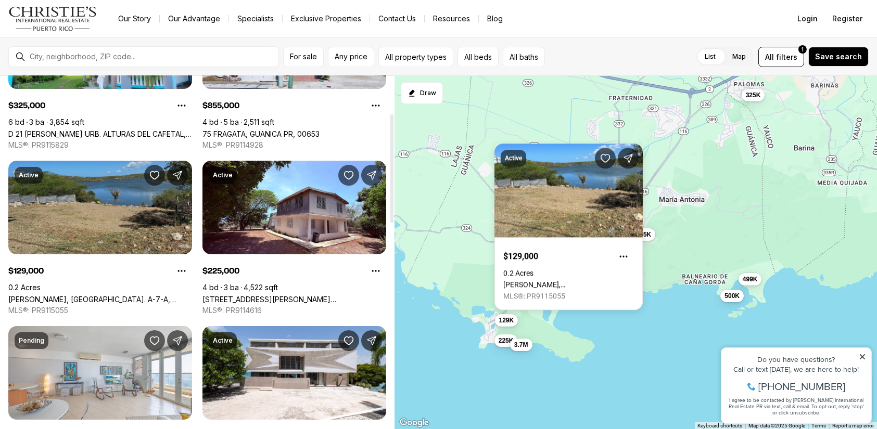
click at [103, 295] on link "SALINAS PROVIDENCIA, CALLE C BLOQ. A-7-A, GUANICA PR, 00653" at bounding box center [100, 299] width 184 height 9
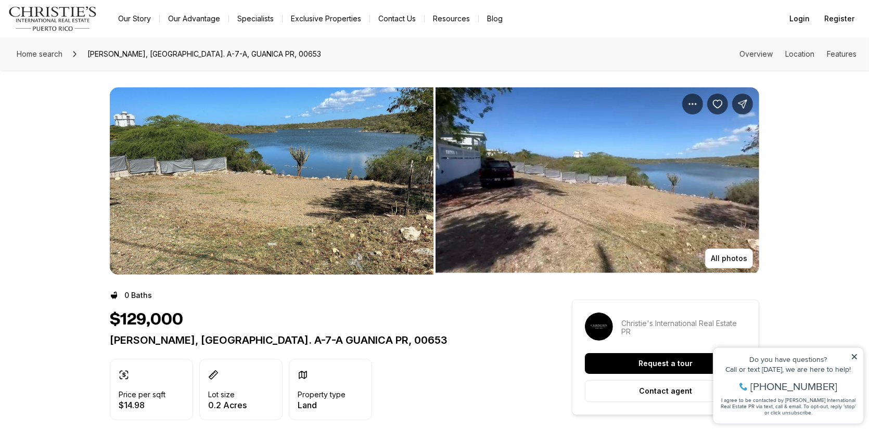
click at [303, 203] on img "View image gallery" at bounding box center [272, 180] width 324 height 187
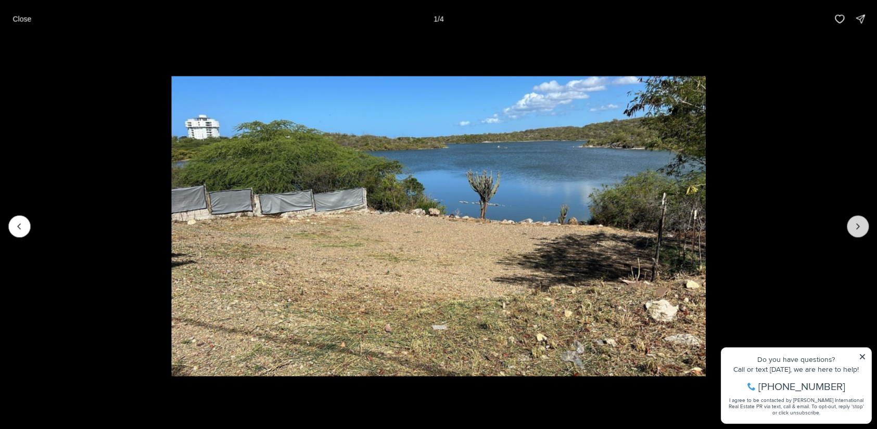
click at [856, 227] on icon "Next slide" at bounding box center [858, 226] width 10 height 10
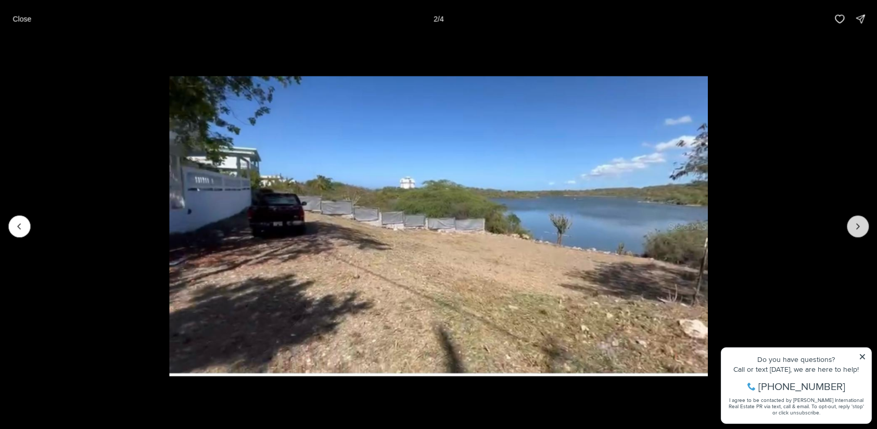
click at [856, 227] on icon "Next slide" at bounding box center [858, 226] width 10 height 10
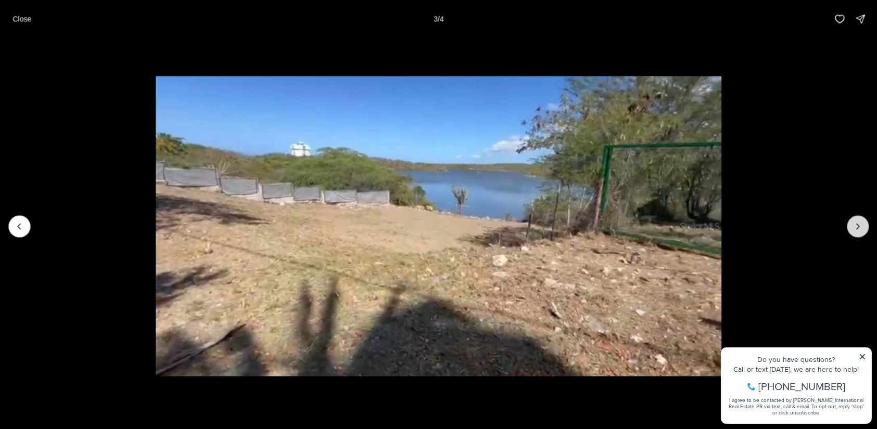
click at [857, 227] on icon "Next slide" at bounding box center [858, 226] width 10 height 10
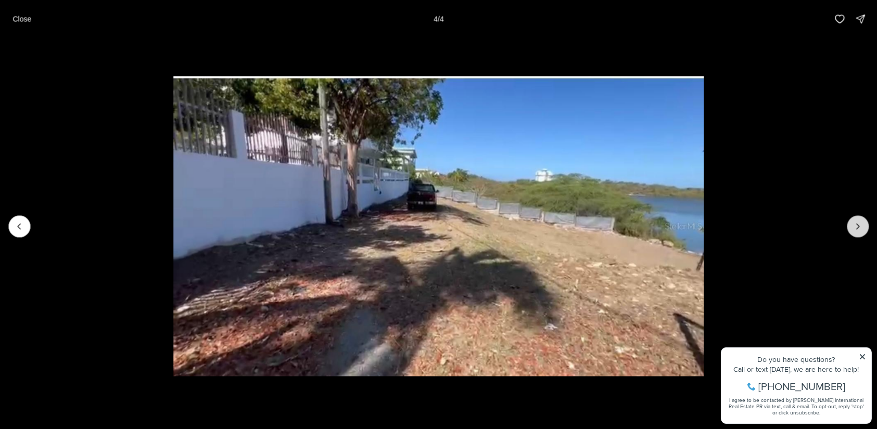
click at [857, 227] on div at bounding box center [858, 226] width 22 height 22
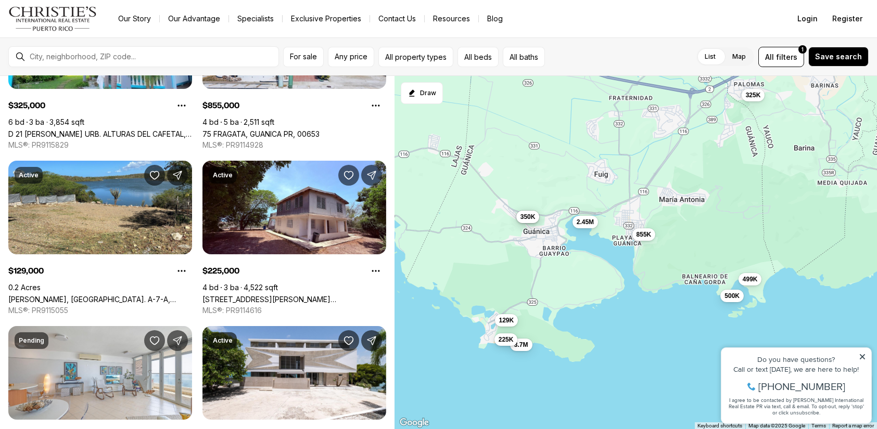
click at [502, 340] on span "225K" at bounding box center [505, 340] width 15 height 8
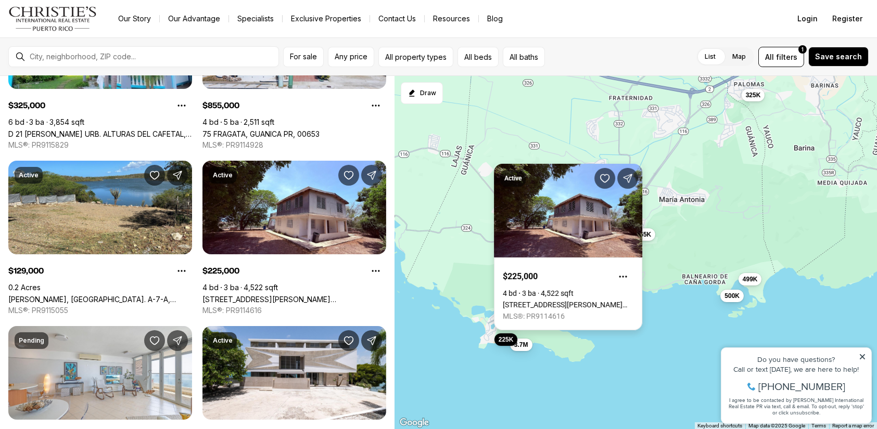
click at [570, 301] on link "[STREET_ADDRESS][PERSON_NAME][PERSON_NAME]" at bounding box center [568, 305] width 131 height 8
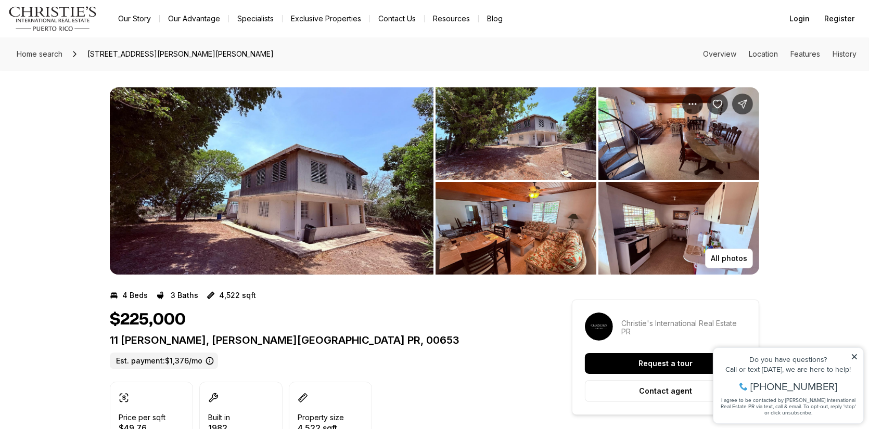
click at [280, 184] on img "View image gallery" at bounding box center [272, 180] width 324 height 187
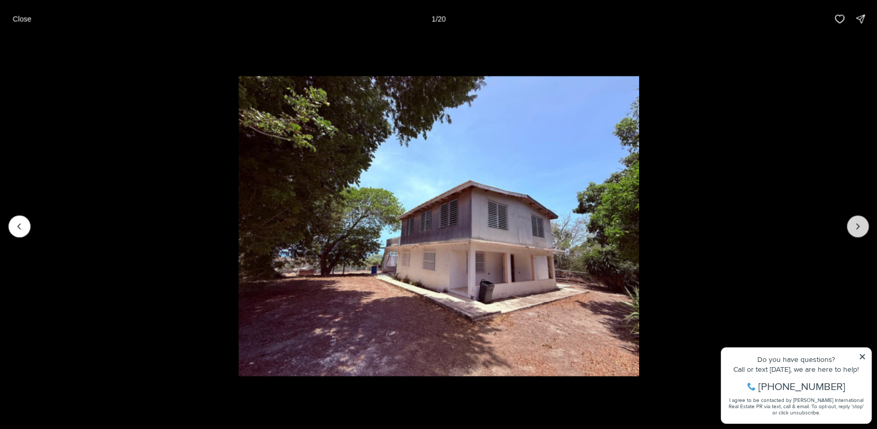
click at [861, 229] on icon "Next slide" at bounding box center [858, 226] width 10 height 10
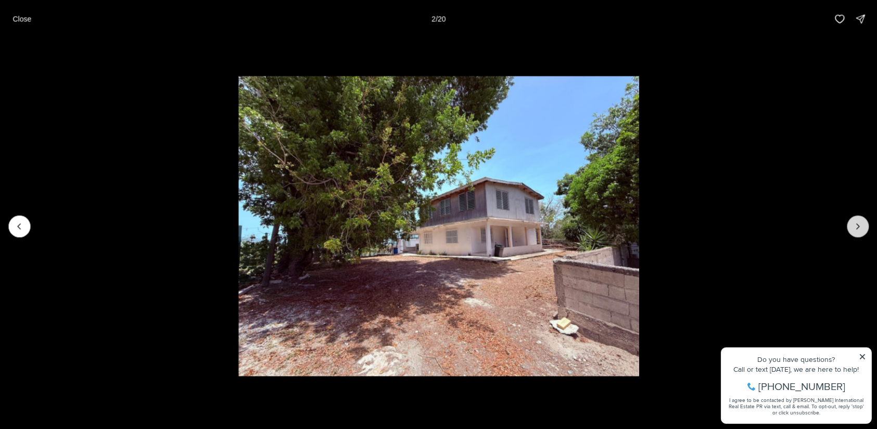
click at [861, 229] on icon "Next slide" at bounding box center [858, 226] width 10 height 10
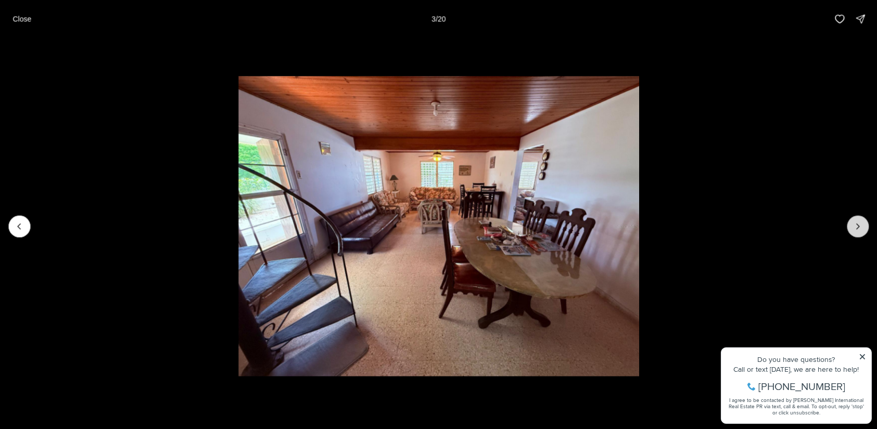
click at [861, 229] on icon "Next slide" at bounding box center [858, 226] width 10 height 10
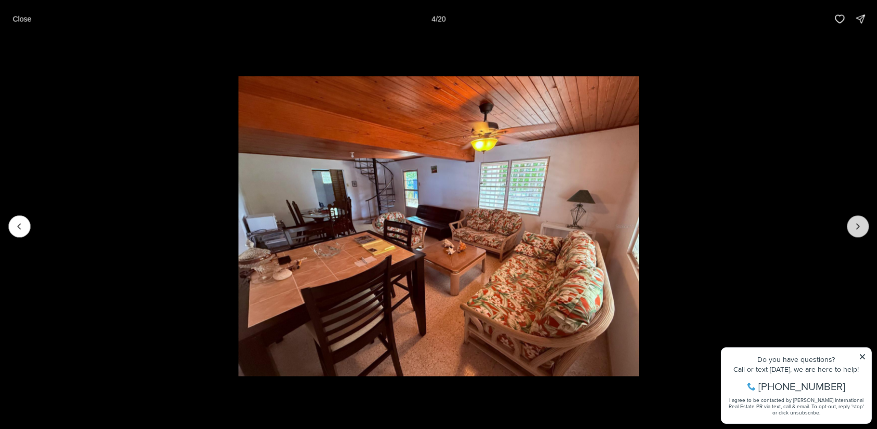
click at [861, 229] on icon "Next slide" at bounding box center [858, 226] width 10 height 10
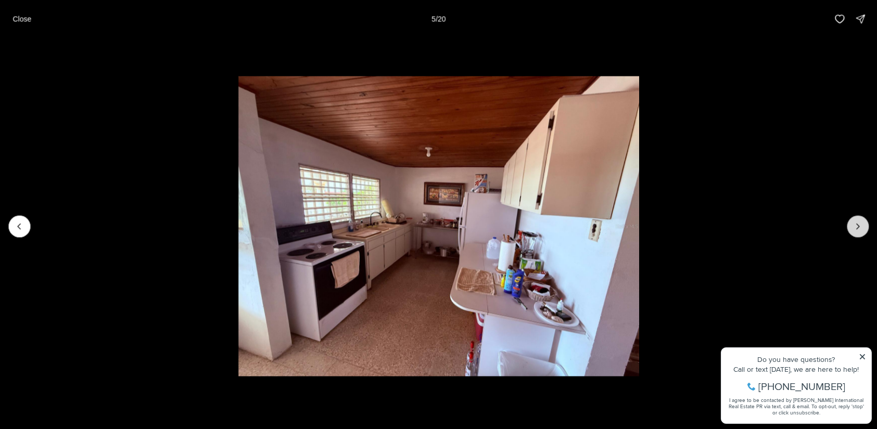
click at [861, 229] on icon "Next slide" at bounding box center [858, 226] width 10 height 10
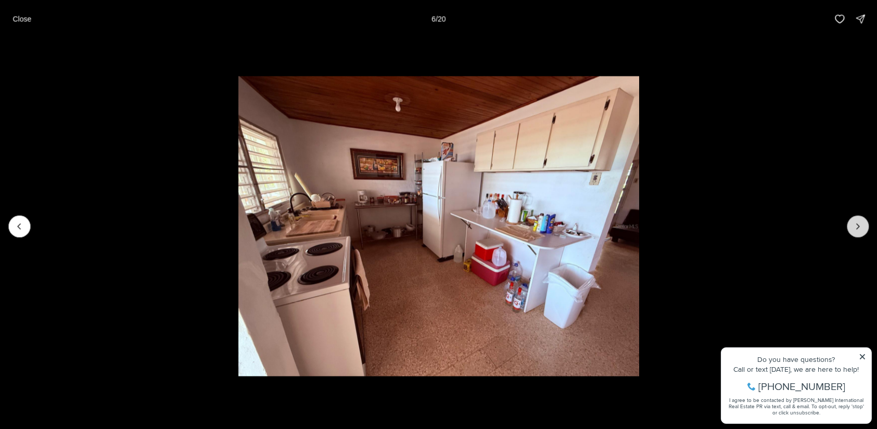
click at [861, 229] on icon "Next slide" at bounding box center [858, 226] width 10 height 10
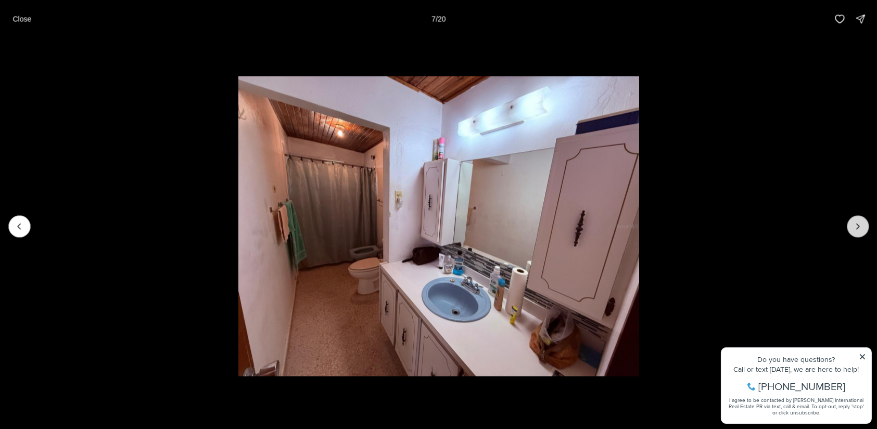
click at [861, 229] on icon "Next slide" at bounding box center [858, 226] width 10 height 10
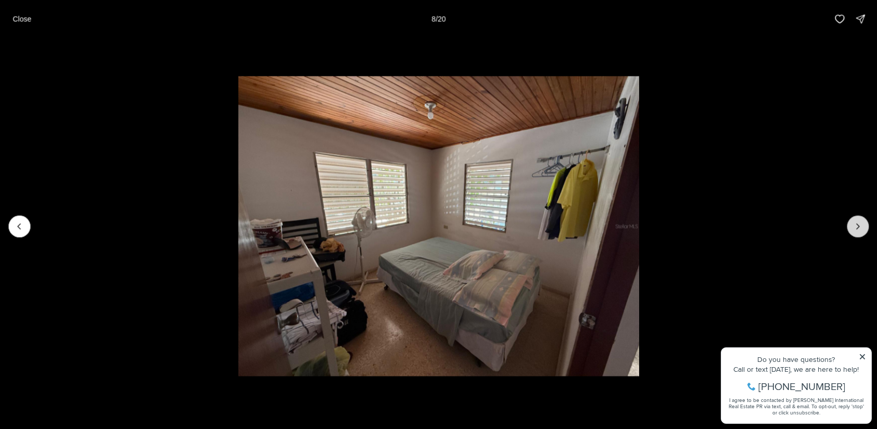
click at [861, 229] on icon "Next slide" at bounding box center [858, 226] width 10 height 10
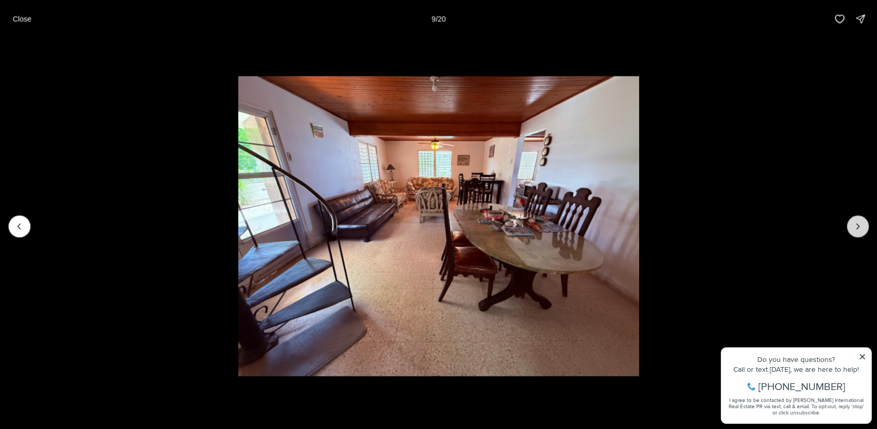
click at [861, 229] on icon "Next slide" at bounding box center [858, 226] width 10 height 10
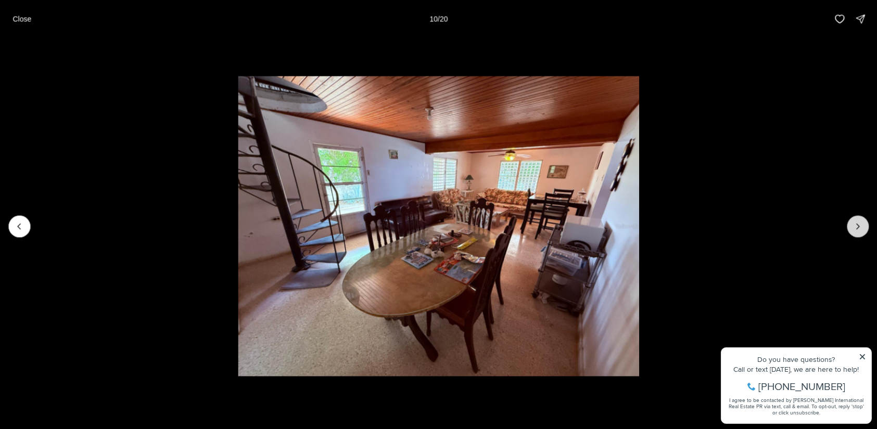
click at [861, 229] on icon "Next slide" at bounding box center [858, 226] width 10 height 10
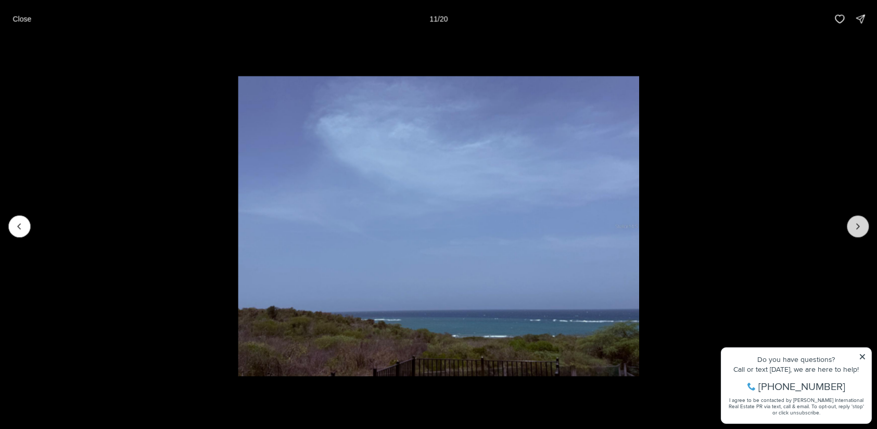
click at [861, 229] on icon "Next slide" at bounding box center [858, 226] width 10 height 10
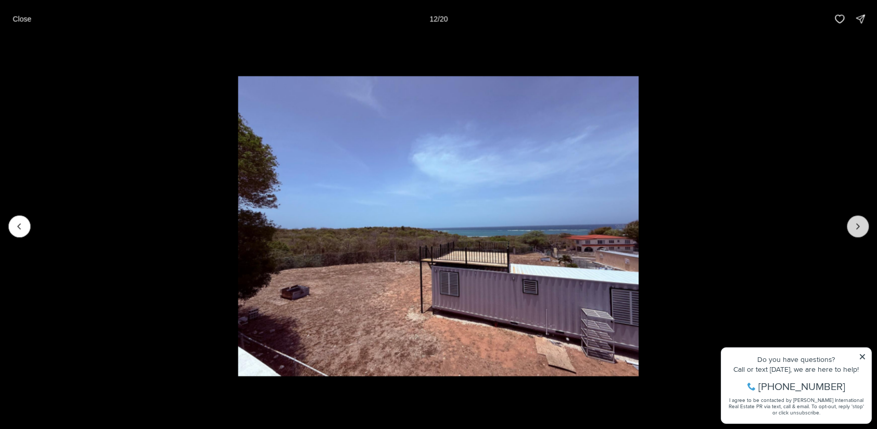
click at [861, 229] on icon "Next slide" at bounding box center [858, 226] width 10 height 10
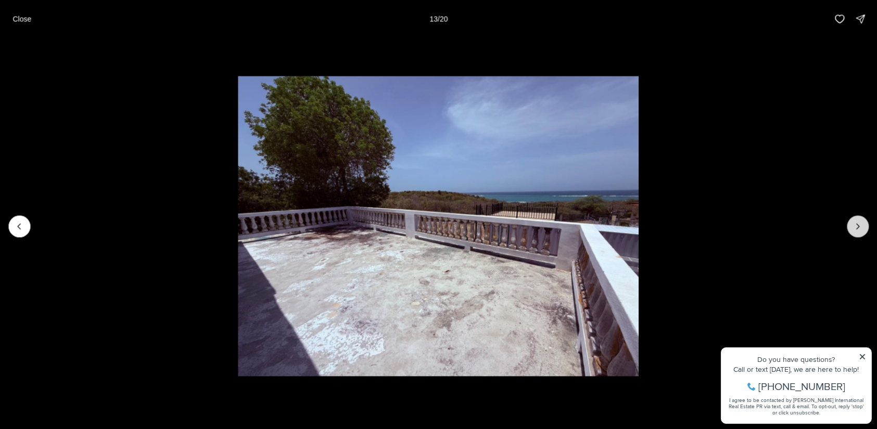
click at [861, 229] on icon "Next slide" at bounding box center [858, 226] width 10 height 10
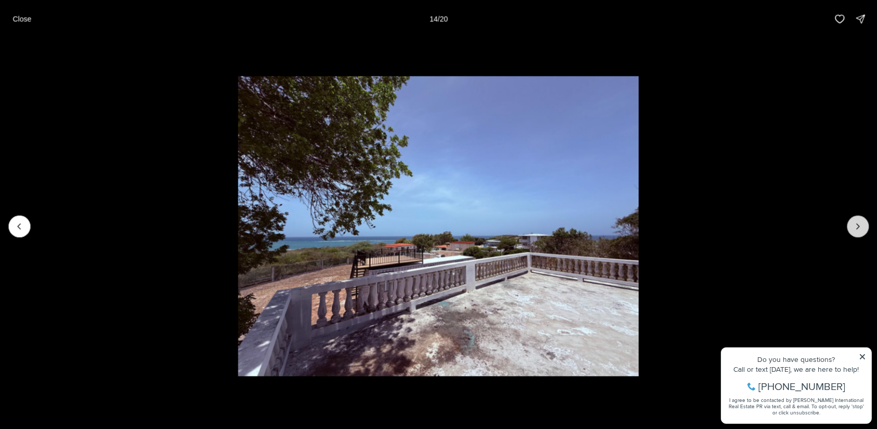
click at [860, 228] on icon "Next slide" at bounding box center [858, 226] width 10 height 10
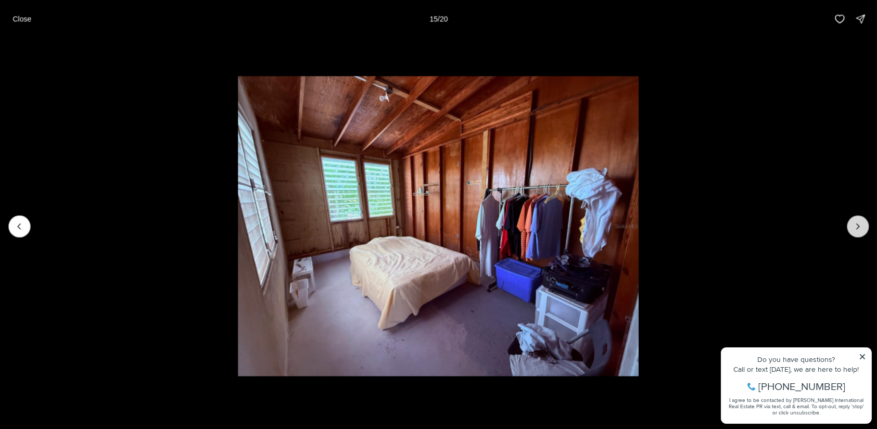
click at [857, 230] on icon "Next slide" at bounding box center [858, 226] width 10 height 10
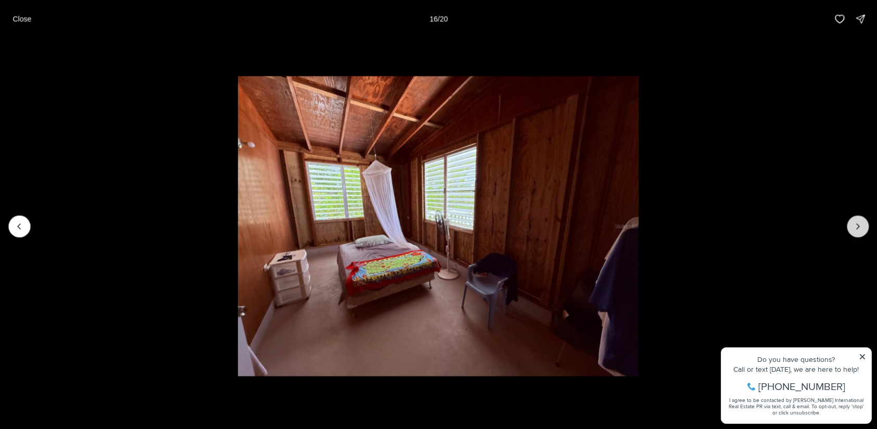
click at [856, 230] on icon "Next slide" at bounding box center [858, 226] width 10 height 10
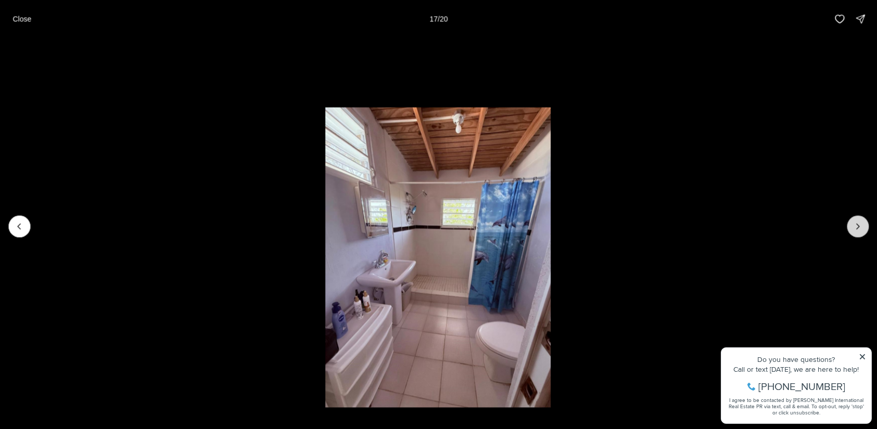
click at [856, 230] on icon "Next slide" at bounding box center [858, 226] width 10 height 10
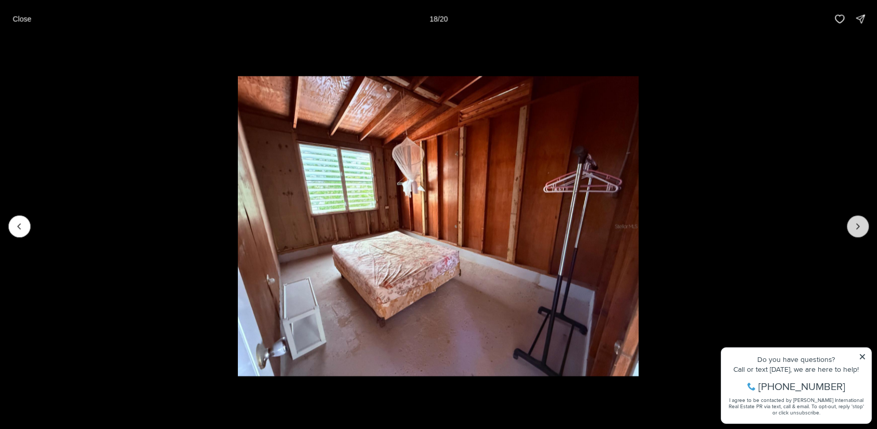
click at [856, 230] on icon "Next slide" at bounding box center [858, 226] width 10 height 10
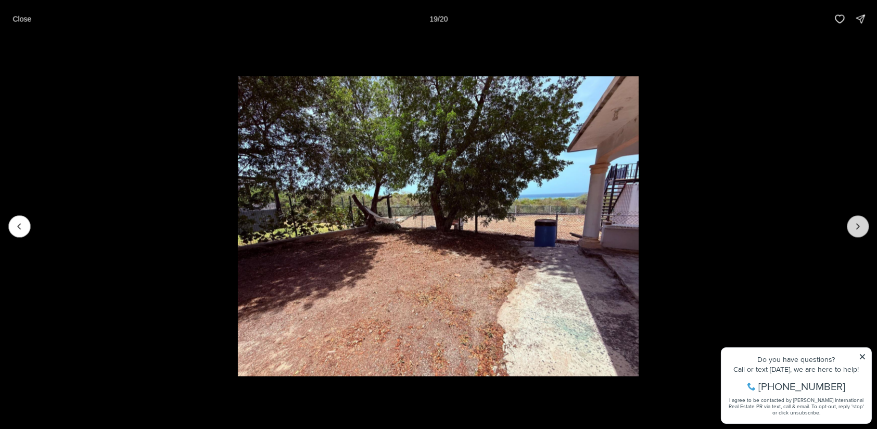
click at [856, 230] on icon "Next slide" at bounding box center [858, 226] width 10 height 10
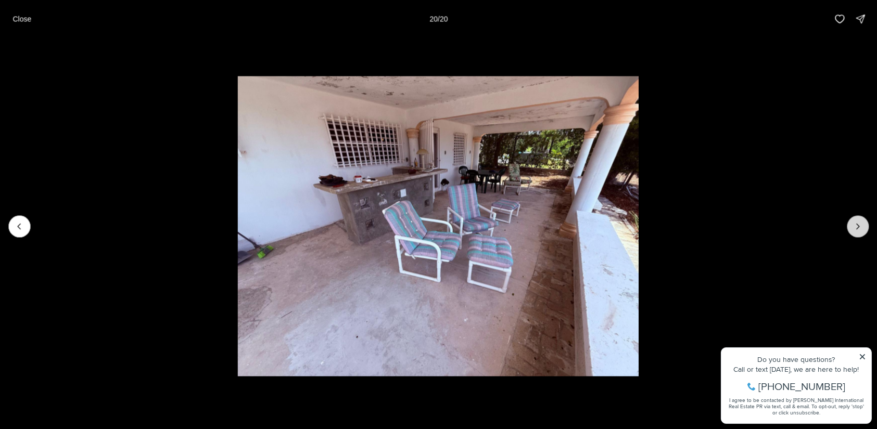
click at [856, 230] on div at bounding box center [858, 226] width 22 height 22
click at [22, 18] on p "Close" at bounding box center [21, 19] width 19 height 8
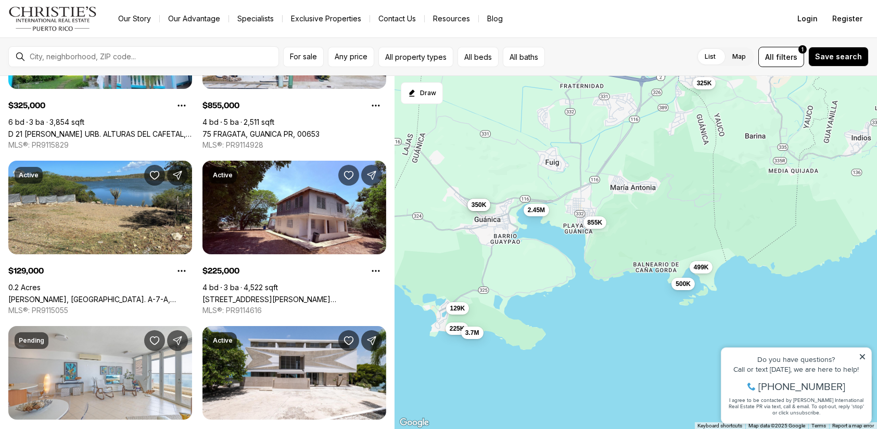
drag, startPoint x: 641, startPoint y: 317, endPoint x: 618, endPoint y: 285, distance: 39.6
click at [591, 305] on div "325K 855K 129K 225K 265K 350K 3.7M 2.45M 499K 500K" at bounding box center [636, 253] width 482 height 354
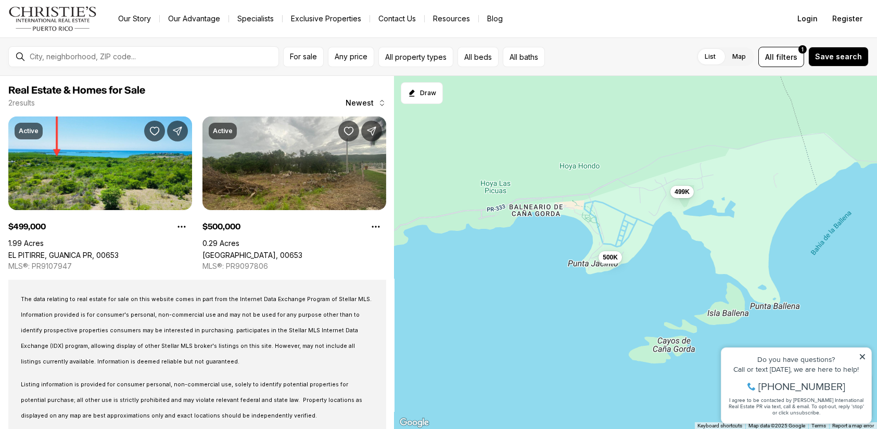
drag, startPoint x: 655, startPoint y: 290, endPoint x: 621, endPoint y: 141, distance: 152.8
click at [621, 141] on div "499K 500K" at bounding box center [636, 253] width 482 height 354
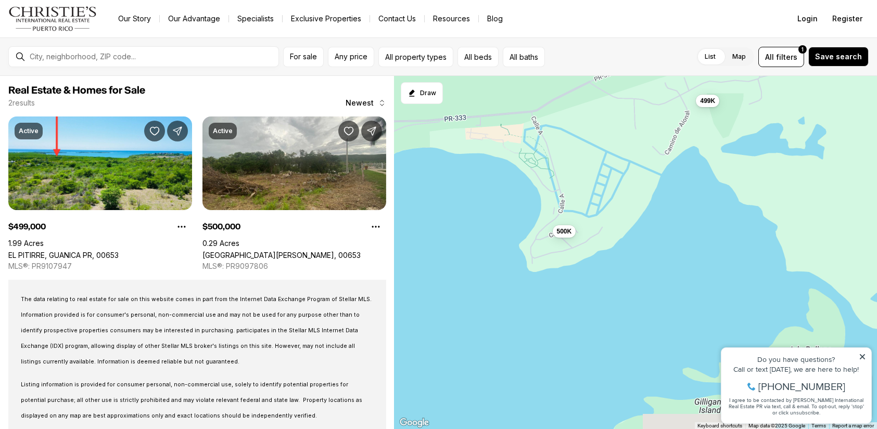
drag, startPoint x: 663, startPoint y: 244, endPoint x: 617, endPoint y: 240, distance: 45.5
click at [681, 213] on div "499K 500K" at bounding box center [636, 253] width 482 height 354
click at [563, 232] on span "500K" at bounding box center [563, 230] width 15 height 8
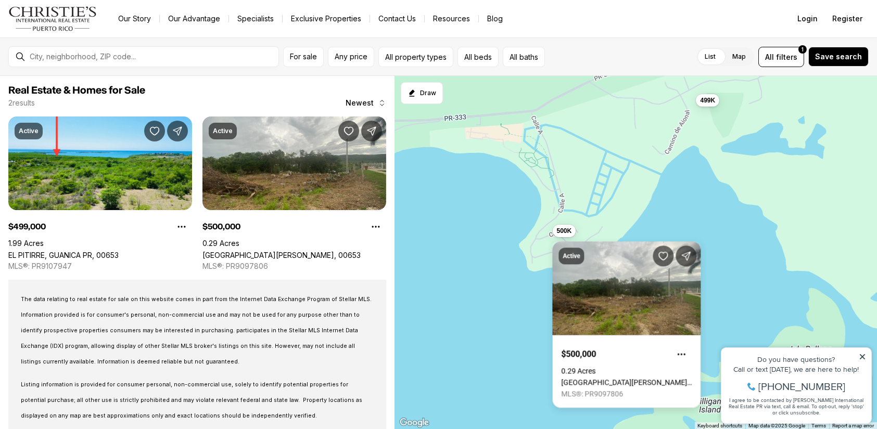
click at [698, 201] on div "499K 500K" at bounding box center [636, 253] width 482 height 354
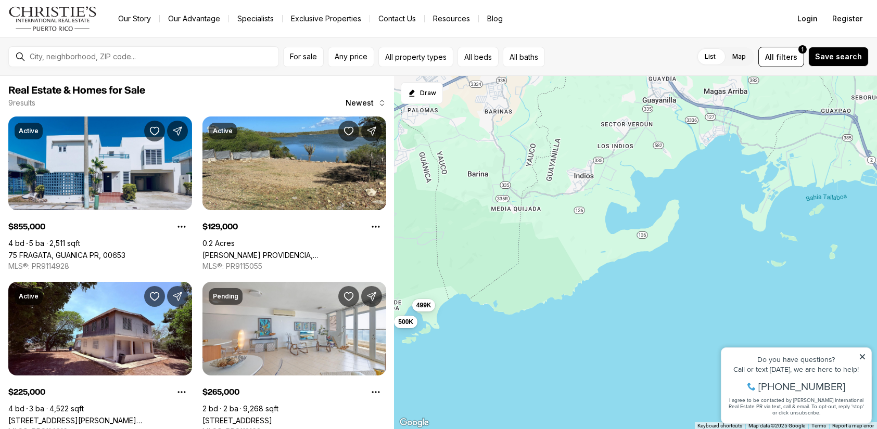
drag, startPoint x: 762, startPoint y: 207, endPoint x: 550, endPoint y: 307, distance: 234.7
click at [501, 320] on div "499K 500K 855K 129K 225K 265K 350K 3.7M 2.45M" at bounding box center [636, 253] width 482 height 354
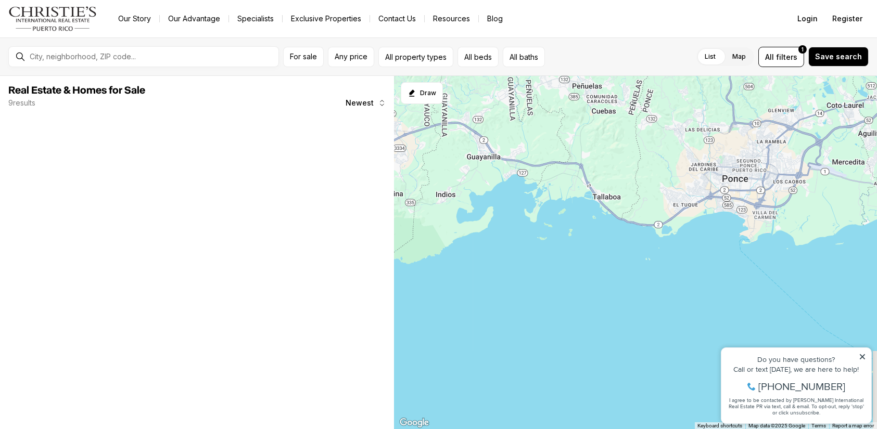
drag, startPoint x: 796, startPoint y: 269, endPoint x: 593, endPoint y: 250, distance: 203.3
click at [593, 250] on div "499K 855K 129K 225K 265K 350K 3.7M 2.45M 500K" at bounding box center [636, 253] width 482 height 354
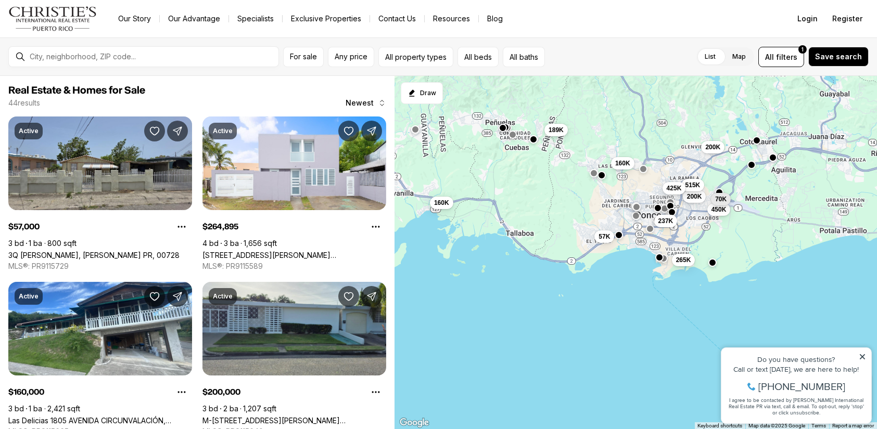
drag, startPoint x: 680, startPoint y: 254, endPoint x: 605, endPoint y: 263, distance: 76.0
click at [601, 275] on div "189K 160K 57K 265K 160K 200K 515K 450K 70K 425K 200K 237K" at bounding box center [636, 253] width 482 height 354
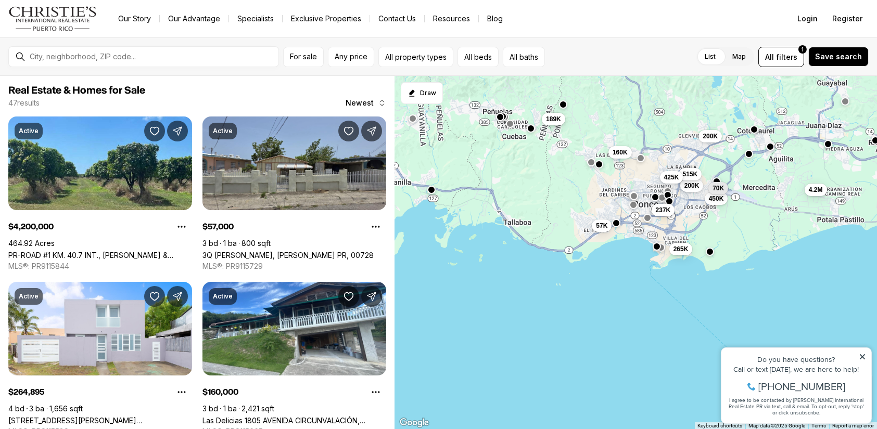
click at [617, 225] on button "button" at bounding box center [616, 223] width 8 height 8
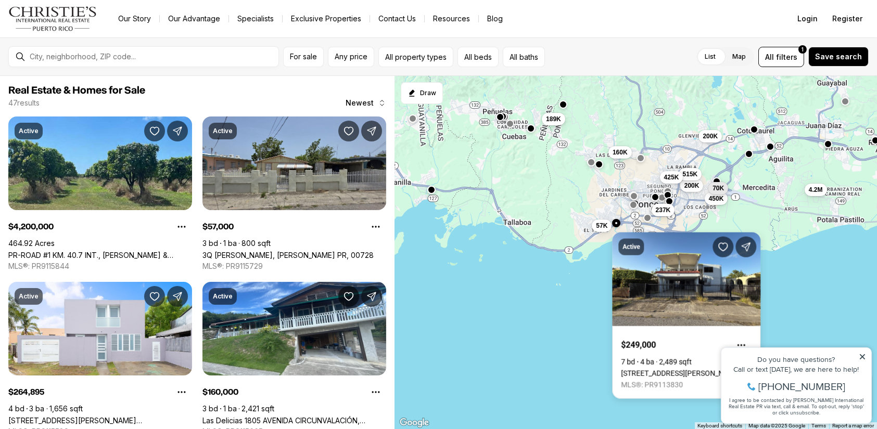
click at [861, 357] on icon at bounding box center [861, 356] width 5 height 5
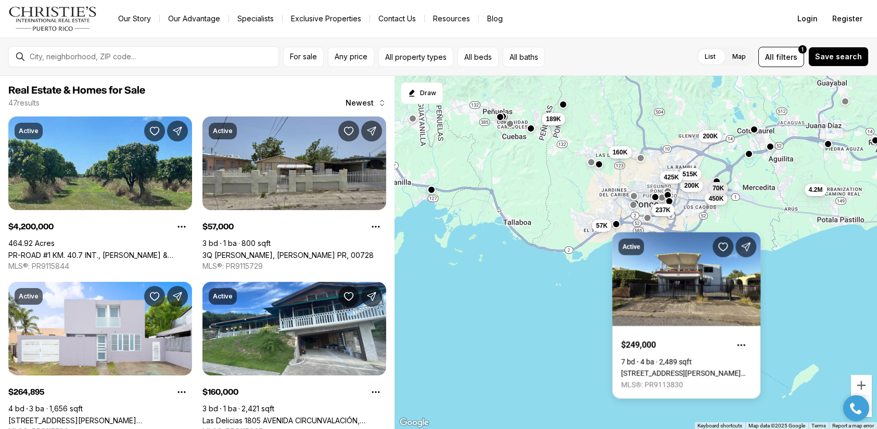
click at [502, 333] on div "189K 57K 265K 160K 200K 515K 450K 70K 425K 200K 237K 4.2M" at bounding box center [636, 253] width 482 height 354
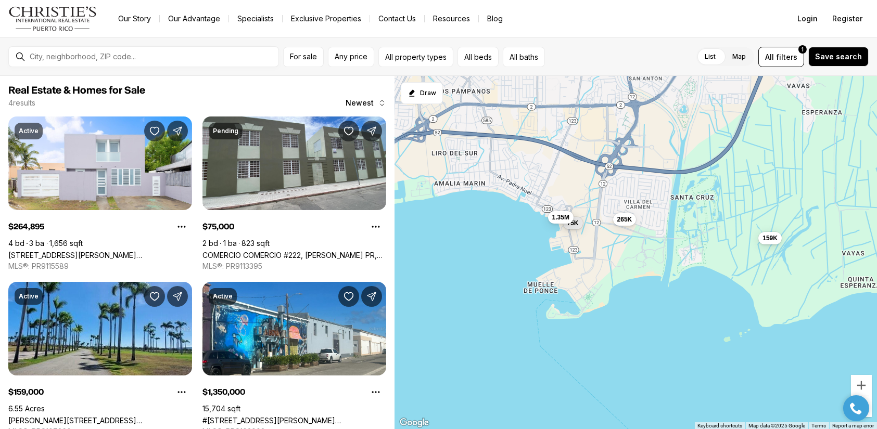
drag, startPoint x: 530, startPoint y: 193, endPoint x: 480, endPoint y: 280, distance: 100.5
click at [480, 280] on div "265K 75K 159K 1.35M" at bounding box center [636, 253] width 482 height 354
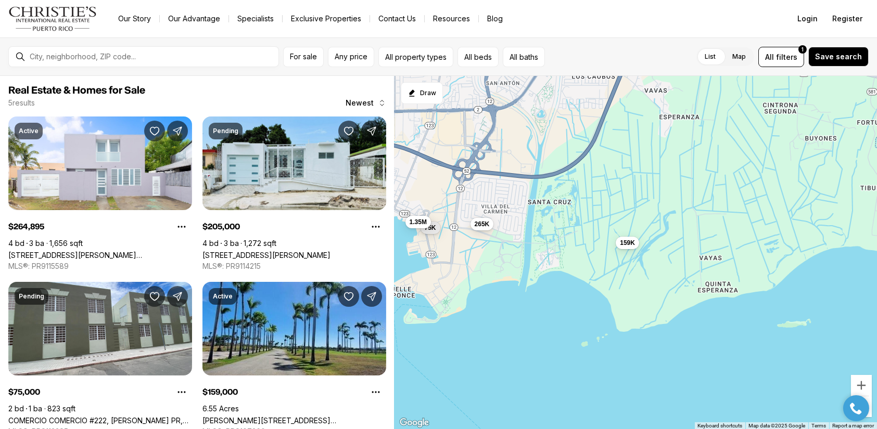
drag, startPoint x: 604, startPoint y: 318, endPoint x: 534, endPoint y: 319, distance: 69.8
click at [534, 320] on div "265K 75K 159K 1.35M 205K" at bounding box center [636, 253] width 482 height 354
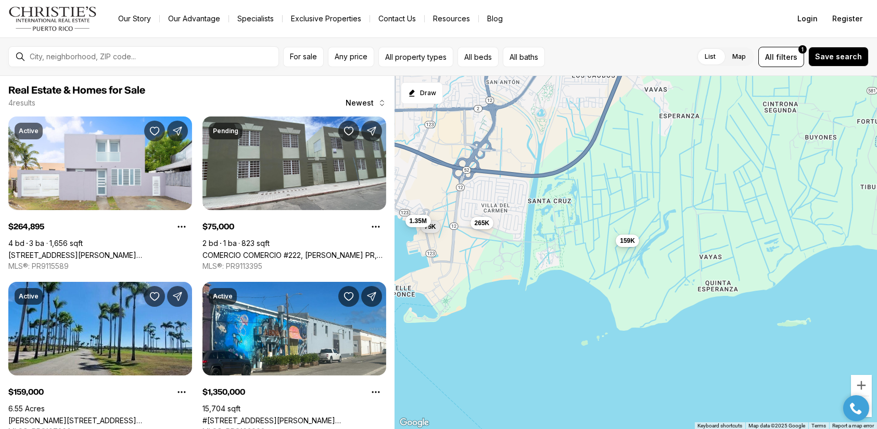
click at [627, 244] on span "159K" at bounding box center [627, 241] width 15 height 8
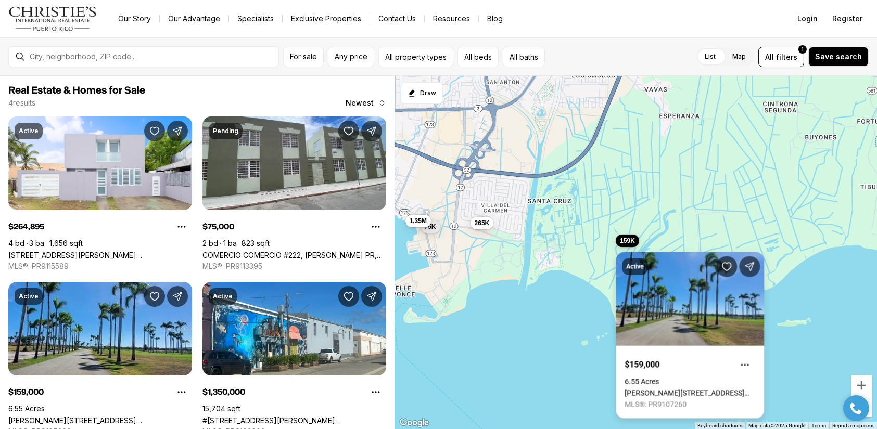
click at [680, 389] on link "CARR 1, PONCE PR, 00716" at bounding box center [690, 393] width 131 height 8
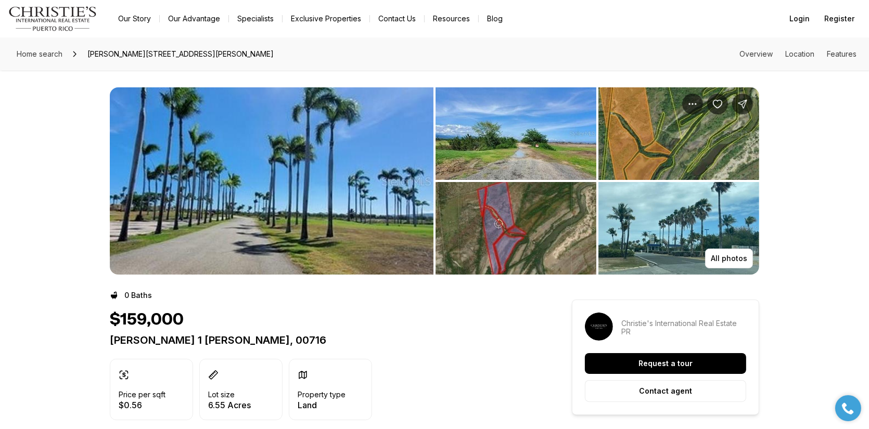
click at [281, 209] on img "View image gallery" at bounding box center [272, 180] width 324 height 187
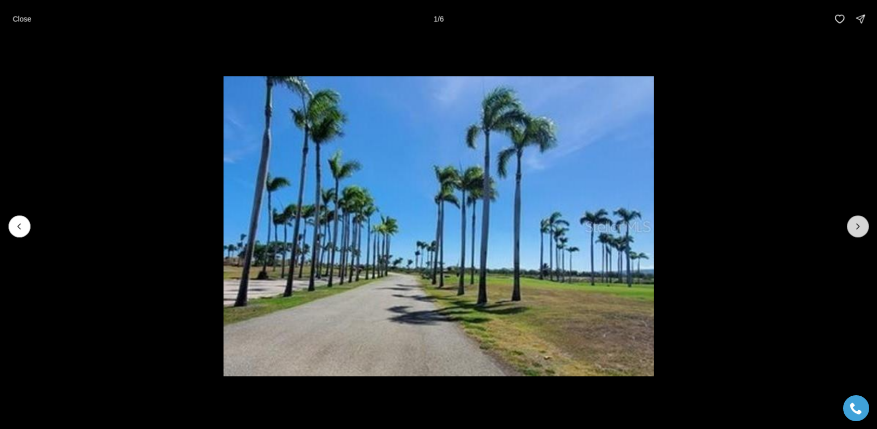
click at [857, 227] on icon "Next slide" at bounding box center [858, 226] width 10 height 10
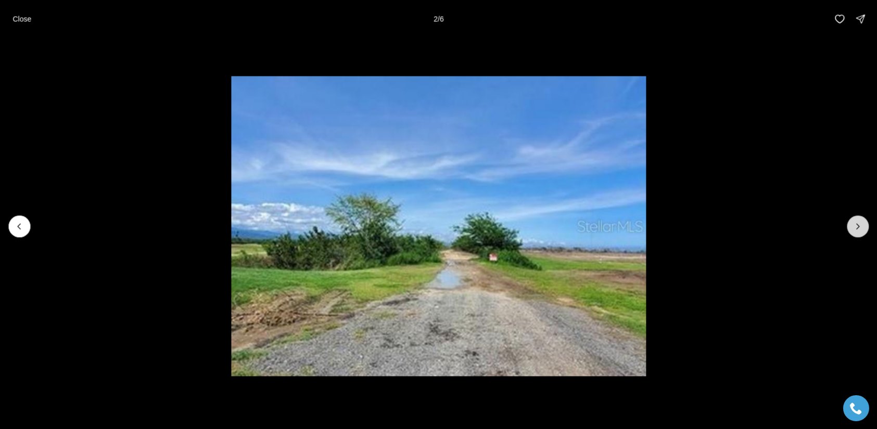
click at [857, 227] on icon "Next slide" at bounding box center [858, 226] width 10 height 10
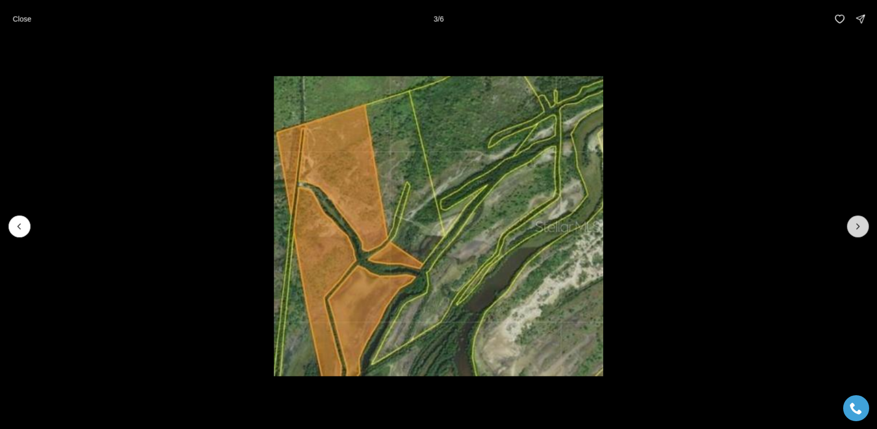
click at [857, 227] on icon "Next slide" at bounding box center [858, 226] width 10 height 10
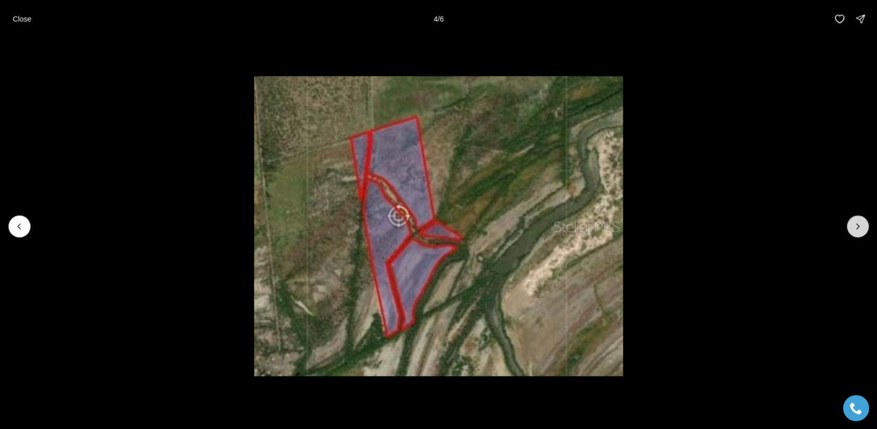
click at [857, 227] on icon "Next slide" at bounding box center [858, 226] width 10 height 10
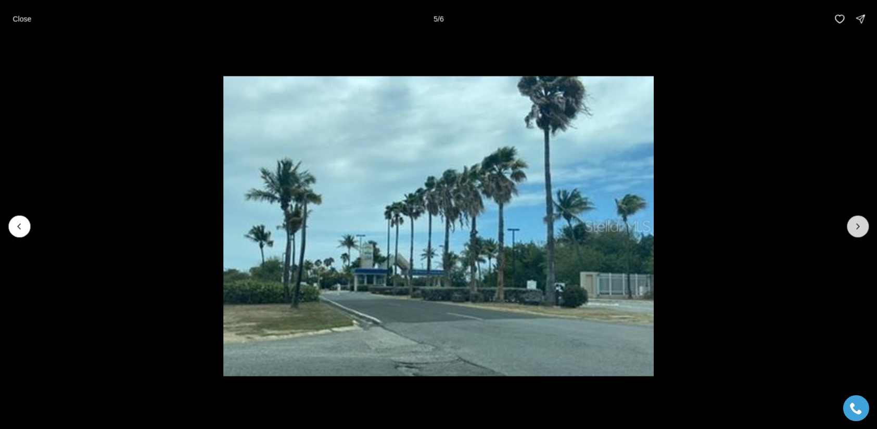
click at [856, 225] on icon "Next slide" at bounding box center [858, 226] width 10 height 10
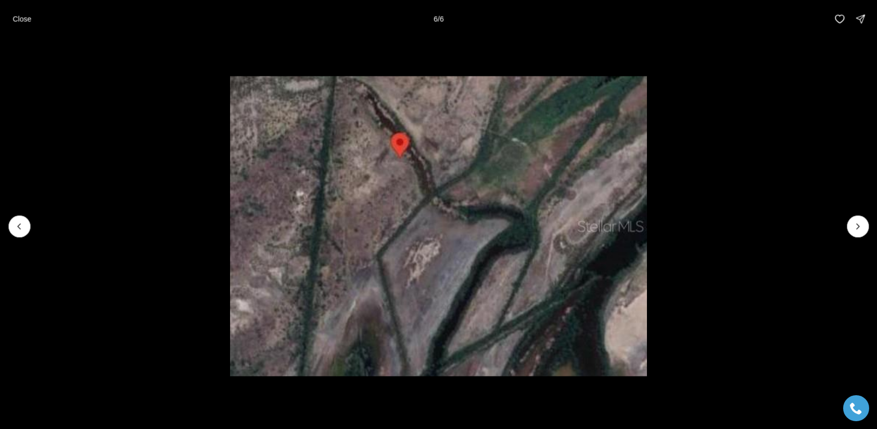
click at [857, 226] on div at bounding box center [858, 226] width 22 height 22
click at [18, 17] on p "Close" at bounding box center [21, 19] width 19 height 8
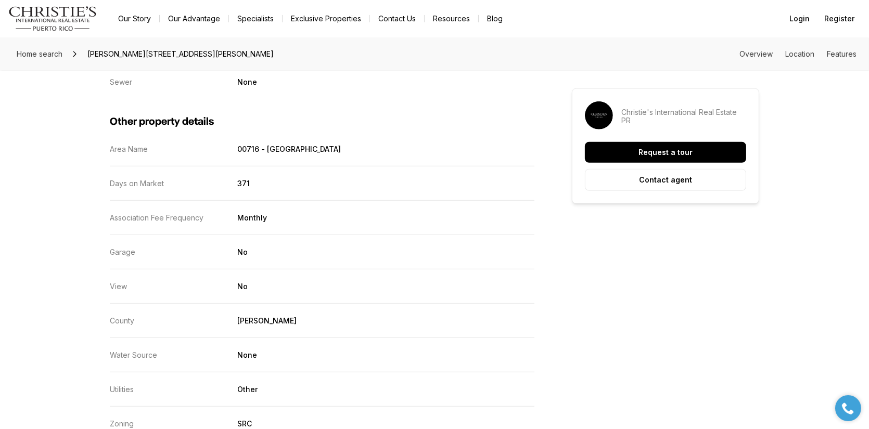
scroll to position [971, 0]
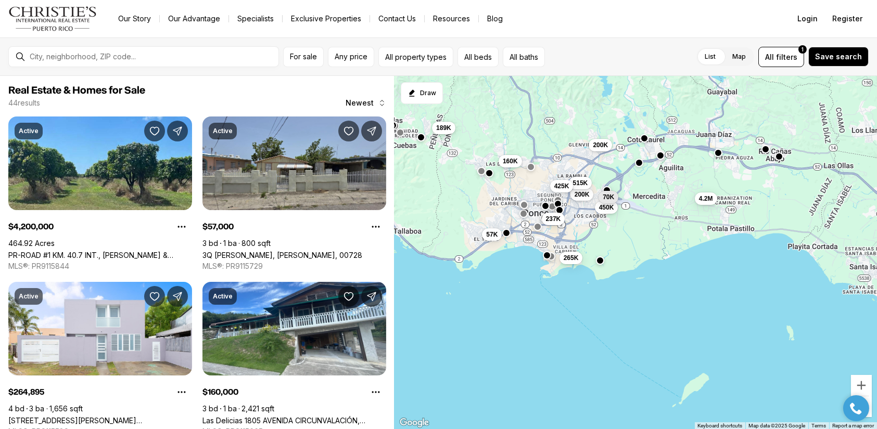
drag, startPoint x: 721, startPoint y: 199, endPoint x: 671, endPoint y: 236, distance: 62.5
click at [671, 236] on div "265K 4.2M 57K 160K 200K 515K 450K 70K 425K 200K 189K 237K" at bounding box center [636, 253] width 482 height 354
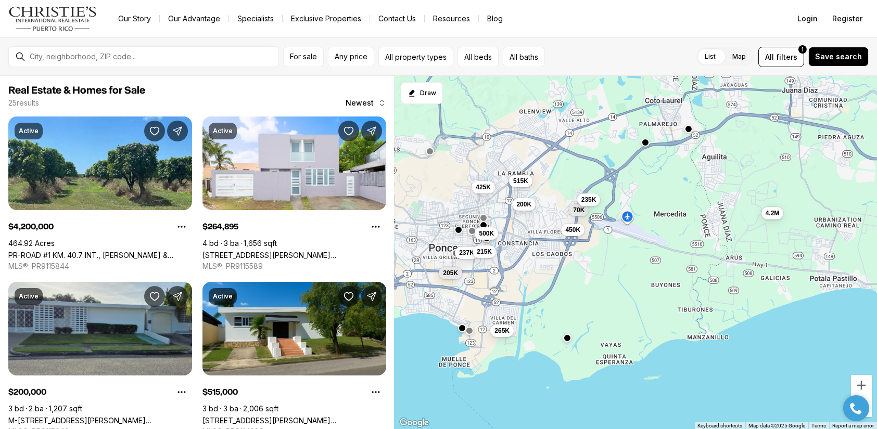
drag, startPoint x: 607, startPoint y: 257, endPoint x: 616, endPoint y: 262, distance: 10.3
click at [619, 281] on div "265K 4.2M 200K 515K 450K 70K 425K 237K 500K 235K 205K 215K" at bounding box center [636, 253] width 482 height 354
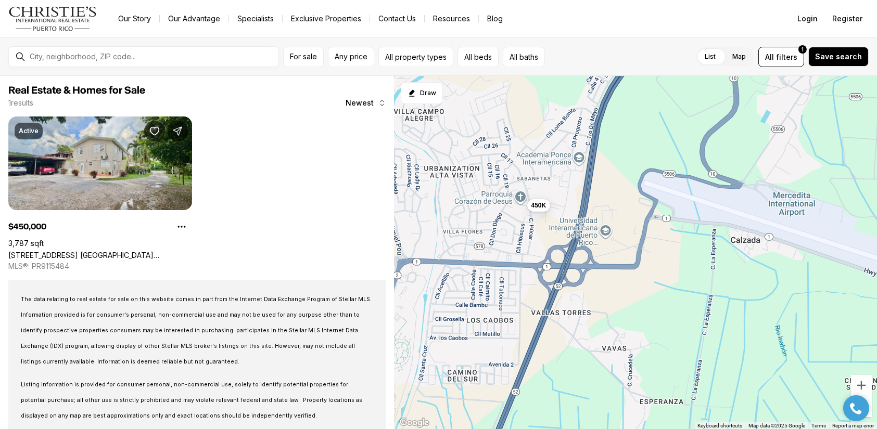
drag, startPoint x: 545, startPoint y: 245, endPoint x: 677, endPoint y: 323, distance: 153.1
click at [678, 323] on div "450K" at bounding box center [636, 253] width 482 height 354
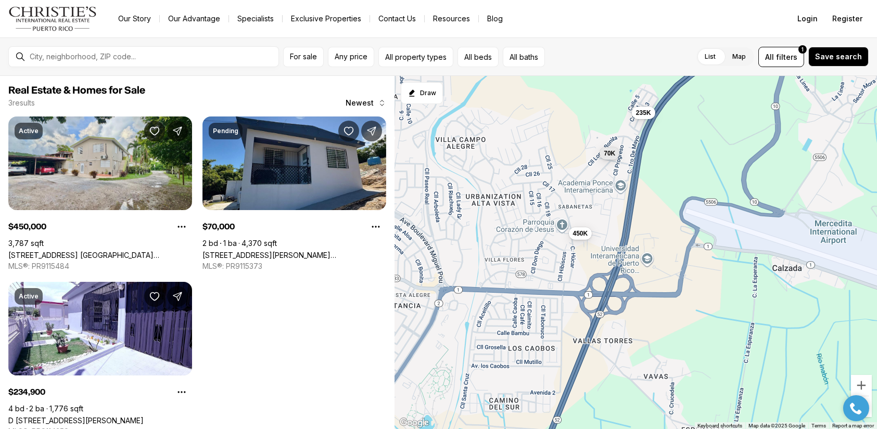
drag, startPoint x: 634, startPoint y: 301, endPoint x: 677, endPoint y: 326, distance: 49.5
click at [677, 326] on div "450K 70K 235K" at bounding box center [636, 253] width 482 height 354
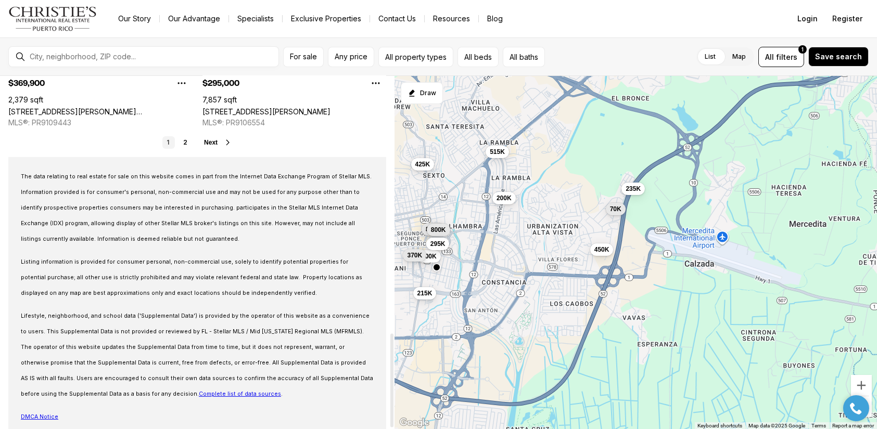
scroll to position [976, 0]
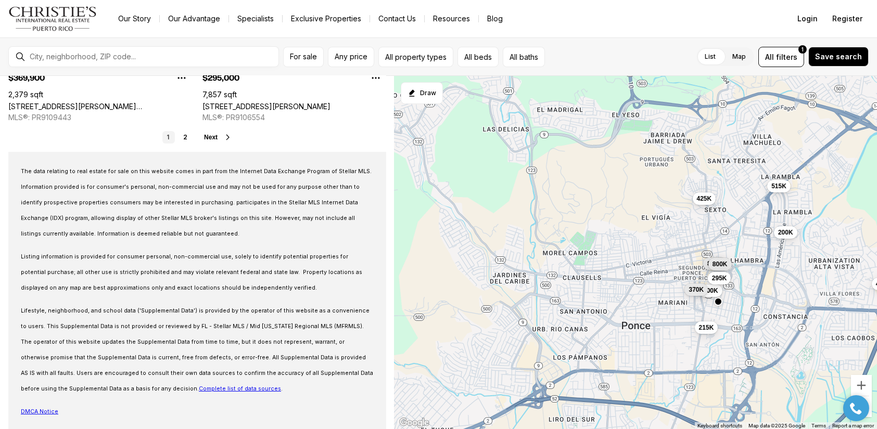
drag, startPoint x: 512, startPoint y: 269, endPoint x: 765, endPoint y: 300, distance: 254.4
click at [768, 301] on div "450K 70K 235K 200K 515K 425K 500K 215K 800K 800K 370K 295K" at bounding box center [636, 253] width 482 height 354
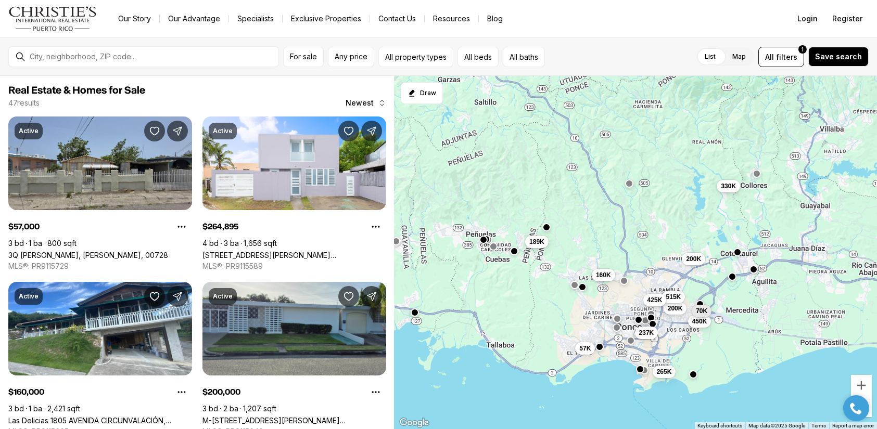
drag, startPoint x: 666, startPoint y: 282, endPoint x: 571, endPoint y: 307, distance: 98.3
click at [571, 307] on div "450K 70K 200K 515K 425K 57K 160K 237K 265K 200K 330K 189K" at bounding box center [636, 253] width 482 height 354
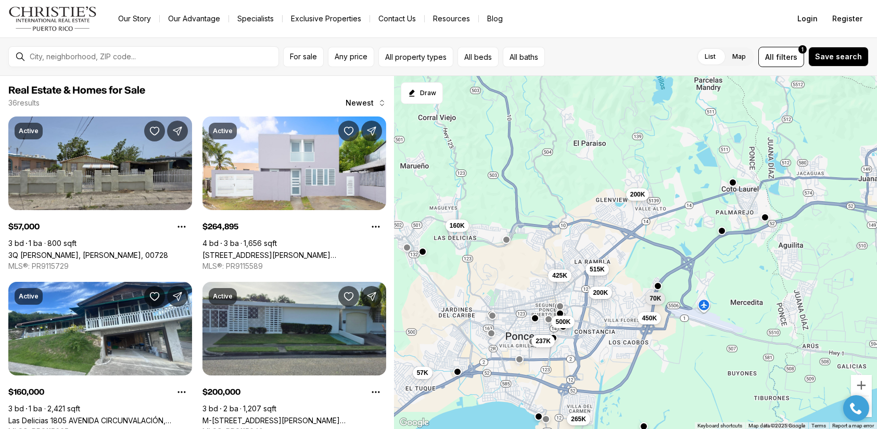
drag, startPoint x: 699, startPoint y: 282, endPoint x: 607, endPoint y: 281, distance: 92.1
click at [607, 281] on div "450K 70K 200K 515K 425K 500K 57K 160K 237K 265K 200K 189K" at bounding box center [636, 253] width 482 height 354
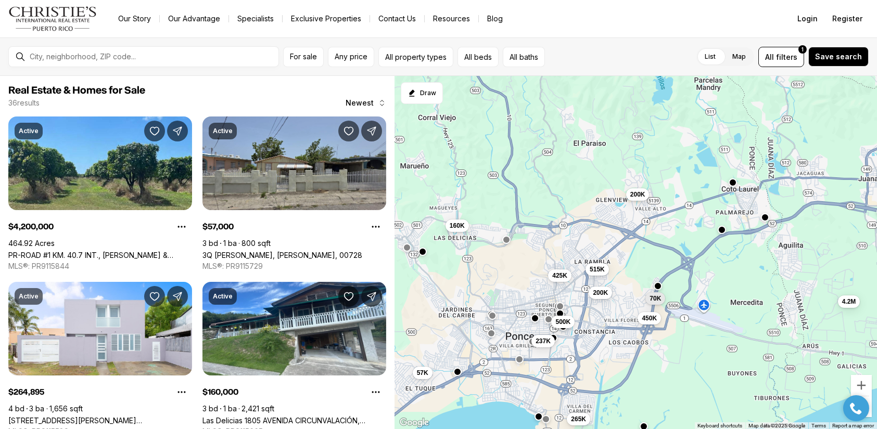
click at [721, 231] on button "button" at bounding box center [722, 230] width 8 height 8
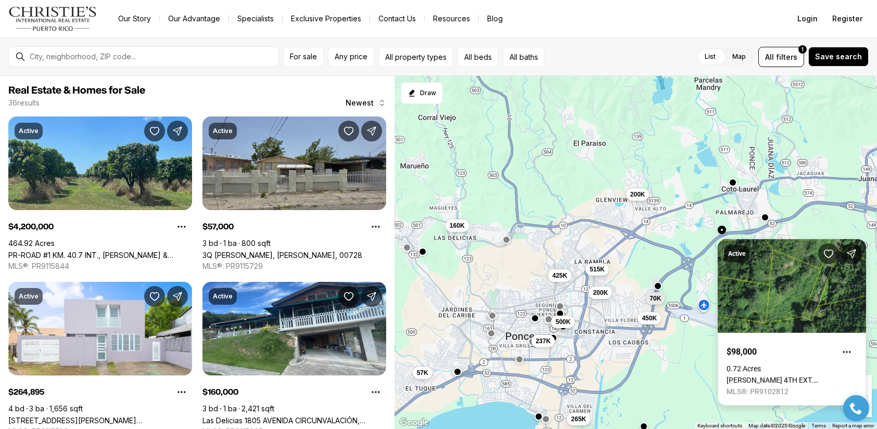
click at [783, 376] on link "Coto Laurel 4TH EXT. EL MONTE #Lot 152, PONCE PR, 00780" at bounding box center [792, 380] width 131 height 8
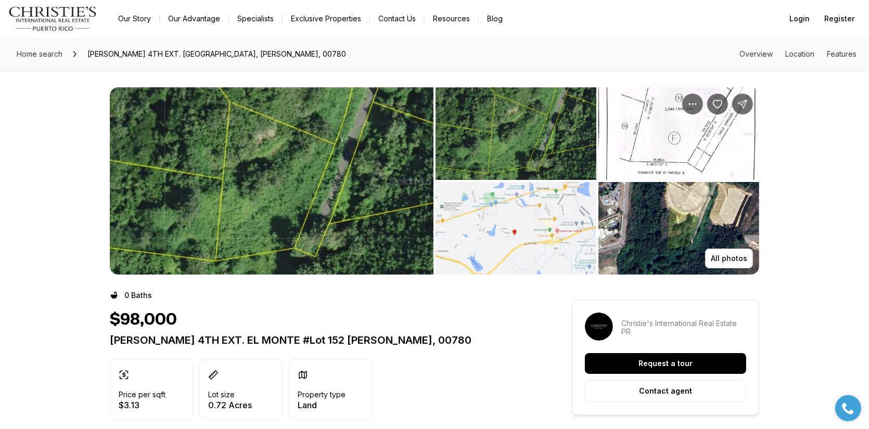
click at [367, 215] on img "View image gallery" at bounding box center [272, 180] width 324 height 187
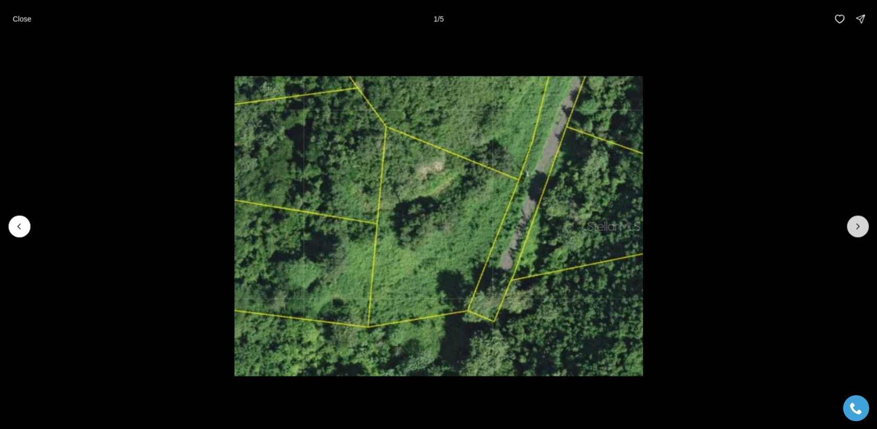
click at [856, 226] on icon "Next slide" at bounding box center [858, 226] width 10 height 10
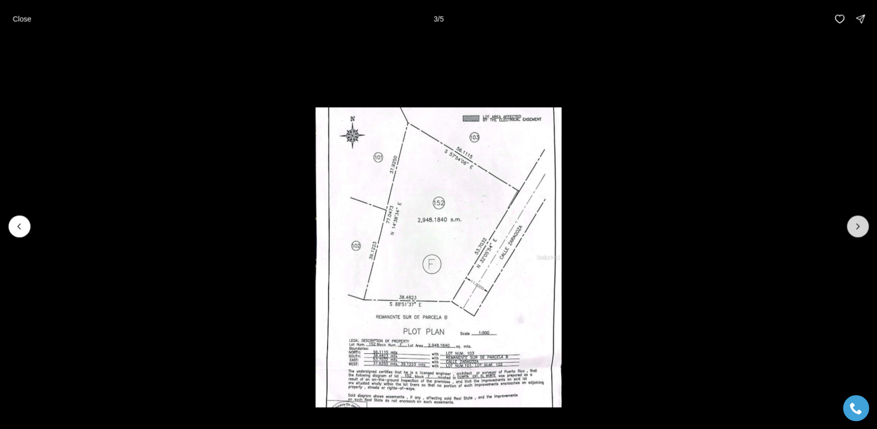
click at [856, 226] on icon "Next slide" at bounding box center [858, 226] width 10 height 10
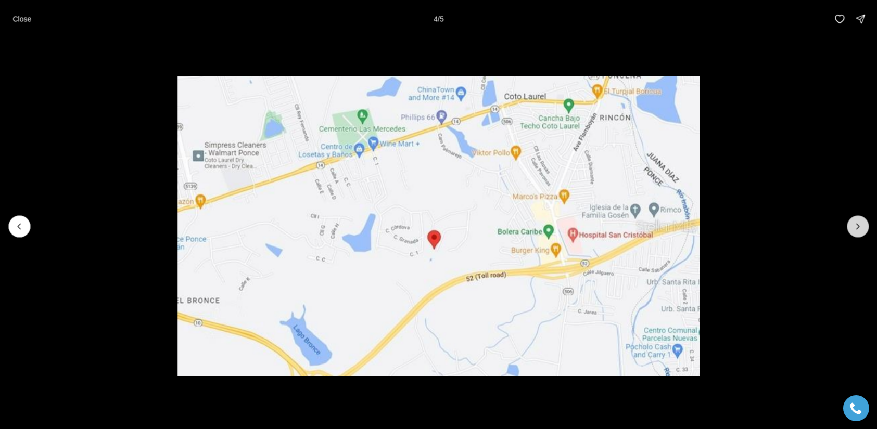
click at [856, 226] on icon "Next slide" at bounding box center [858, 226] width 10 height 10
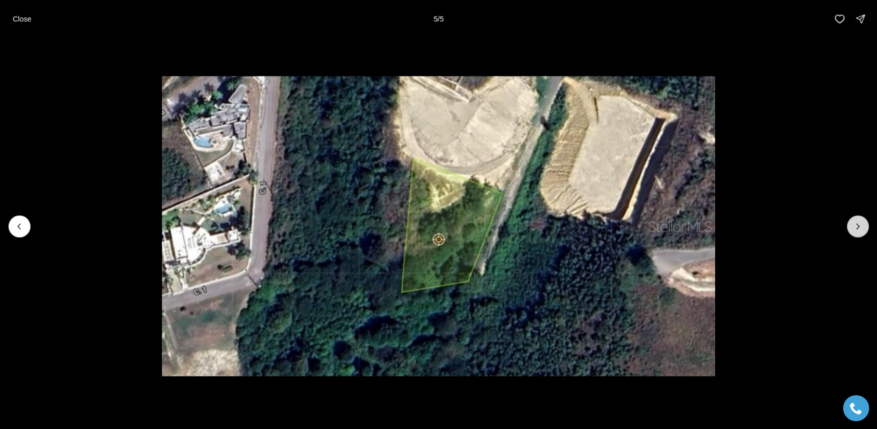
click at [856, 226] on div at bounding box center [858, 226] width 22 height 22
click at [22, 21] on p "Close" at bounding box center [21, 19] width 19 height 8
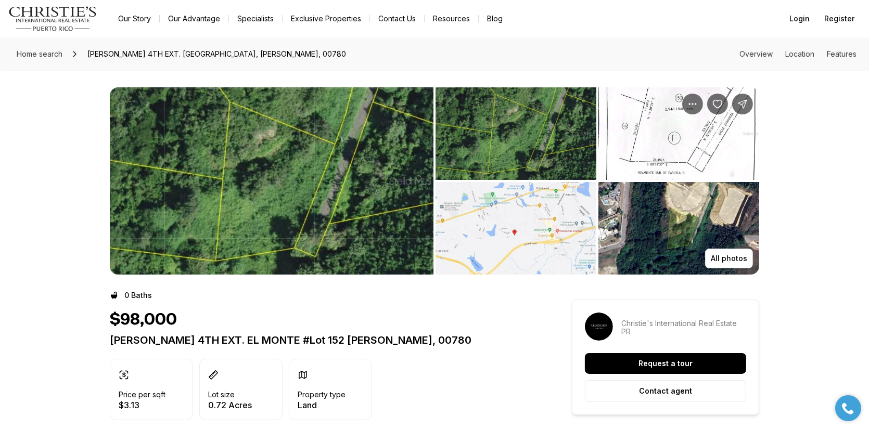
click at [22, 21] on img "Main navigation" at bounding box center [52, 18] width 89 height 25
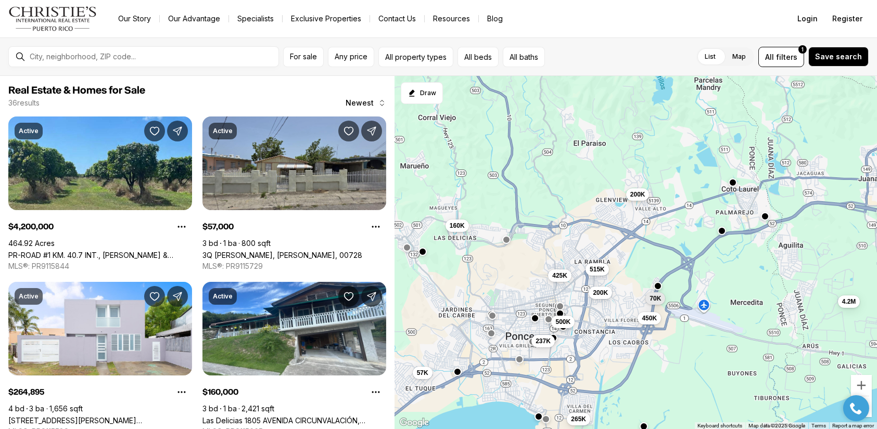
click at [764, 215] on button "button" at bounding box center [765, 216] width 8 height 8
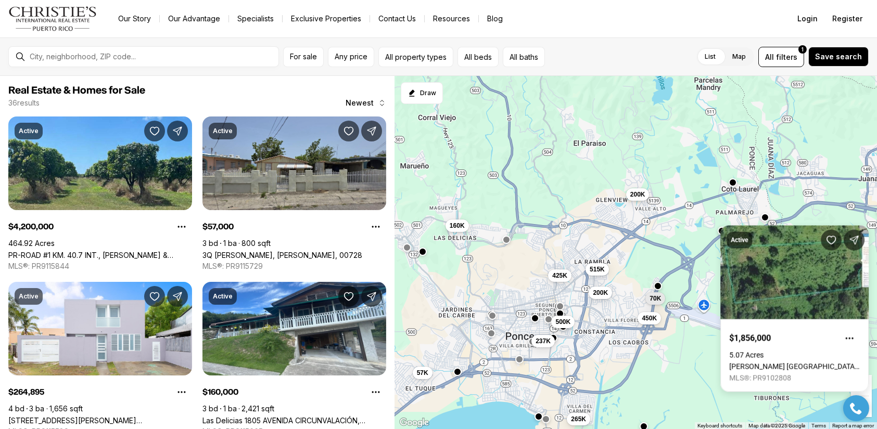
click at [688, 392] on div "4.2M 57K 265K 160K 200K 515K 450K 70K 425K 200K 237K 500K" at bounding box center [636, 253] width 482 height 354
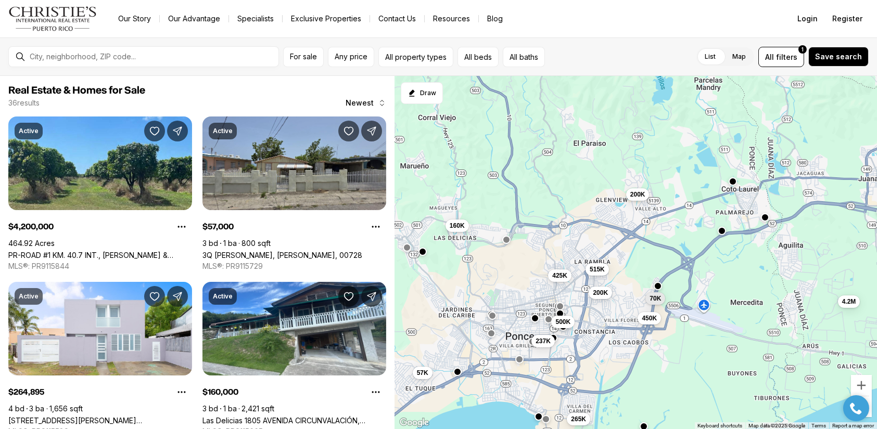
click at [733, 182] on button "button" at bounding box center [732, 181] width 8 height 8
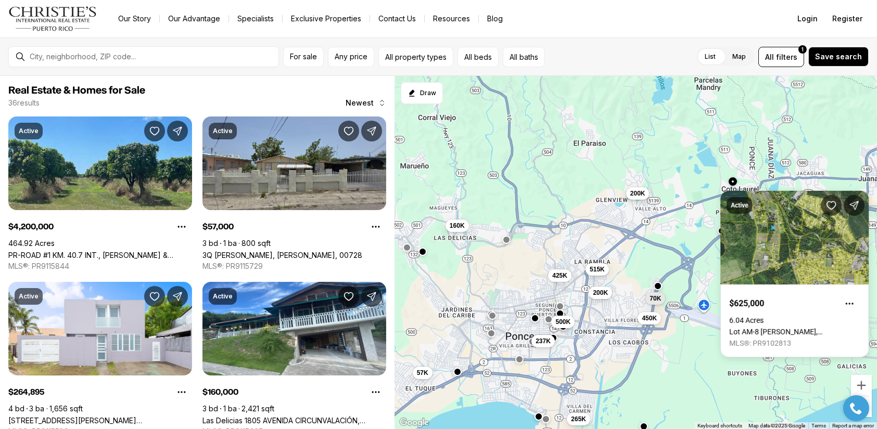
click at [638, 194] on span "200K" at bounding box center [637, 193] width 15 height 8
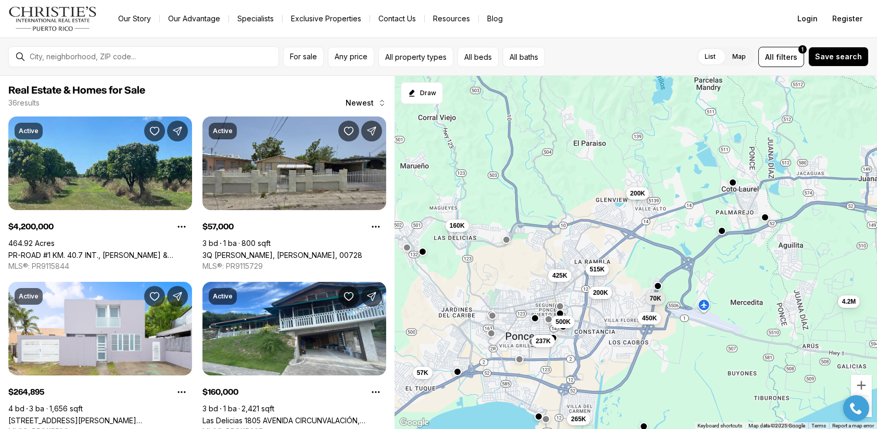
click at [638, 194] on span "200K" at bounding box center [637, 193] width 15 height 8
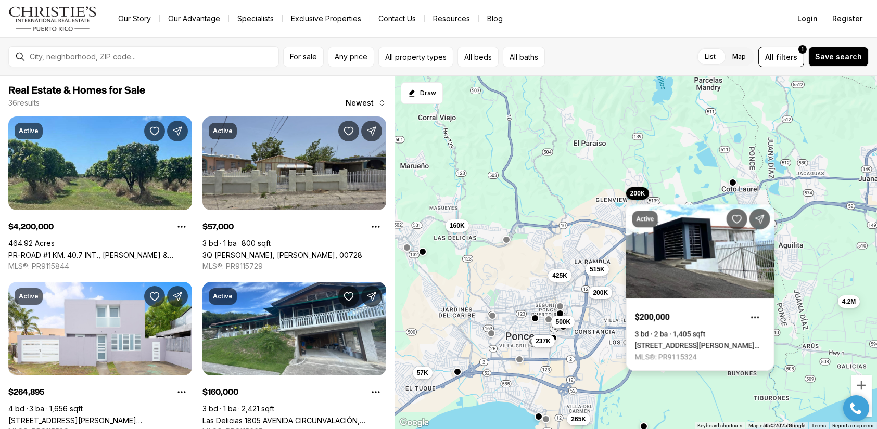
click at [689, 341] on link "[STREET_ADDRESS][PERSON_NAME][PERSON_NAME]" at bounding box center [700, 345] width 131 height 8
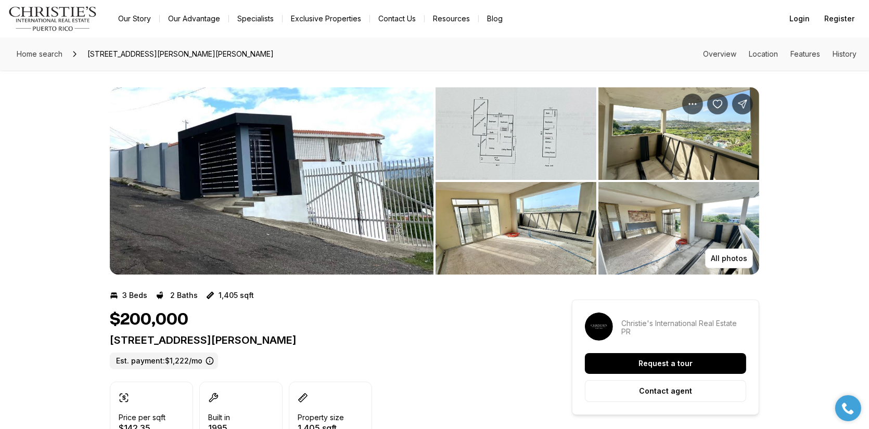
click at [231, 185] on img "View image gallery" at bounding box center [272, 180] width 324 height 187
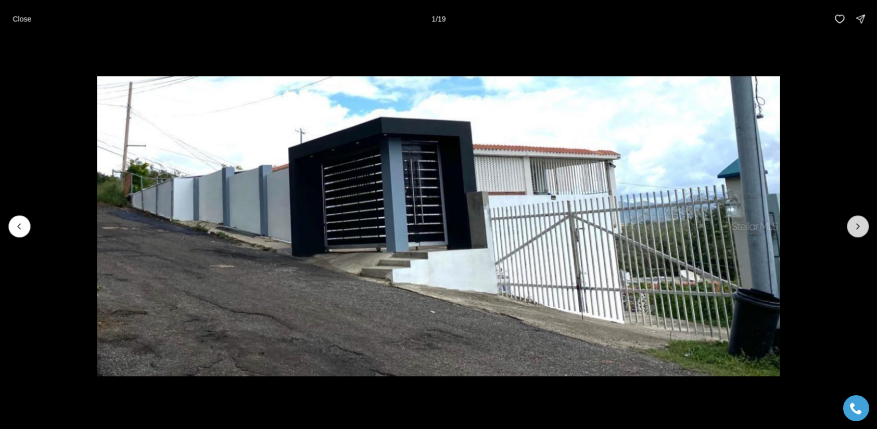
click at [856, 227] on icon "Next slide" at bounding box center [858, 226] width 10 height 10
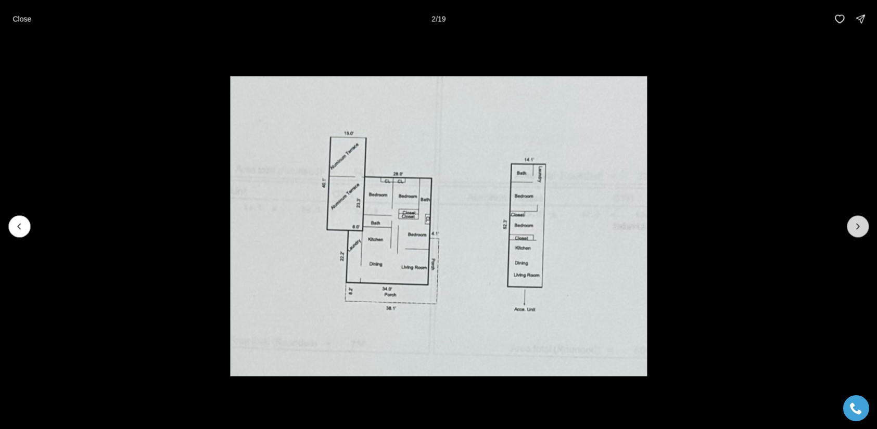
click at [856, 227] on icon "Next slide" at bounding box center [858, 226] width 10 height 10
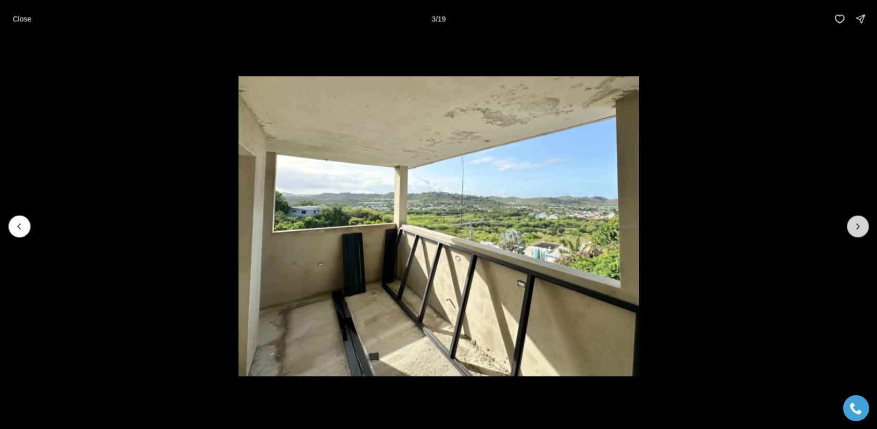
click at [856, 227] on icon "Next slide" at bounding box center [858, 226] width 10 height 10
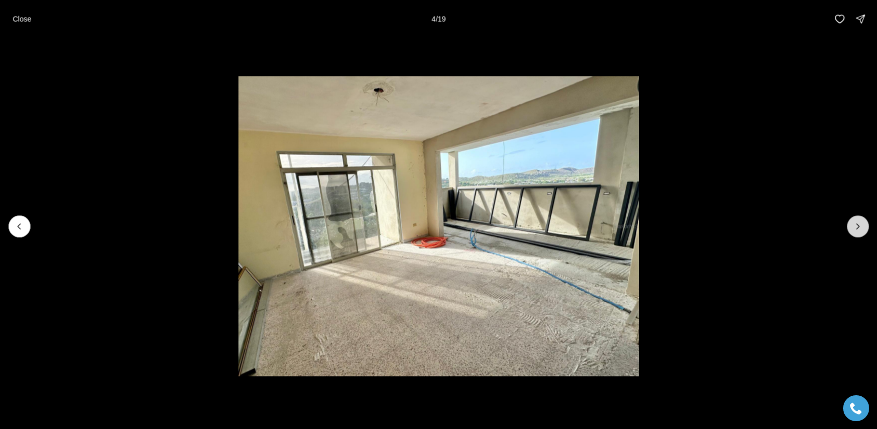
click at [856, 227] on icon "Next slide" at bounding box center [858, 226] width 10 height 10
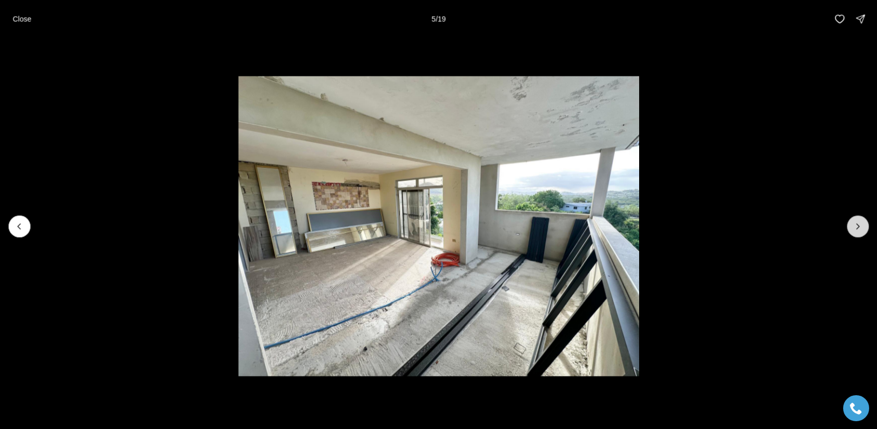
click at [856, 227] on icon "Next slide" at bounding box center [858, 226] width 10 height 10
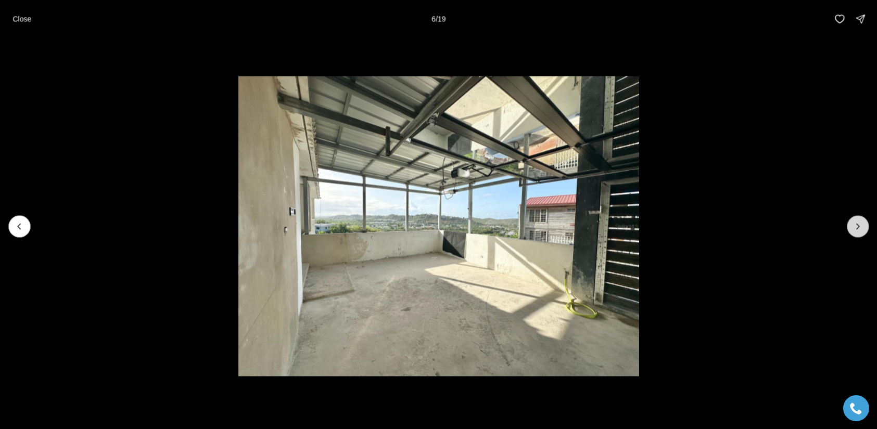
click at [856, 227] on icon "Next slide" at bounding box center [858, 226] width 10 height 10
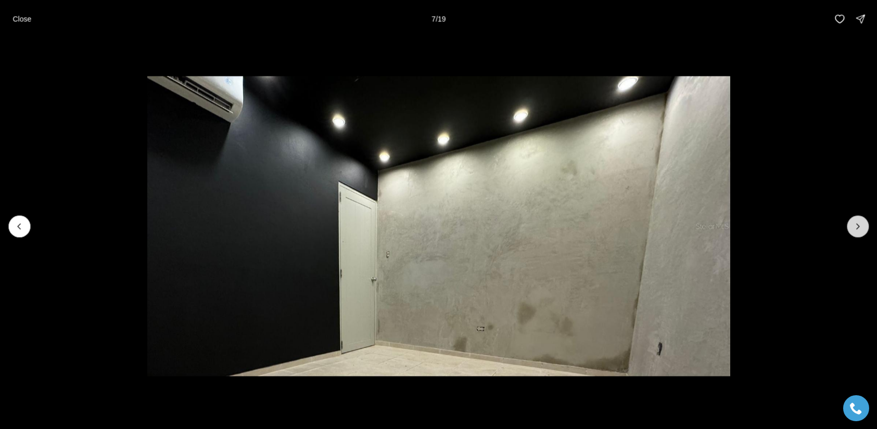
click at [856, 227] on icon "Next slide" at bounding box center [858, 226] width 10 height 10
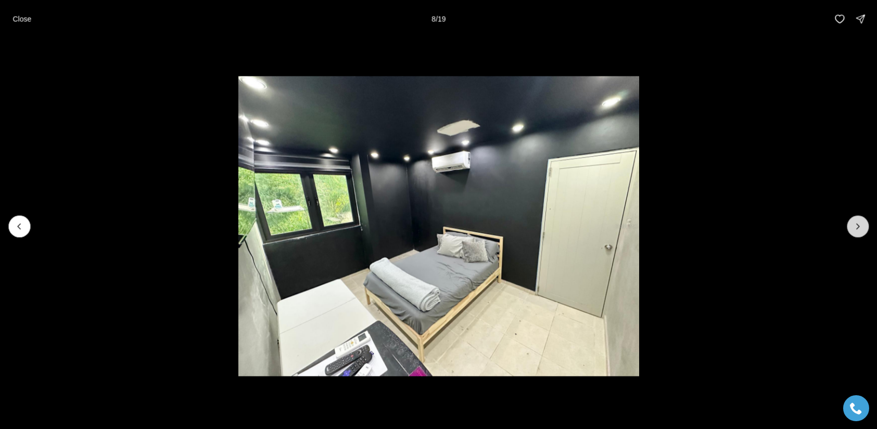
click at [856, 227] on icon "Next slide" at bounding box center [858, 226] width 10 height 10
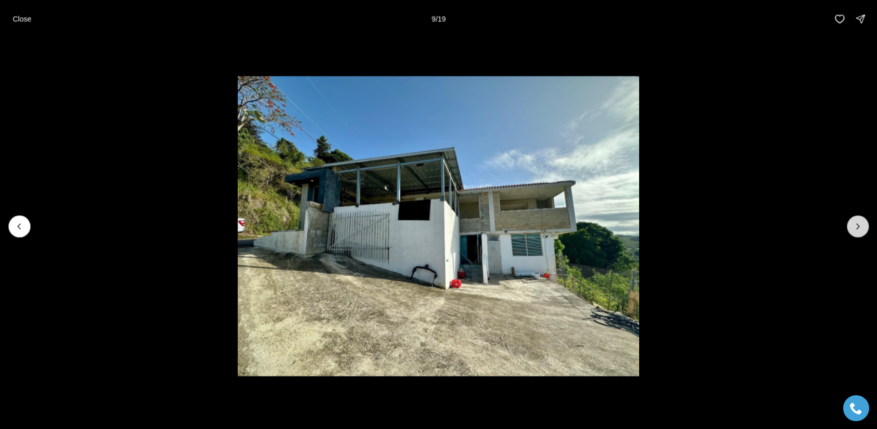
click at [856, 227] on icon "Next slide" at bounding box center [858, 226] width 10 height 10
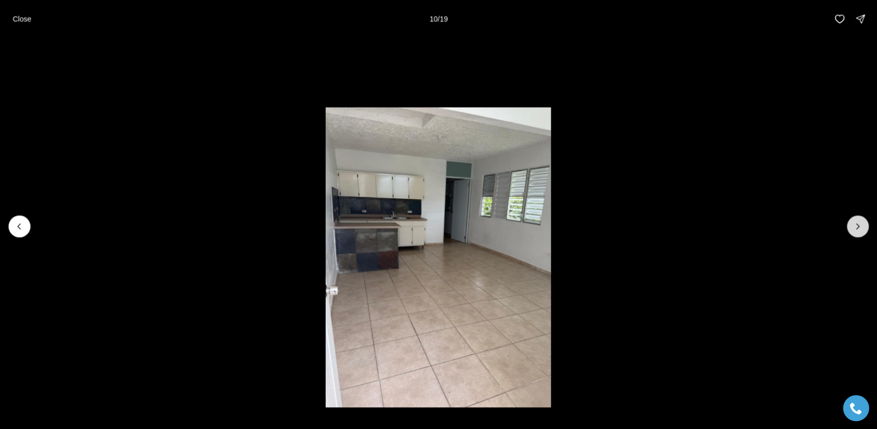
click at [856, 227] on icon "Next slide" at bounding box center [858, 226] width 10 height 10
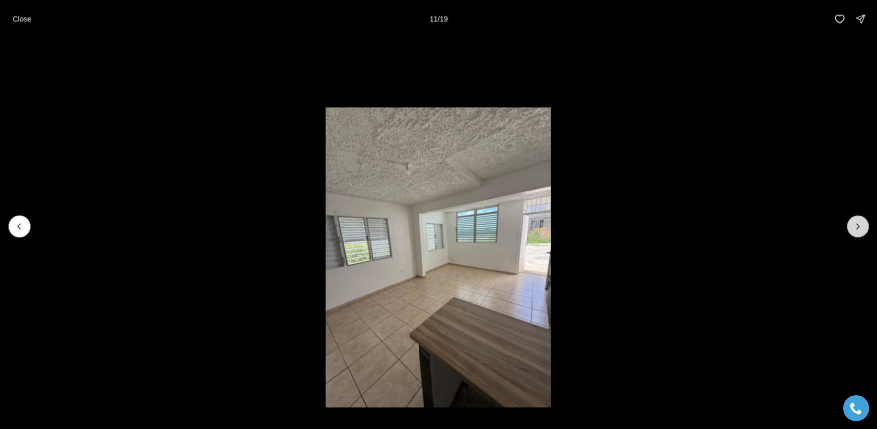
click at [856, 227] on icon "Next slide" at bounding box center [858, 226] width 10 height 10
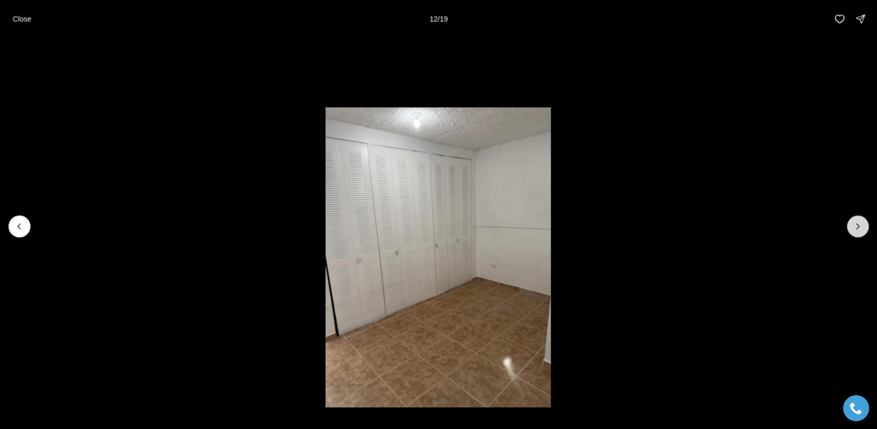
click at [856, 227] on icon "Next slide" at bounding box center [858, 226] width 10 height 10
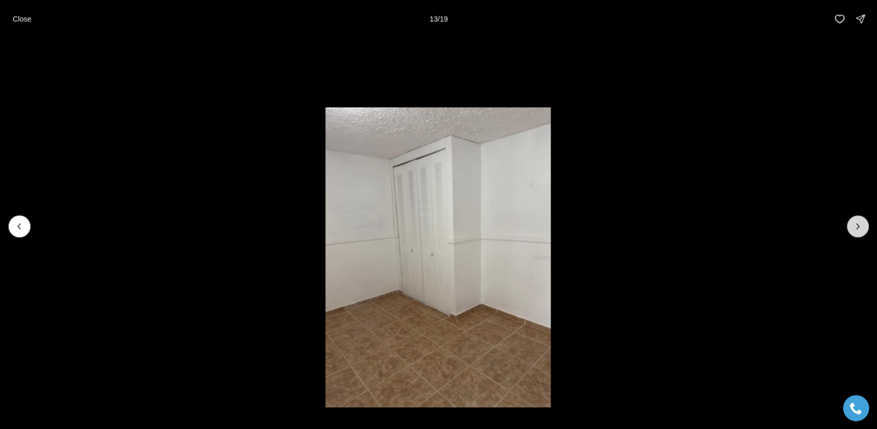
click at [856, 227] on icon "Next slide" at bounding box center [858, 226] width 10 height 10
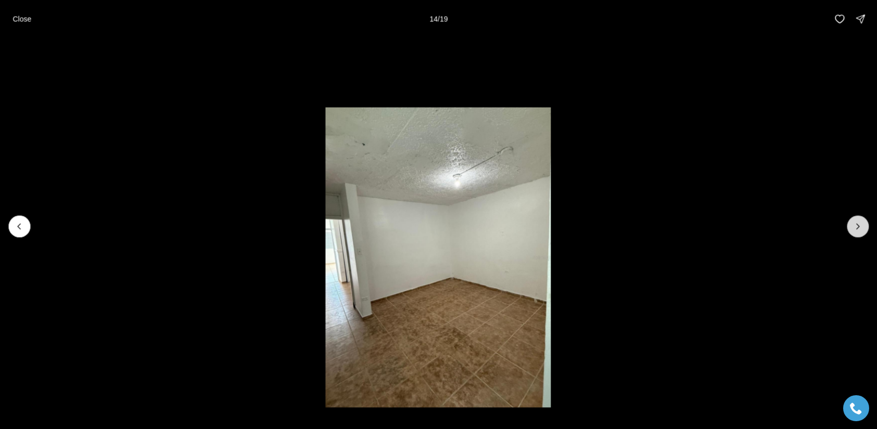
click at [856, 227] on icon "Next slide" at bounding box center [858, 226] width 10 height 10
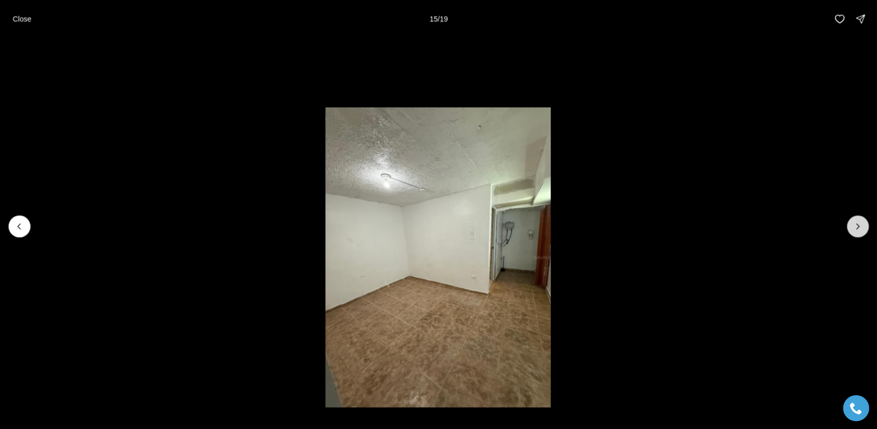
click at [856, 227] on icon "Next slide" at bounding box center [858, 226] width 10 height 10
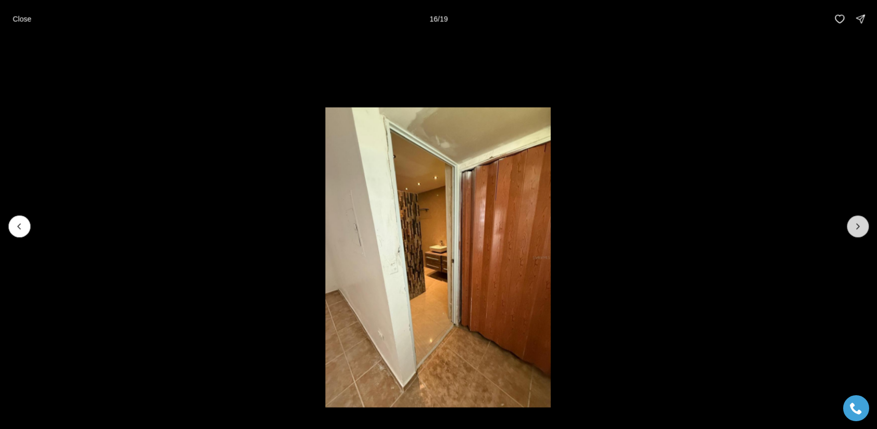
click at [856, 227] on icon "Next slide" at bounding box center [858, 226] width 10 height 10
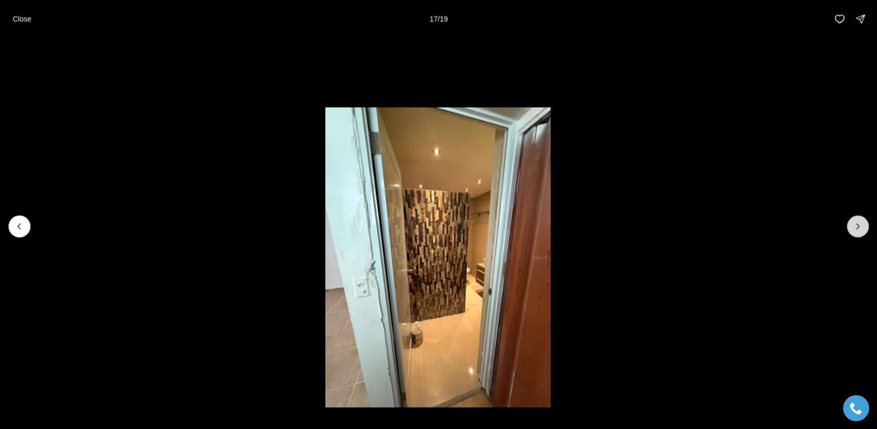
click at [856, 227] on icon "Next slide" at bounding box center [858, 226] width 10 height 10
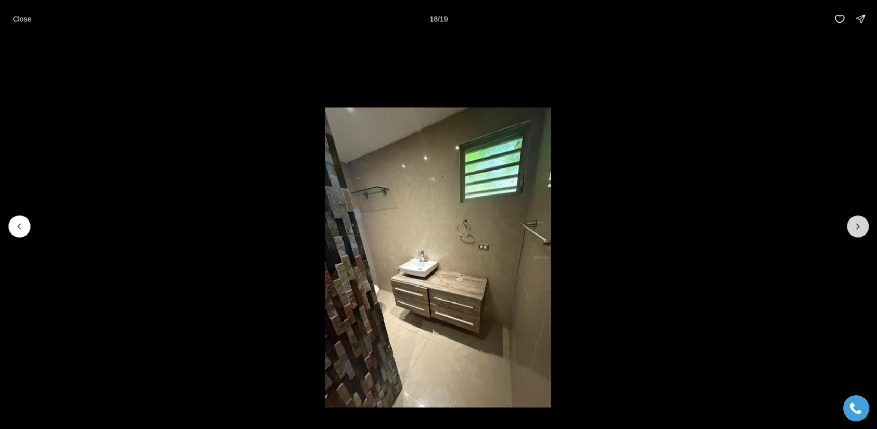
click at [856, 227] on icon "Next slide" at bounding box center [858, 226] width 10 height 10
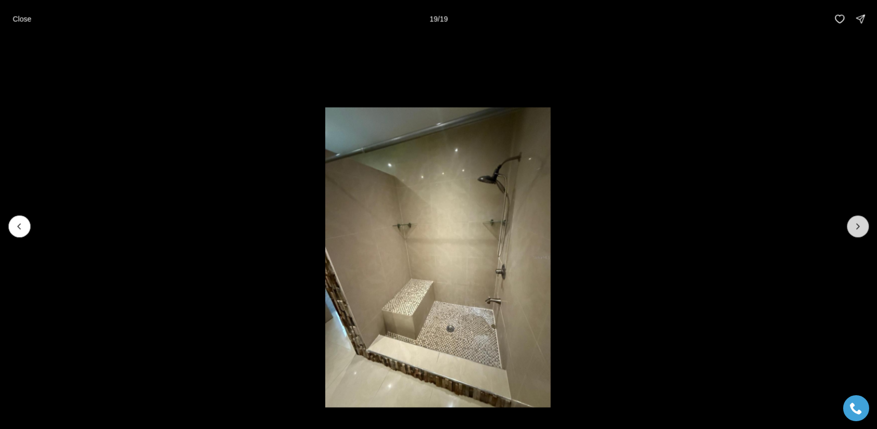
click at [856, 227] on div at bounding box center [858, 226] width 22 height 22
click at [17, 21] on p "Close" at bounding box center [21, 19] width 19 height 8
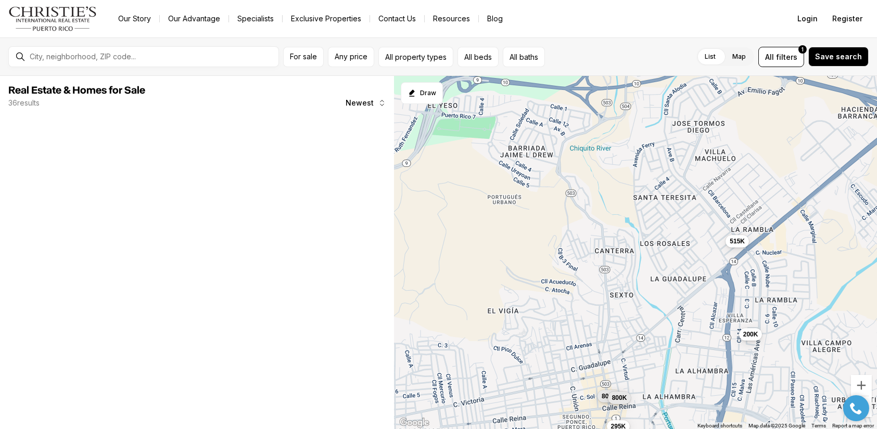
drag, startPoint x: 565, startPoint y: 304, endPoint x: 757, endPoint y: 297, distance: 192.2
click at [757, 297] on div "200K 515K 70K 235K 800K 800K 295K" at bounding box center [636, 253] width 482 height 354
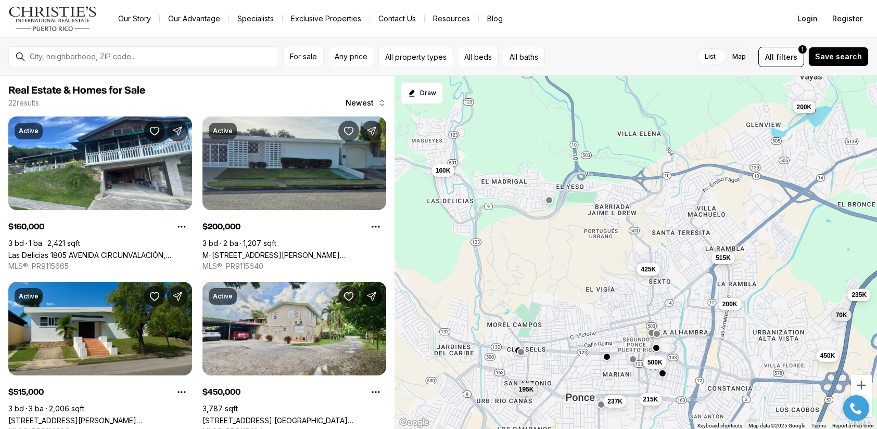
click at [647, 269] on span "425K" at bounding box center [648, 269] width 15 height 8
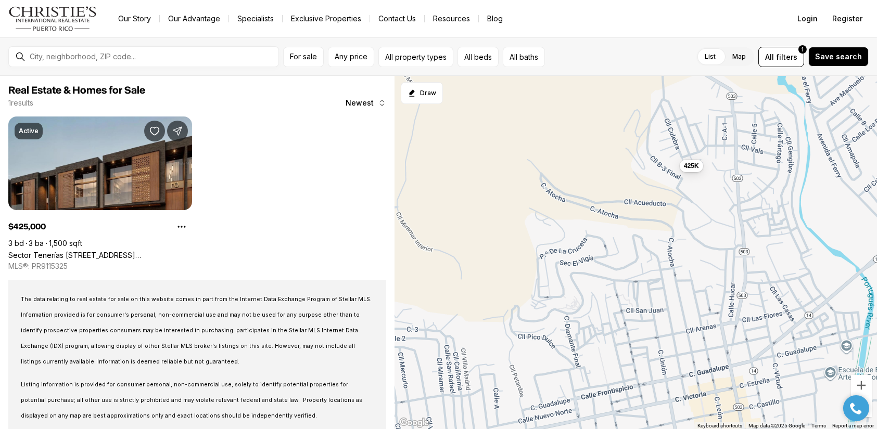
drag, startPoint x: 606, startPoint y: 291, endPoint x: 584, endPoint y: 244, distance: 52.6
click at [584, 244] on div "425K" at bounding box center [636, 253] width 482 height 354
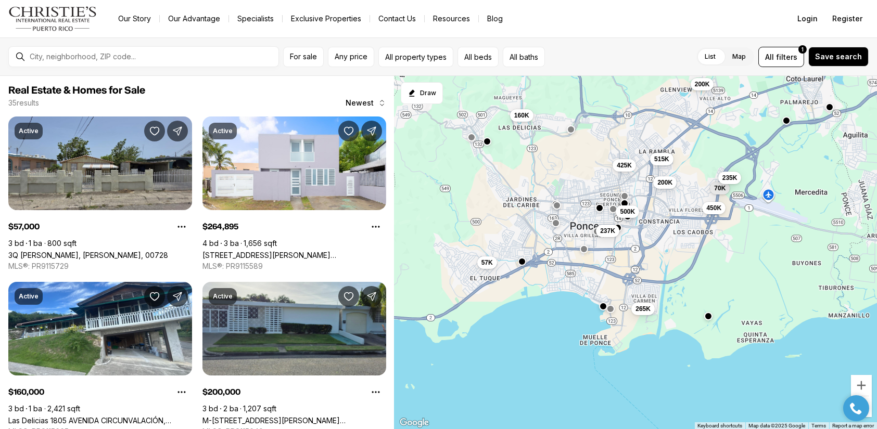
drag, startPoint x: 691, startPoint y: 348, endPoint x: 684, endPoint y: 248, distance: 99.6
click at [684, 248] on div "425K 200K 515K 500K 57K 265K 160K 450K 70K 200K 237K 235K" at bounding box center [636, 253] width 482 height 354
click at [607, 232] on span "237K" at bounding box center [607, 230] width 15 height 8
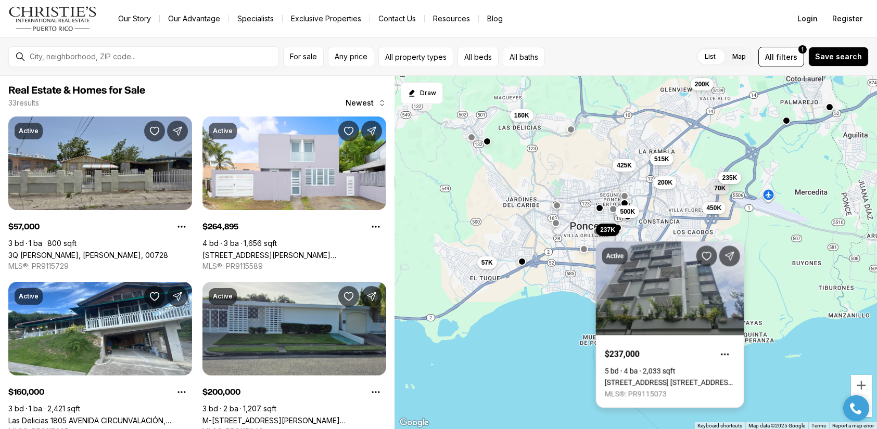
click at [679, 378] on link "[STREET_ADDRESS] [STREET_ADDRESS][PERSON_NAME]" at bounding box center [670, 382] width 131 height 8
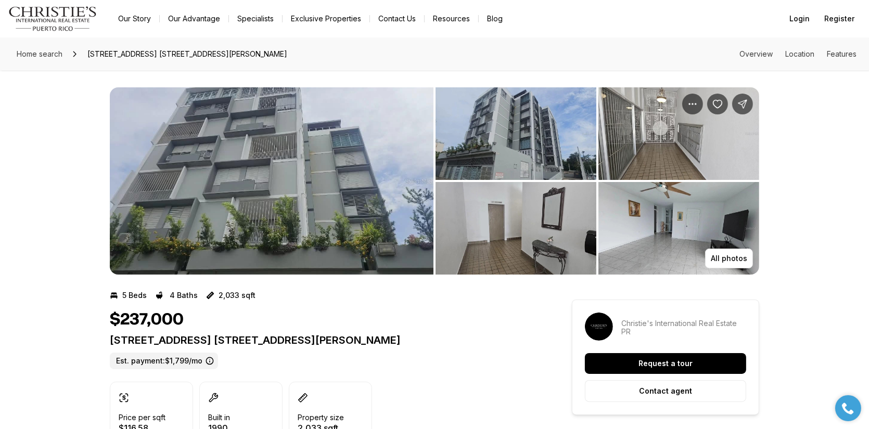
click at [342, 188] on img "View image gallery" at bounding box center [272, 180] width 324 height 187
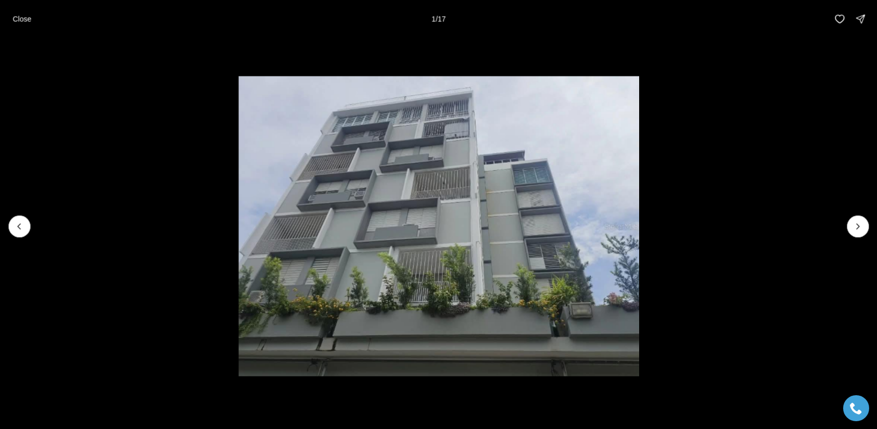
click at [479, 218] on img "1 of 17" at bounding box center [438, 226] width 401 height 301
click at [857, 225] on icon "Next slide" at bounding box center [858, 226] width 10 height 10
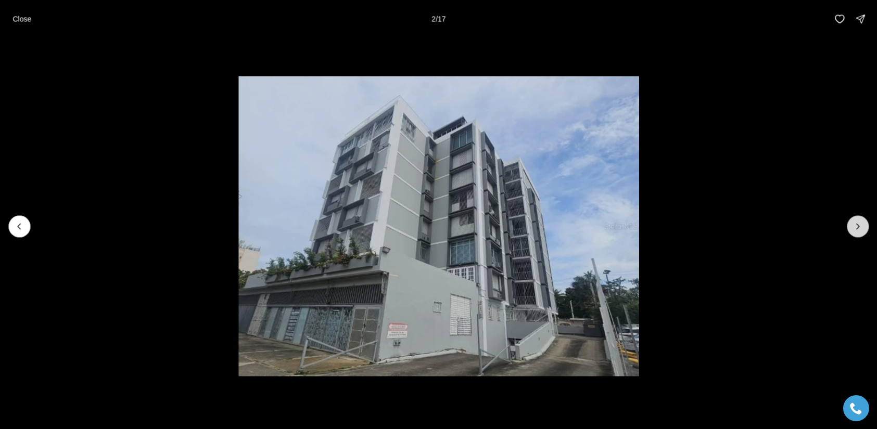
click at [857, 225] on icon "Next slide" at bounding box center [858, 226] width 10 height 10
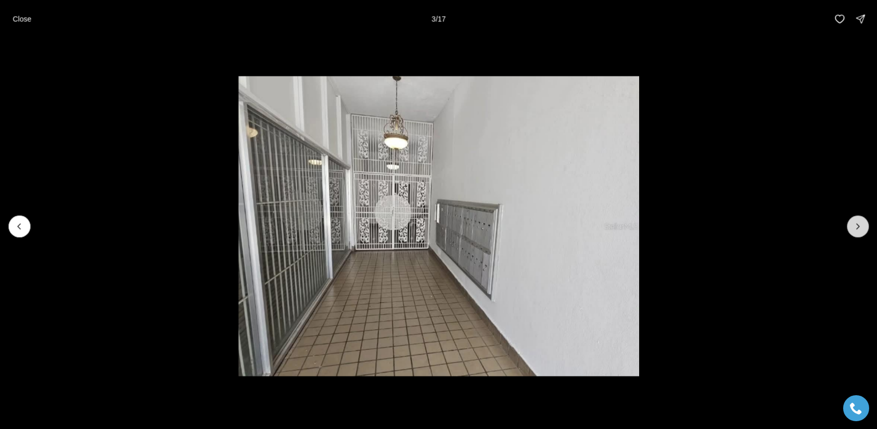
click at [857, 225] on icon "Next slide" at bounding box center [858, 226] width 10 height 10
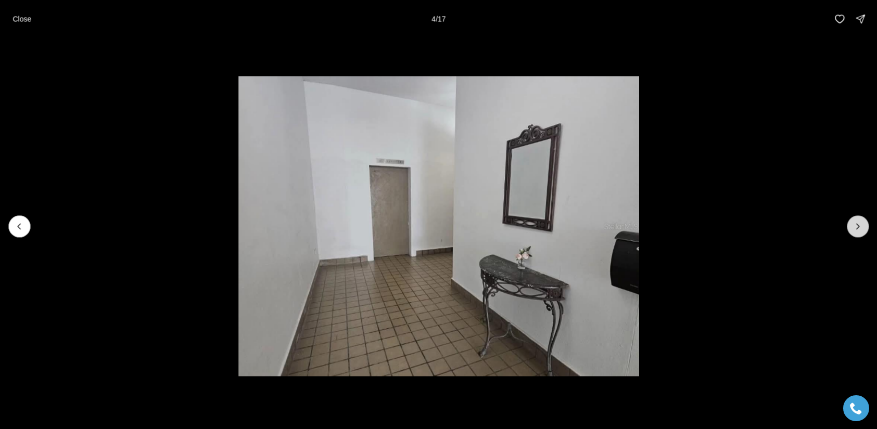
click at [857, 225] on icon "Next slide" at bounding box center [858, 226] width 10 height 10
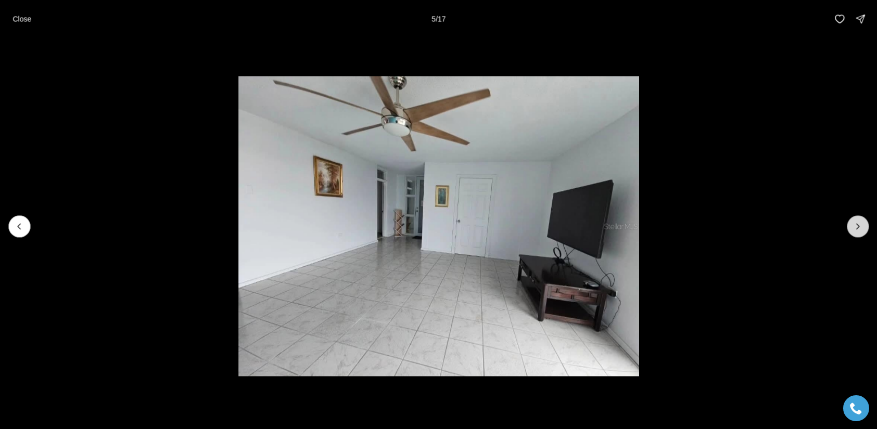
click at [857, 225] on icon "Next slide" at bounding box center [858, 226] width 10 height 10
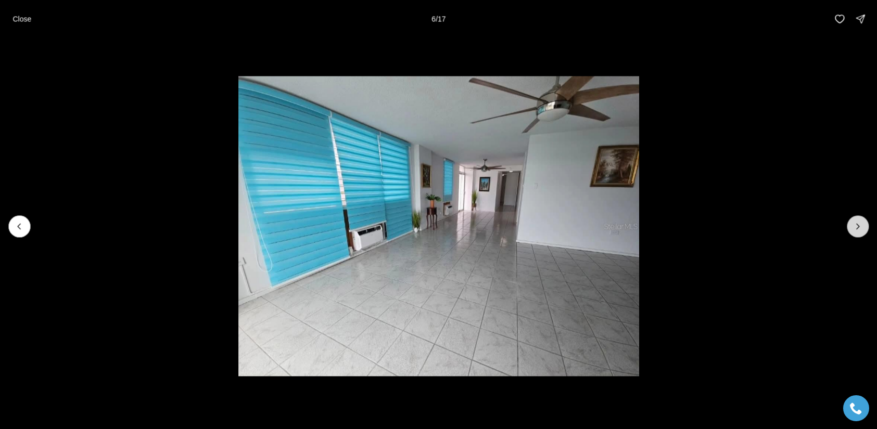
click at [857, 225] on icon "Next slide" at bounding box center [858, 226] width 10 height 10
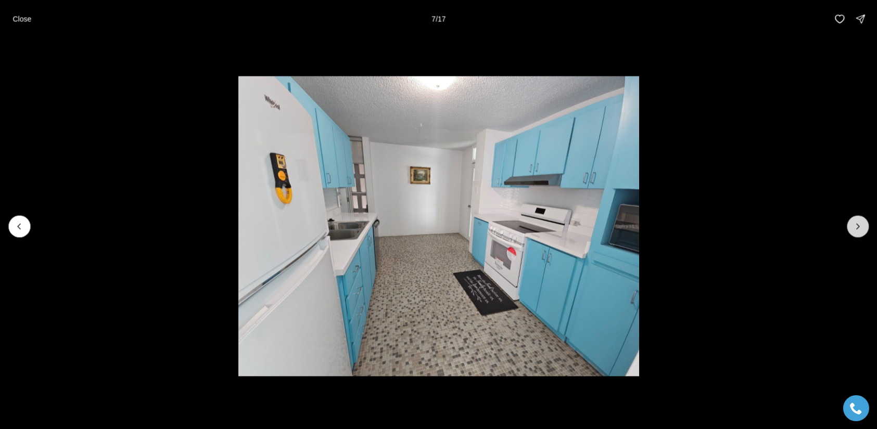
click at [858, 226] on icon "Next slide" at bounding box center [858, 226] width 10 height 10
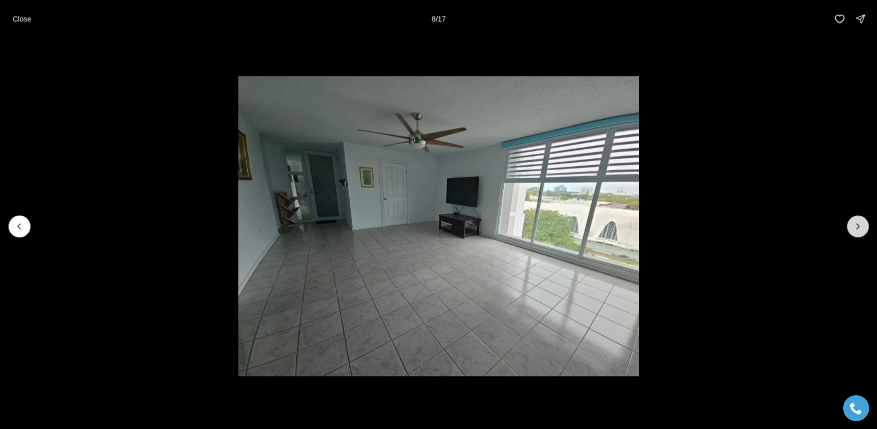
click at [859, 230] on icon "Next slide" at bounding box center [858, 226] width 10 height 10
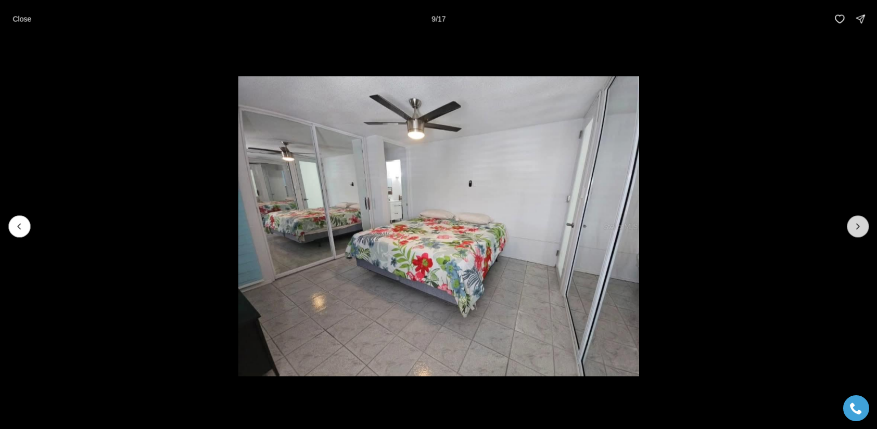
click at [859, 230] on icon "Next slide" at bounding box center [858, 226] width 10 height 10
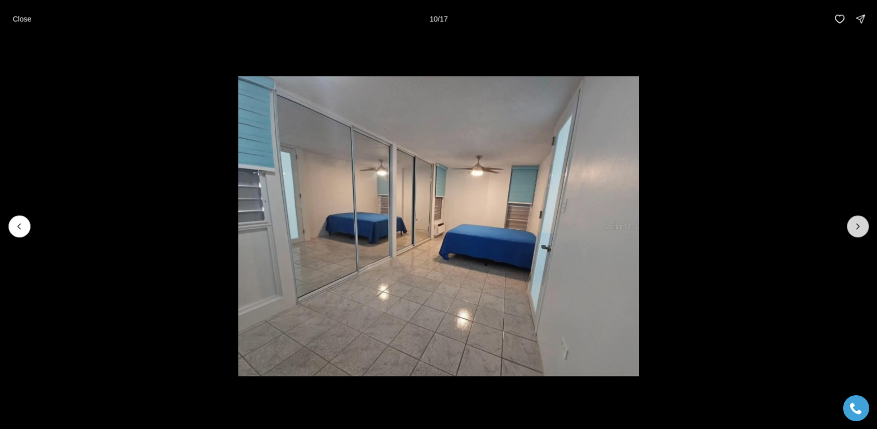
click at [854, 231] on icon "Next slide" at bounding box center [858, 226] width 10 height 10
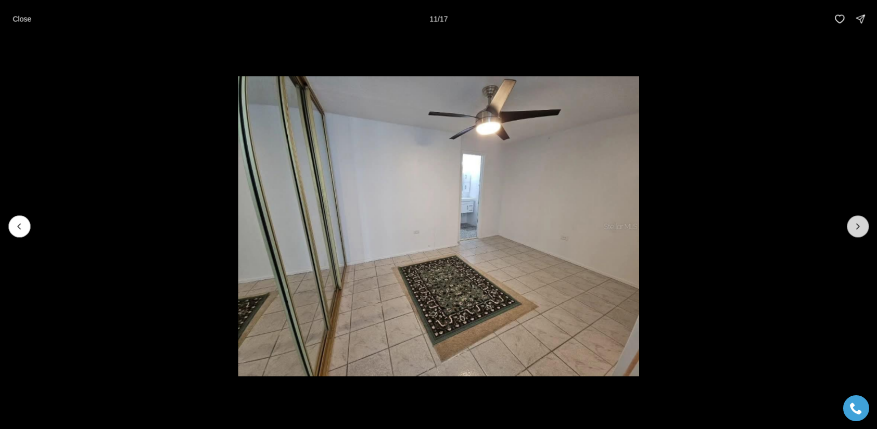
click at [858, 230] on icon "Next slide" at bounding box center [858, 226] width 10 height 10
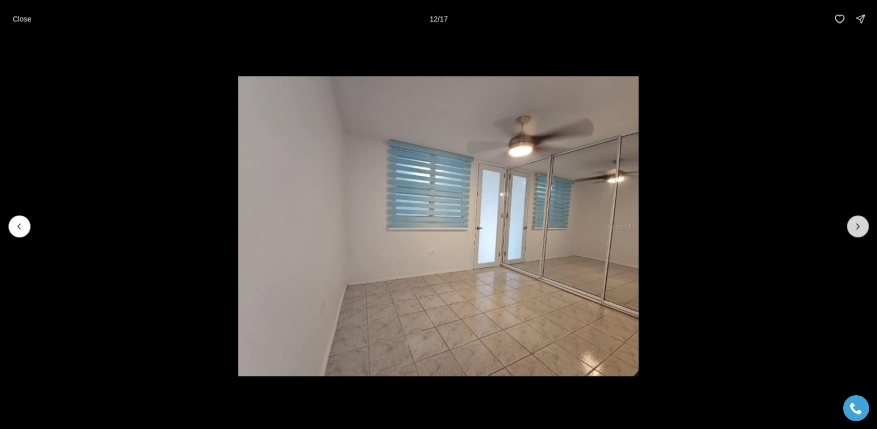
click at [858, 230] on icon "Next slide" at bounding box center [858, 226] width 10 height 10
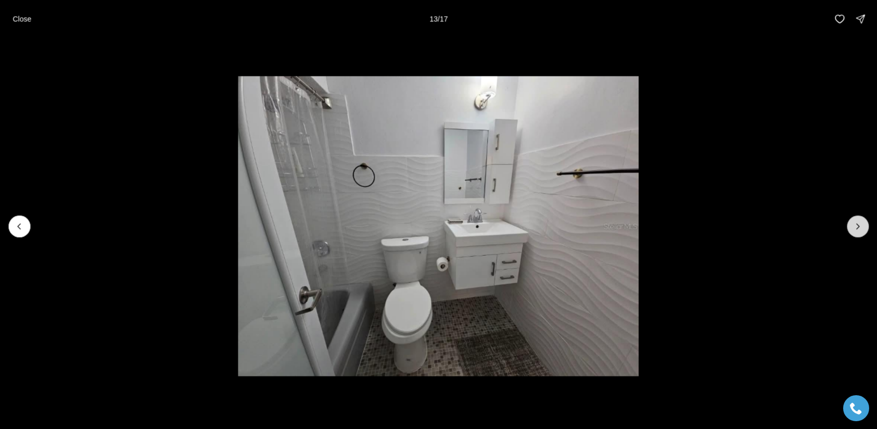
click at [855, 228] on icon "Next slide" at bounding box center [858, 226] width 10 height 10
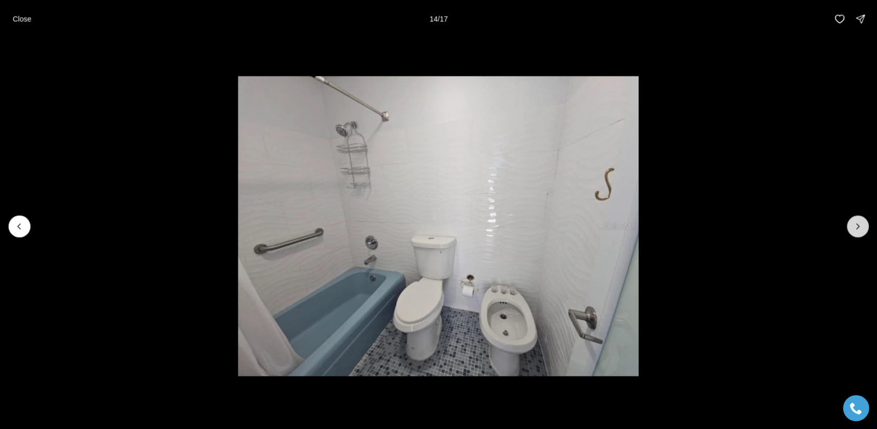
click at [855, 228] on icon "Next slide" at bounding box center [858, 226] width 10 height 10
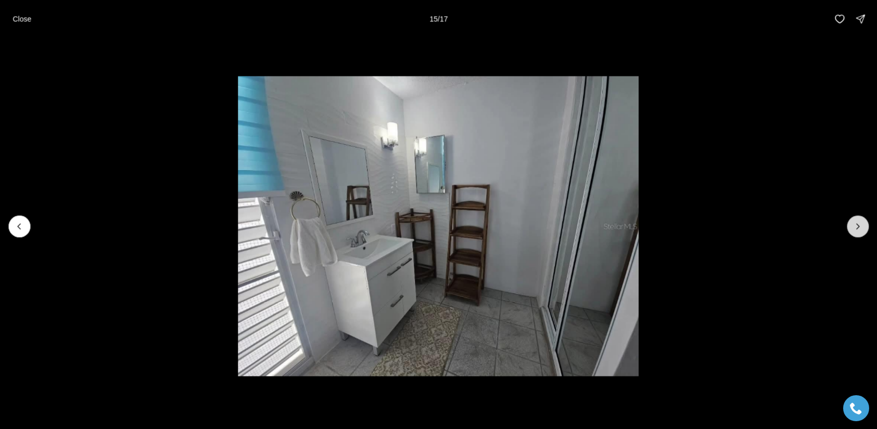
click at [856, 231] on icon "Next slide" at bounding box center [858, 226] width 10 height 10
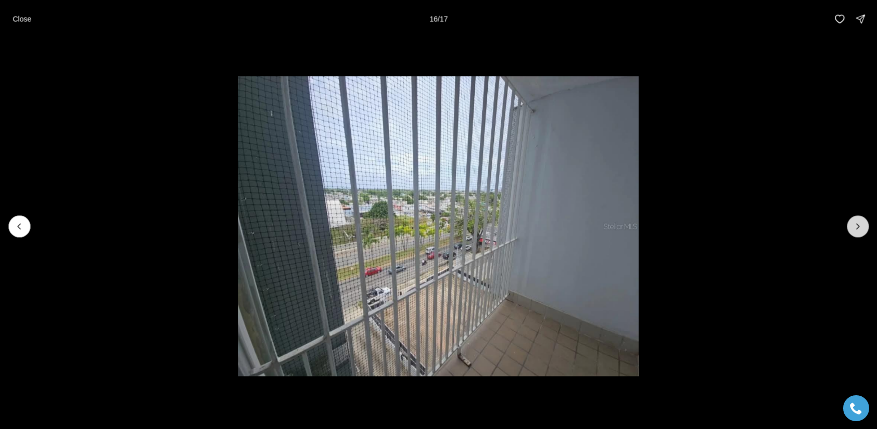
click at [856, 230] on icon "Next slide" at bounding box center [858, 226] width 10 height 10
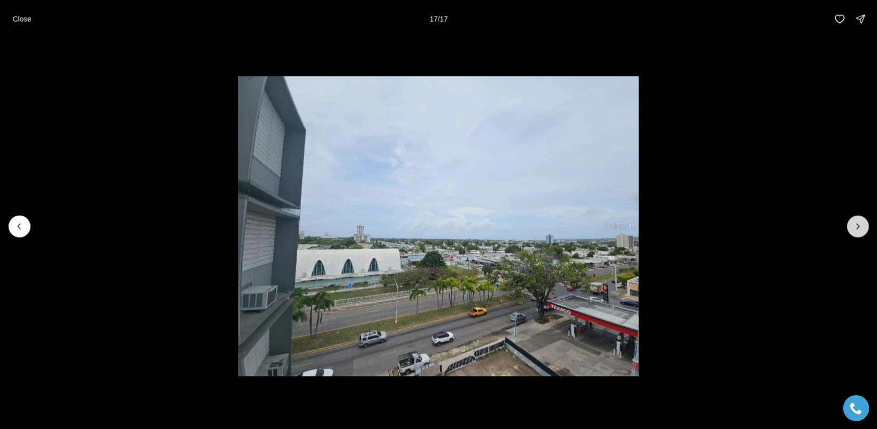
click at [856, 230] on div at bounding box center [858, 226] width 22 height 22
click at [20, 20] on p "Close" at bounding box center [21, 19] width 19 height 8
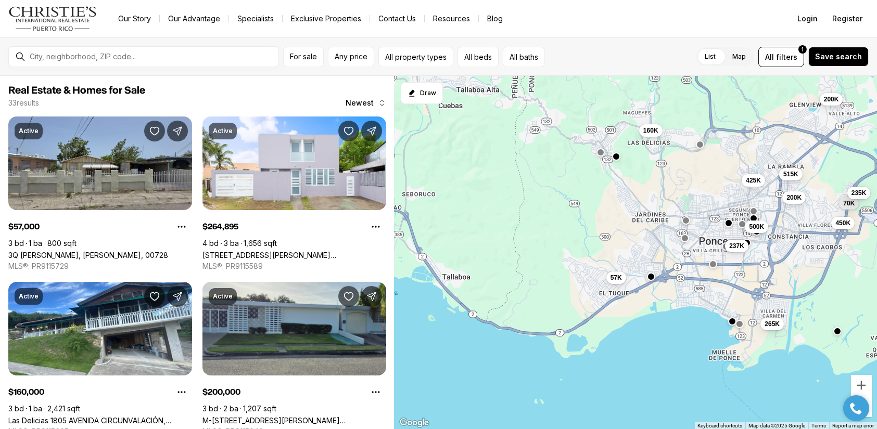
drag, startPoint x: 490, startPoint y: 193, endPoint x: 628, endPoint y: 202, distance: 138.8
click at [628, 201] on div "57K 265K 160K 200K 515K 450K 70K 425K 200K 237K 500K 235K" at bounding box center [636, 253] width 482 height 354
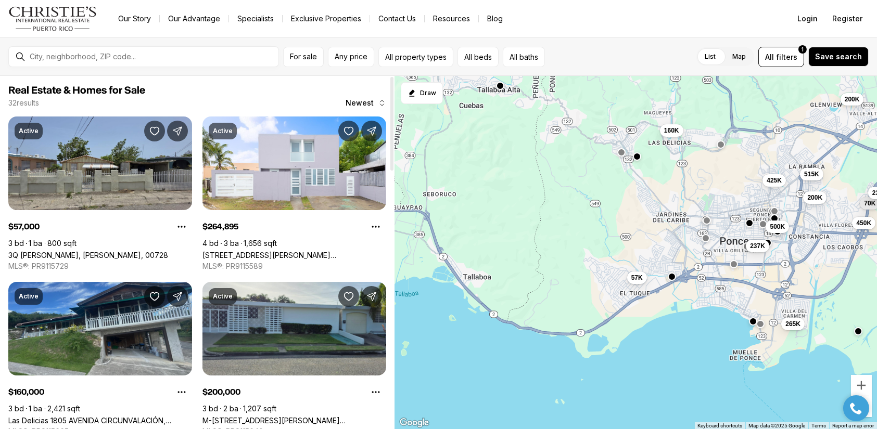
click at [67, 416] on link "Las Delicias 1805 AVENIDA CIRCUNVALACIÓN, PONCE PR, 00731" at bounding box center [100, 420] width 184 height 9
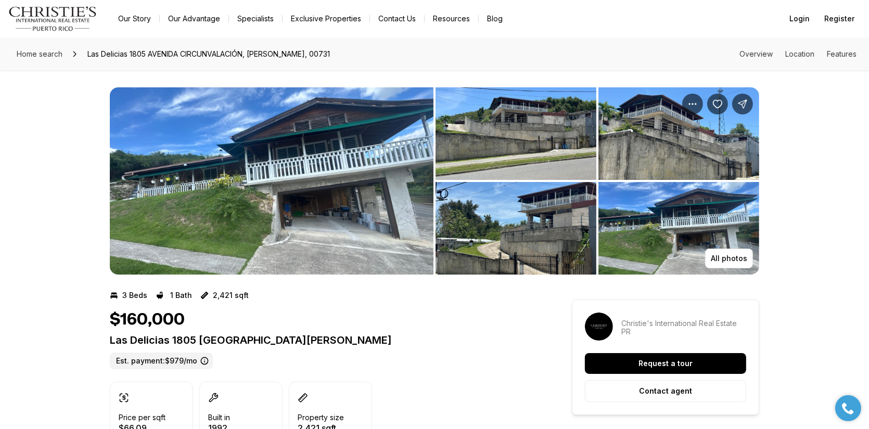
click at [354, 199] on img "View image gallery" at bounding box center [272, 180] width 324 height 187
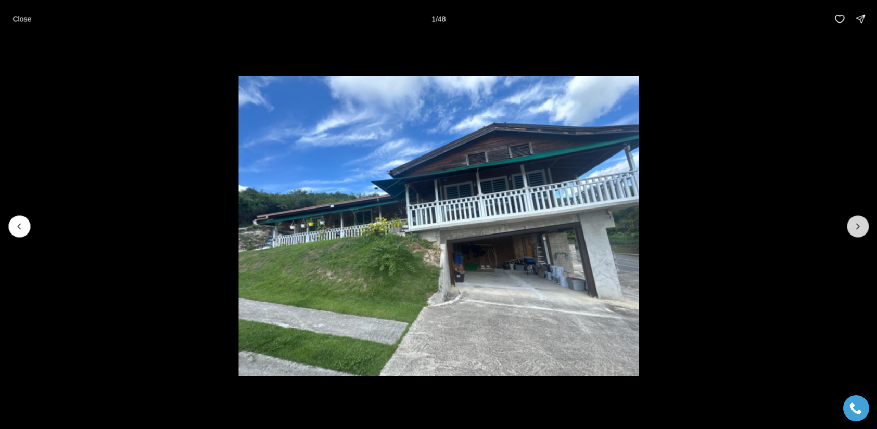
click at [862, 227] on icon "Next slide" at bounding box center [858, 226] width 10 height 10
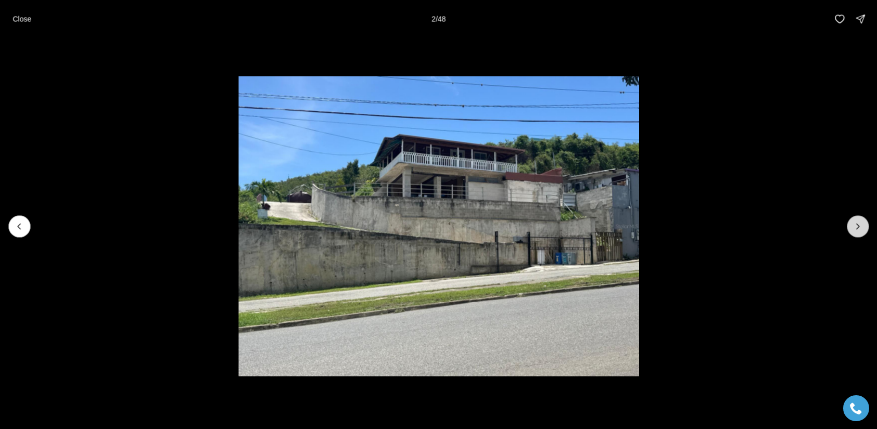
click at [862, 227] on icon "Next slide" at bounding box center [858, 226] width 10 height 10
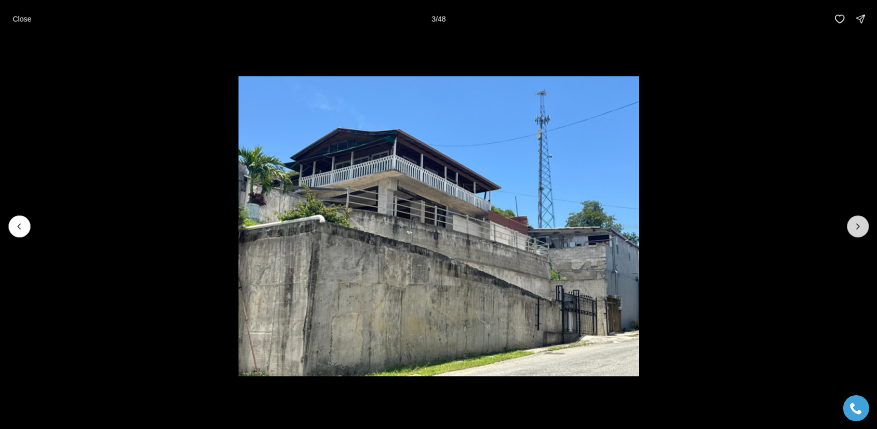
click at [860, 227] on icon "Next slide" at bounding box center [858, 226] width 10 height 10
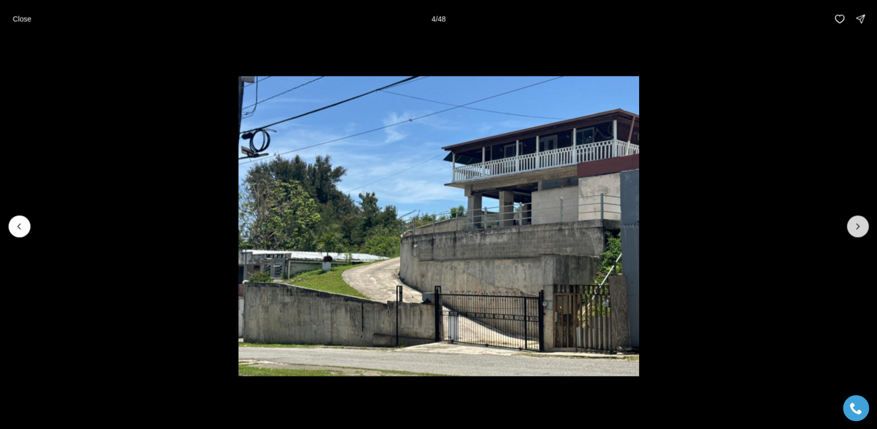
click at [859, 226] on icon "Next slide" at bounding box center [858, 226] width 3 height 5
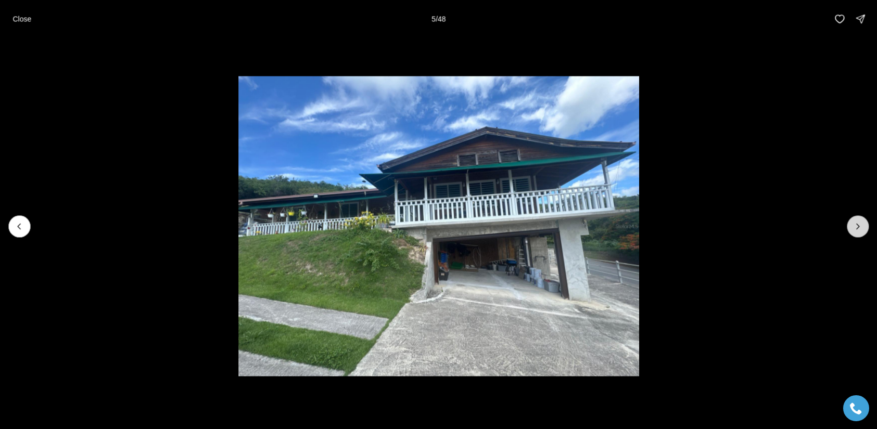
click at [859, 226] on icon "Next slide" at bounding box center [858, 226] width 3 height 5
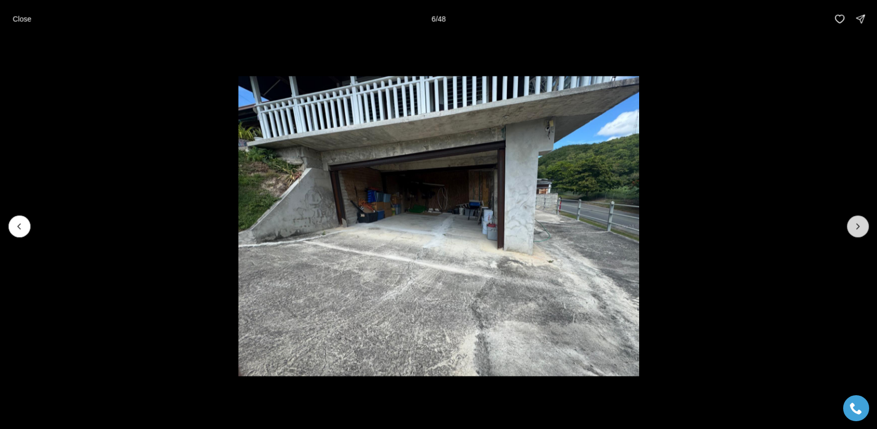
click at [859, 226] on icon "Next slide" at bounding box center [858, 226] width 3 height 5
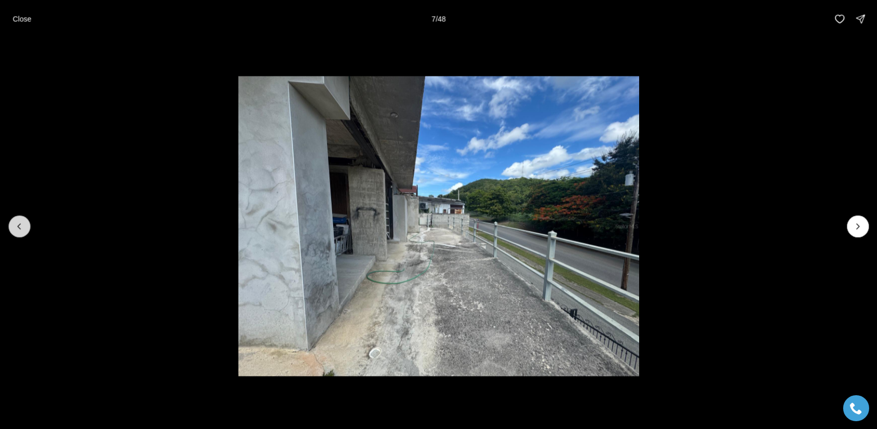
click at [21, 227] on icon "Previous slide" at bounding box center [19, 226] width 10 height 10
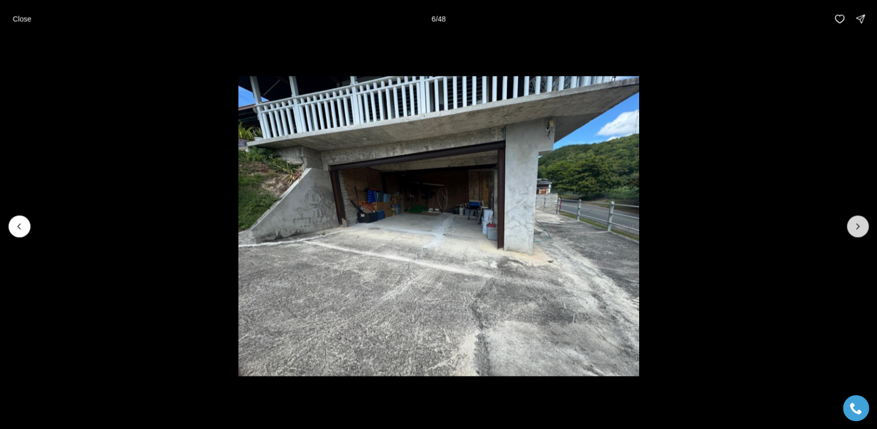
click at [859, 224] on icon "Next slide" at bounding box center [858, 226] width 10 height 10
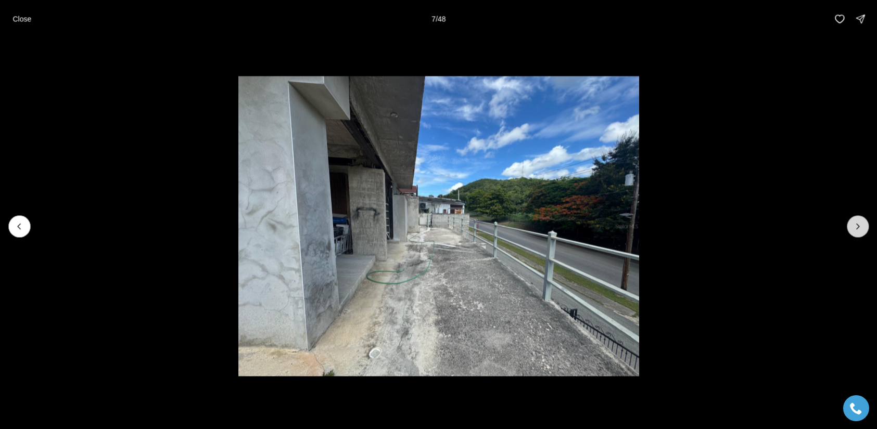
click at [859, 224] on icon "Next slide" at bounding box center [858, 226] width 10 height 10
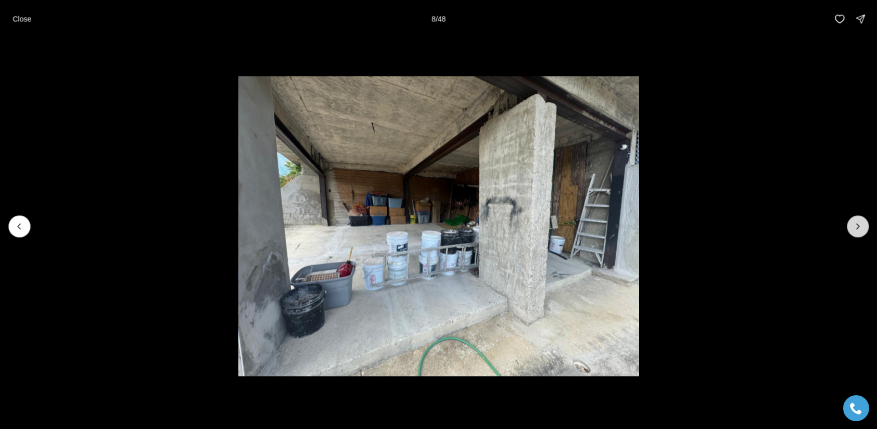
click at [859, 224] on icon "Next slide" at bounding box center [858, 226] width 10 height 10
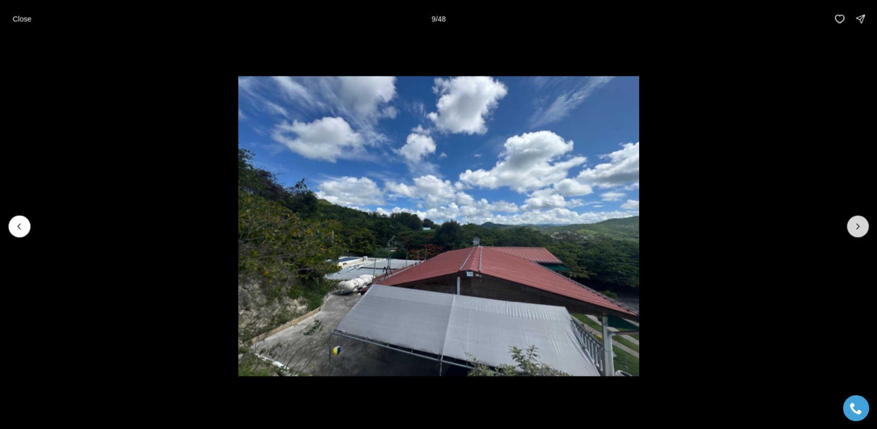
click at [859, 224] on icon "Next slide" at bounding box center [858, 226] width 10 height 10
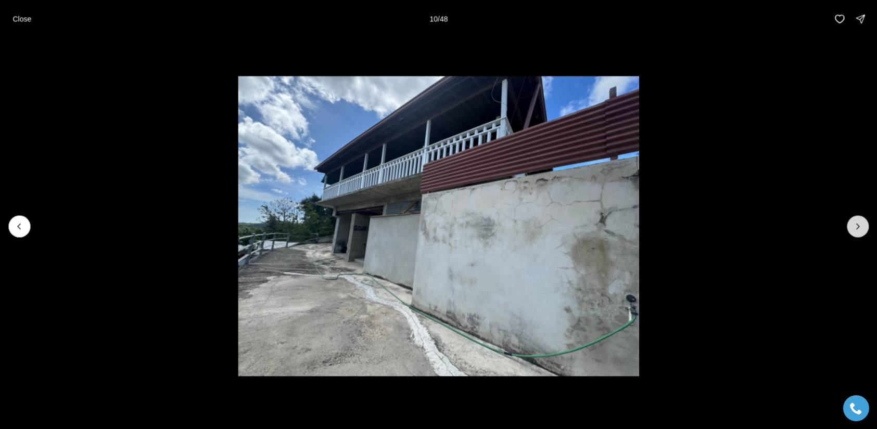
click at [859, 224] on icon "Next slide" at bounding box center [858, 226] width 10 height 10
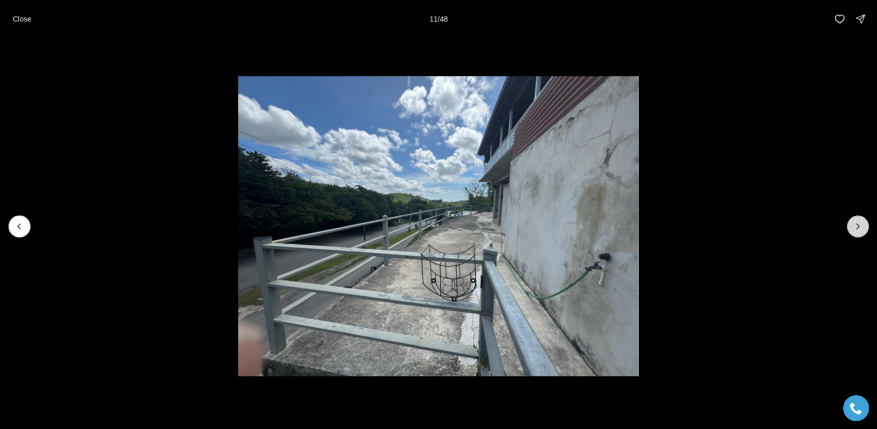
click at [859, 224] on icon "Next slide" at bounding box center [858, 226] width 10 height 10
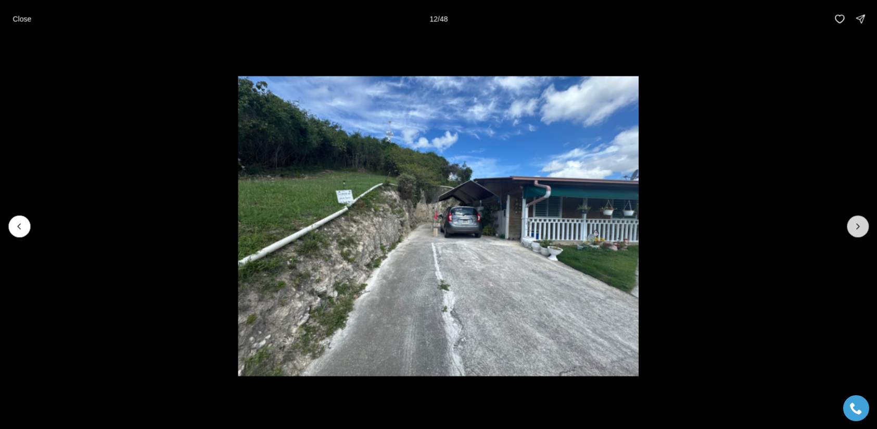
click at [859, 223] on icon "Next slide" at bounding box center [858, 226] width 10 height 10
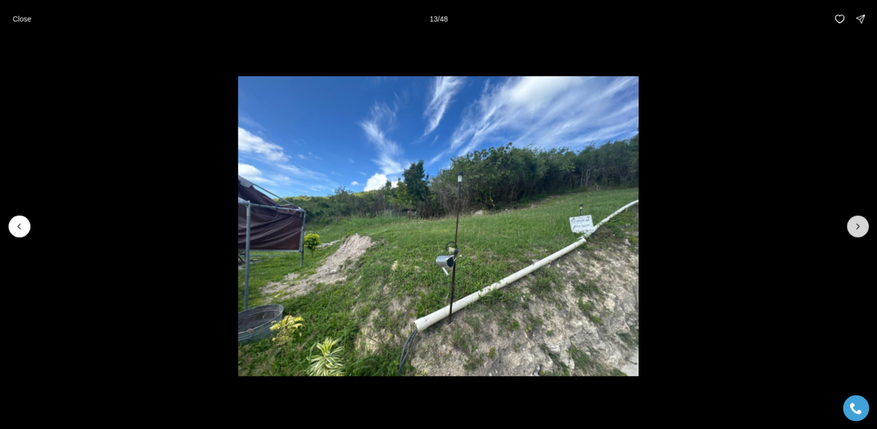
click at [858, 222] on icon "Next slide" at bounding box center [858, 226] width 10 height 10
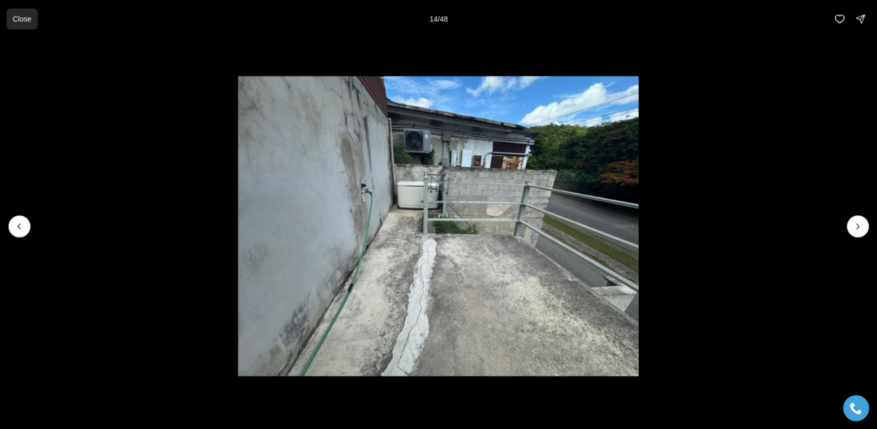
click at [24, 18] on p "Close" at bounding box center [21, 19] width 19 height 8
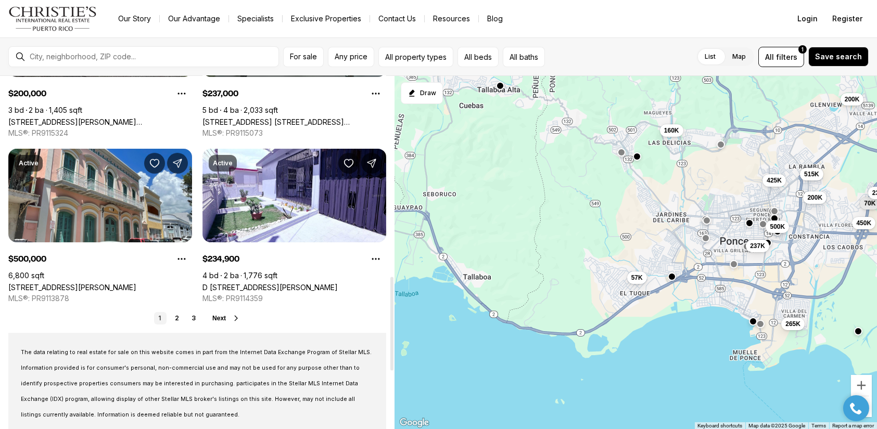
scroll to position [734, 0]
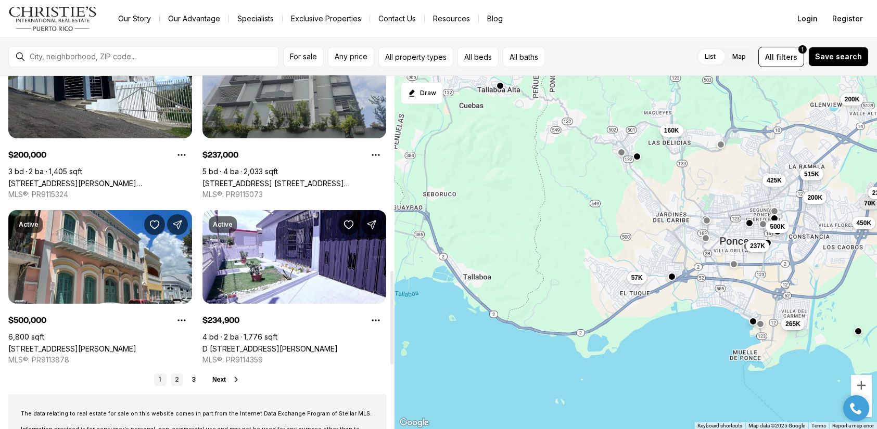
click at [175, 381] on link "2" at bounding box center [177, 380] width 12 height 12
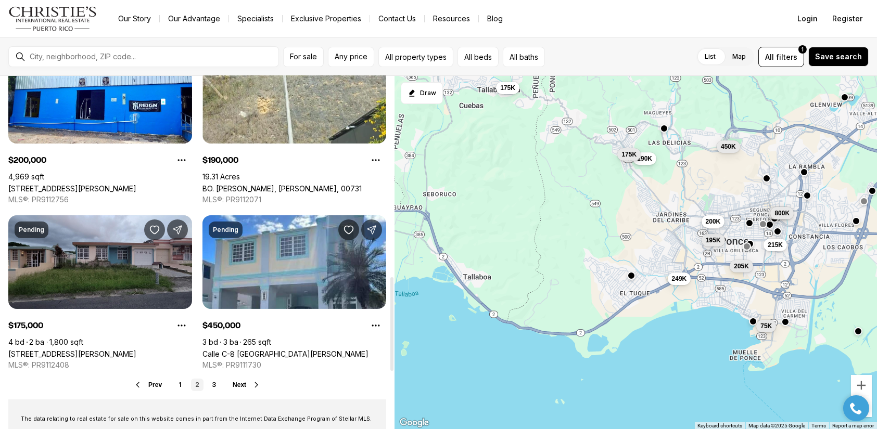
scroll to position [850, 0]
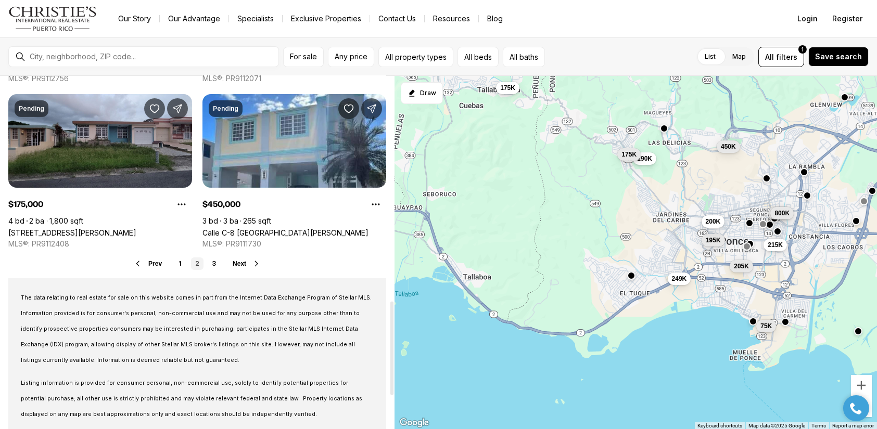
click at [256, 264] on icon at bounding box center [256, 264] width 8 height 8
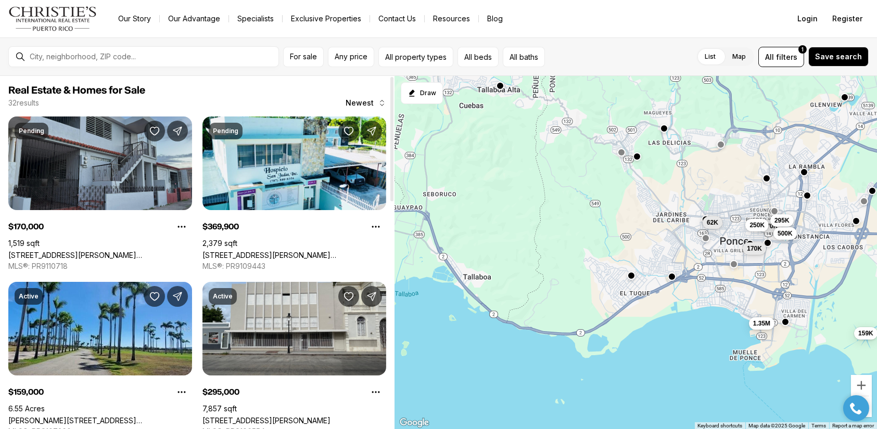
click at [56, 251] on link "[STREET_ADDRESS][PERSON_NAME][PERSON_NAME]" at bounding box center [100, 255] width 184 height 9
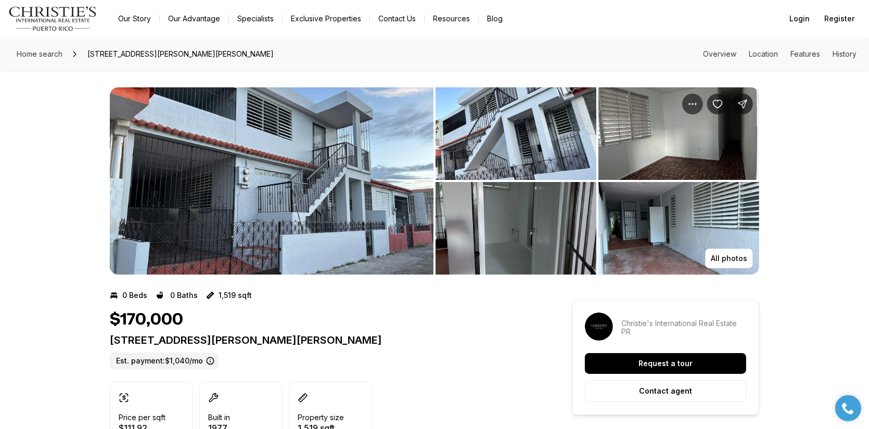
click at [208, 174] on img "View image gallery" at bounding box center [272, 180] width 324 height 187
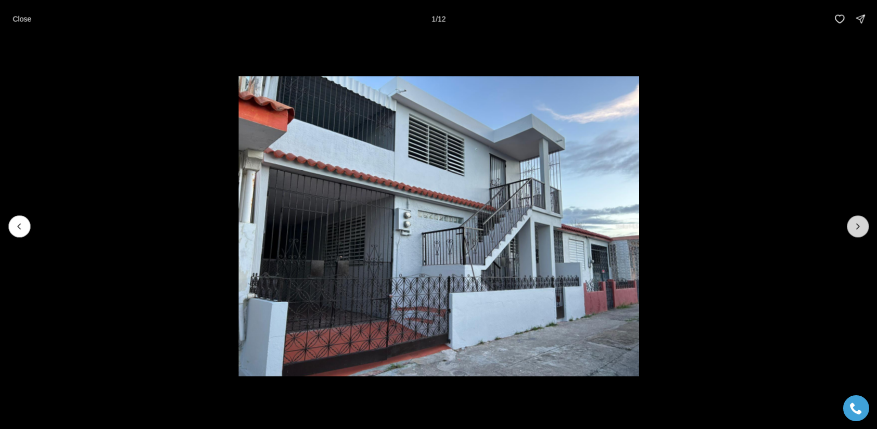
click at [857, 228] on icon "Next slide" at bounding box center [858, 226] width 10 height 10
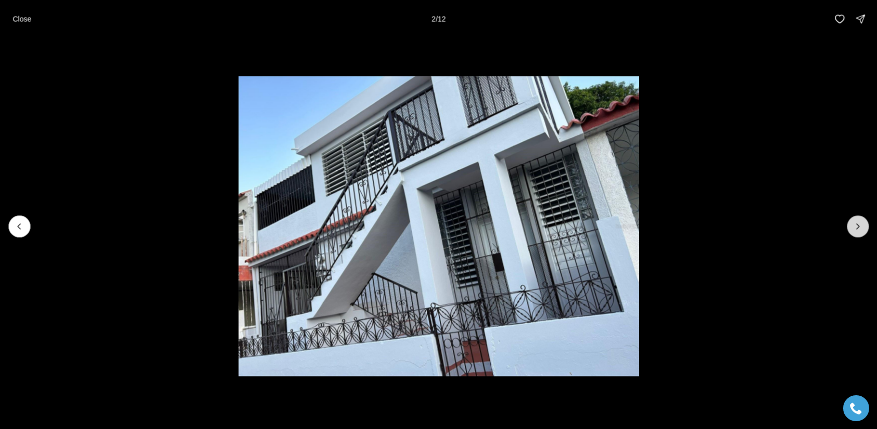
click at [857, 228] on icon "Next slide" at bounding box center [858, 226] width 10 height 10
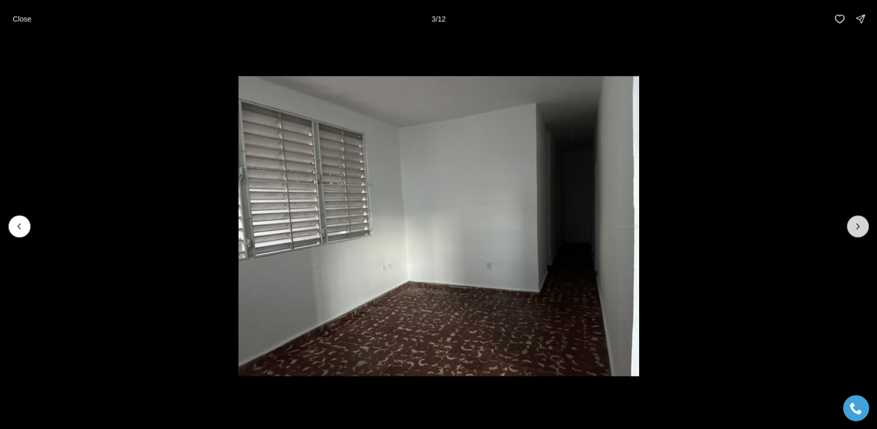
click at [856, 227] on icon "Next slide" at bounding box center [858, 226] width 10 height 10
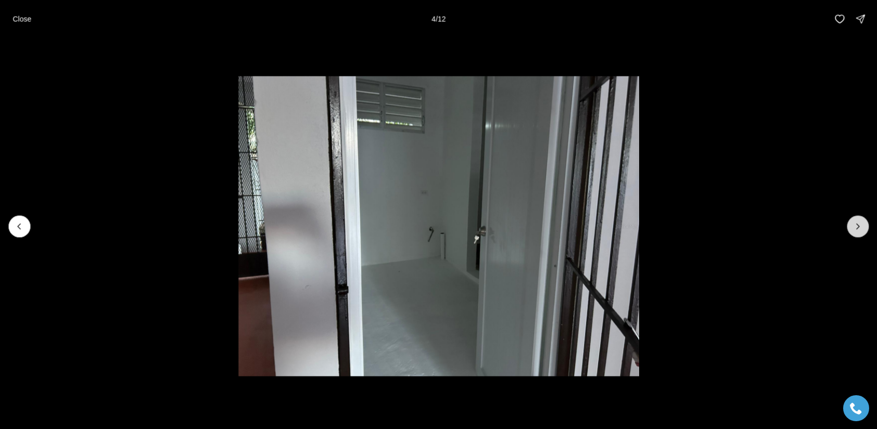
click at [856, 227] on icon "Next slide" at bounding box center [858, 226] width 10 height 10
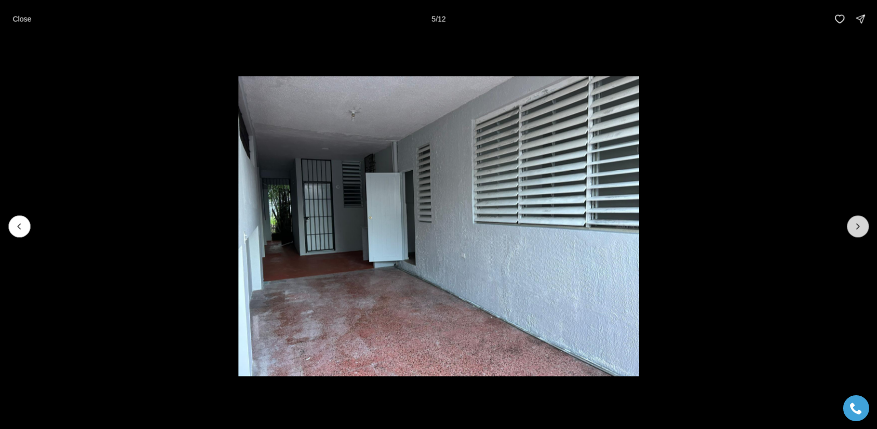
click at [856, 227] on icon "Next slide" at bounding box center [858, 226] width 10 height 10
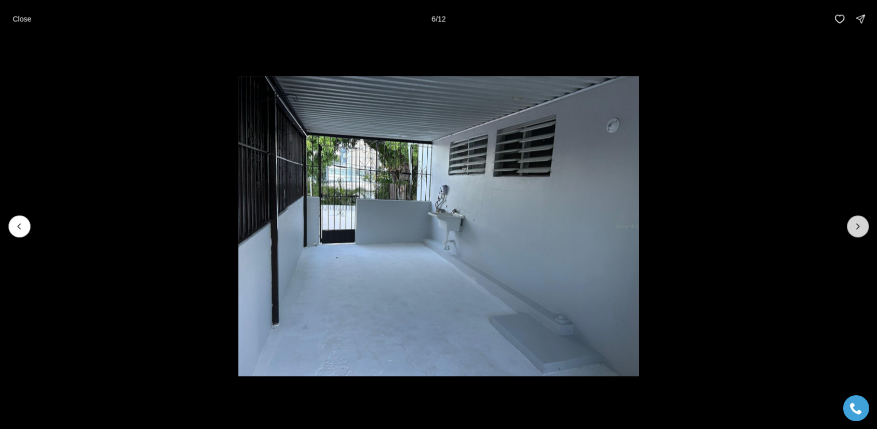
click at [855, 227] on icon "Next slide" at bounding box center [858, 226] width 10 height 10
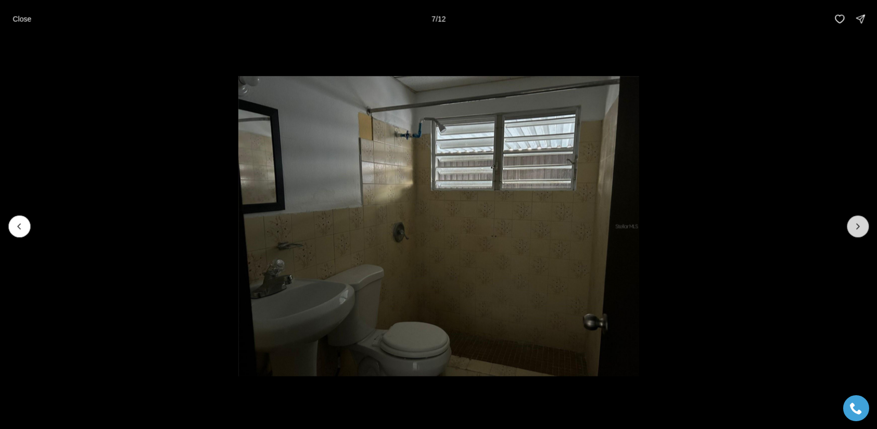
click at [855, 227] on icon "Next slide" at bounding box center [858, 226] width 10 height 10
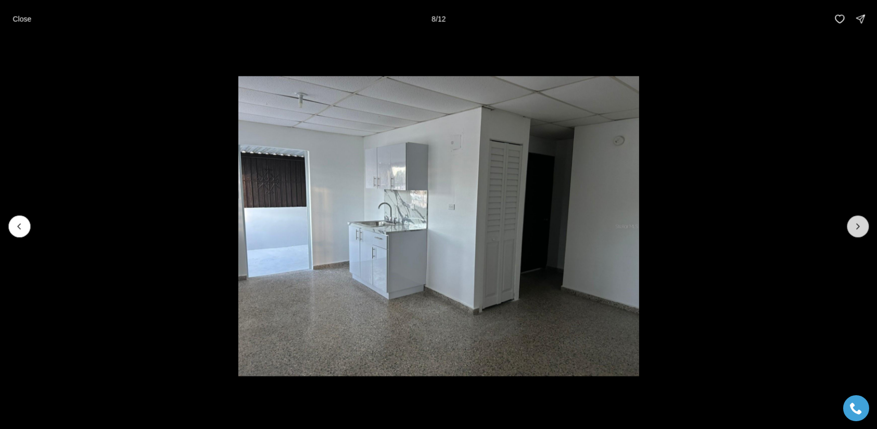
click at [855, 226] on icon "Next slide" at bounding box center [858, 226] width 10 height 10
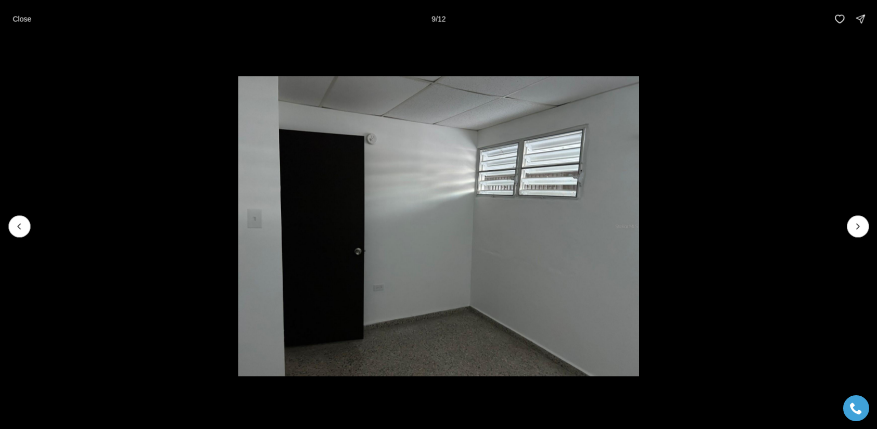
click at [24, 19] on p "Close" at bounding box center [21, 19] width 19 height 8
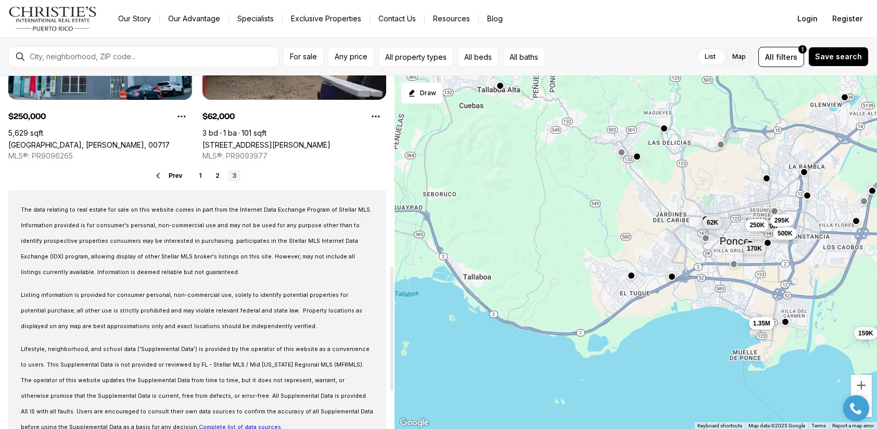
scroll to position [364, 0]
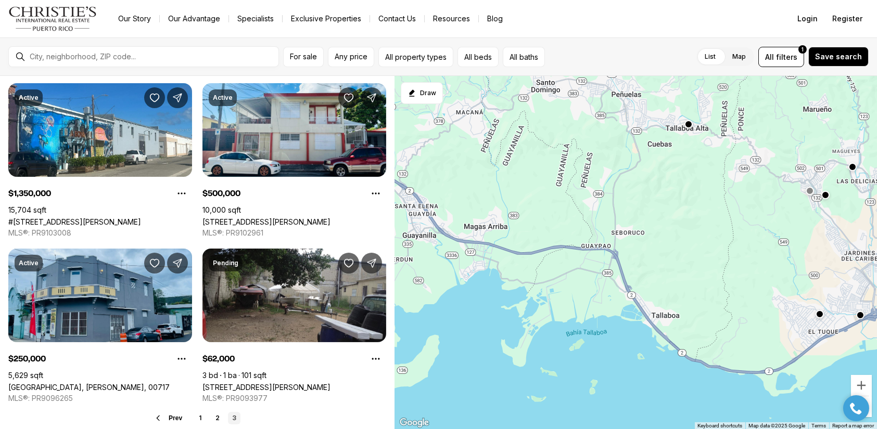
drag, startPoint x: 510, startPoint y: 212, endPoint x: 695, endPoint y: 246, distance: 187.9
click at [695, 246] on div "62K 170K 370K 159K 295K 1.35M 500K 250K" at bounding box center [636, 253] width 482 height 354
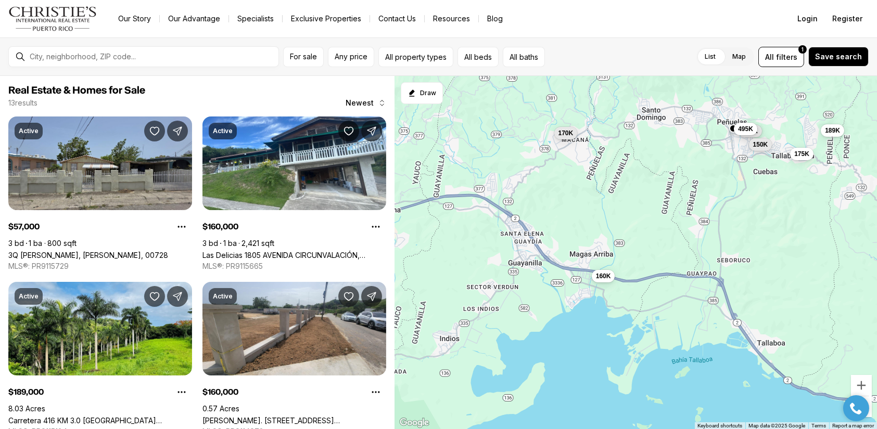
drag, startPoint x: 554, startPoint y: 271, endPoint x: 655, endPoint y: 296, distance: 103.5
click at [657, 297] on div "57K 160K 249K 175K 190K 175K 189K 160K 110K 495K 150K 170K" at bounding box center [636, 253] width 482 height 354
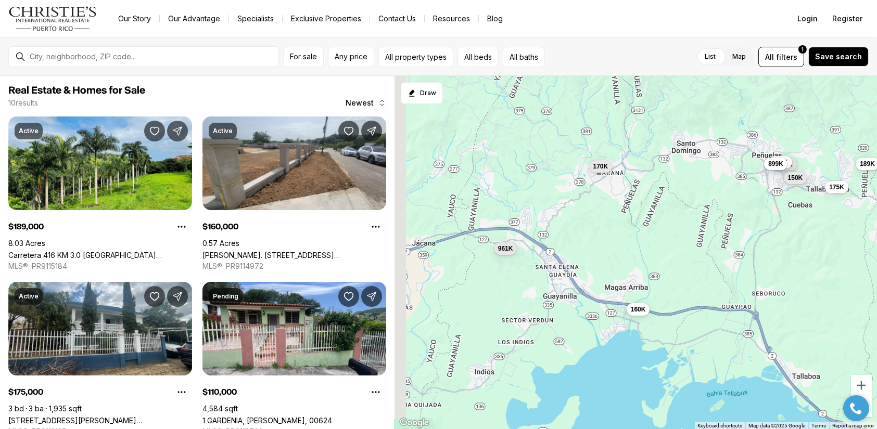
drag, startPoint x: 546, startPoint y: 264, endPoint x: 583, endPoint y: 293, distance: 46.7
click at [588, 297] on div "175K 189K 160K 110K 495K 150K 170K 899K 961K 220K" at bounding box center [636, 253] width 482 height 354
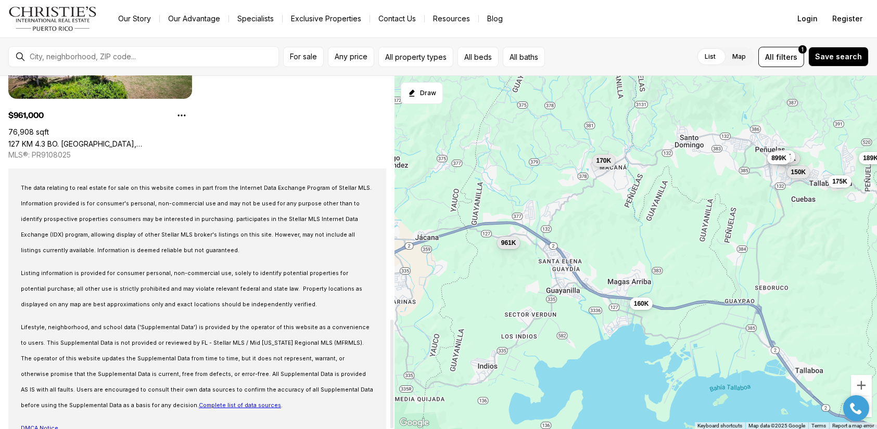
scroll to position [790, 0]
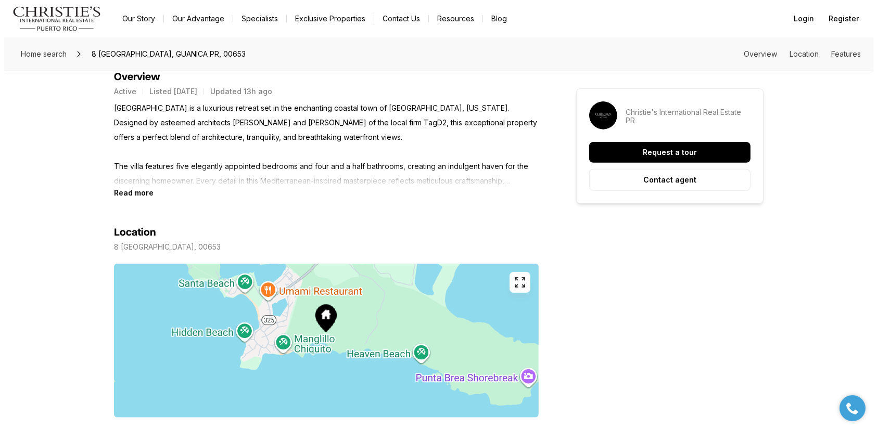
scroll to position [607, 0]
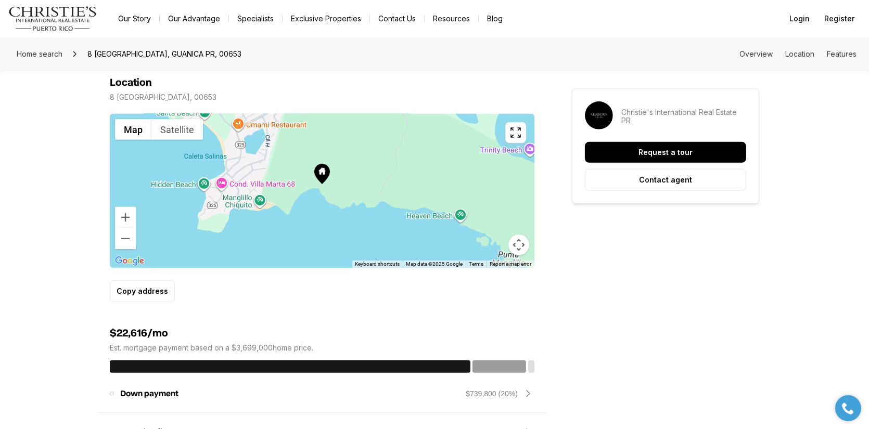
click at [517, 138] on button "button" at bounding box center [515, 132] width 21 height 21
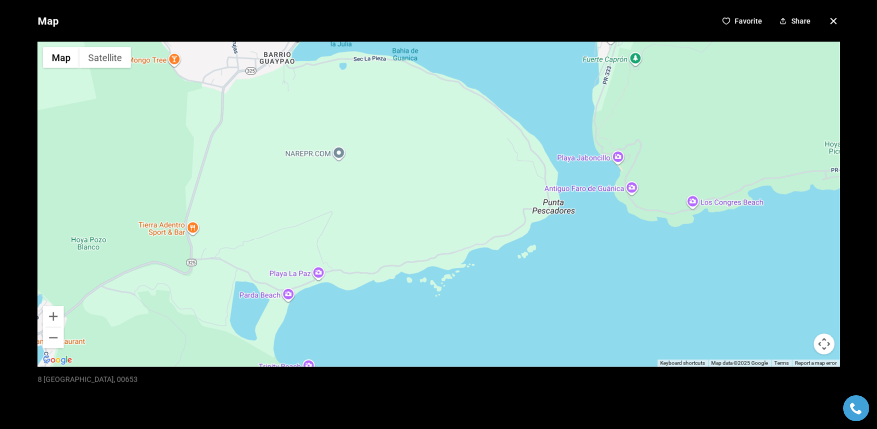
drag, startPoint x: 636, startPoint y: 226, endPoint x: 294, endPoint y: 418, distance: 392.2
click at [295, 424] on div "Map Favorite Share ← Move left → Move right ↑ Move up ↓ Move down + Zoom in - Z…" at bounding box center [438, 214] width 877 height 429
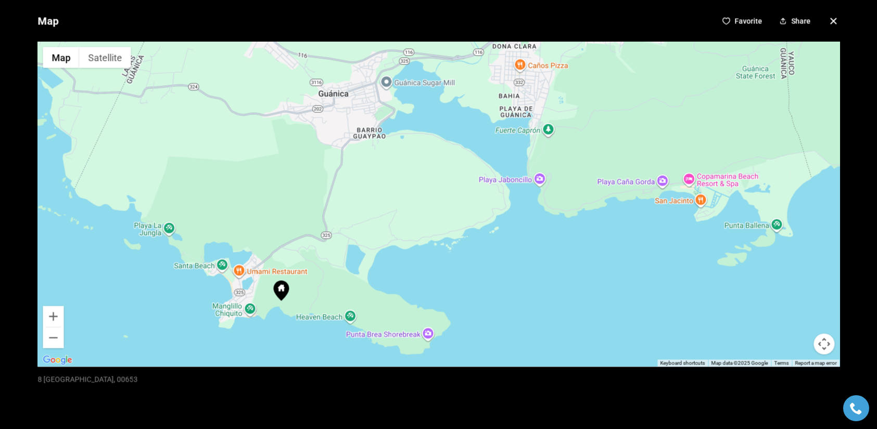
drag, startPoint x: 572, startPoint y: 215, endPoint x: 507, endPoint y: 226, distance: 66.0
click at [507, 226] on div at bounding box center [438, 204] width 802 height 325
